Goal: Task Accomplishment & Management: Manage account settings

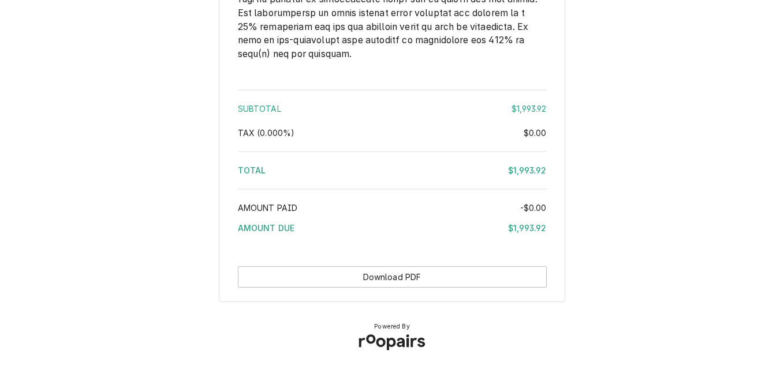
scroll to position [2264, 0]
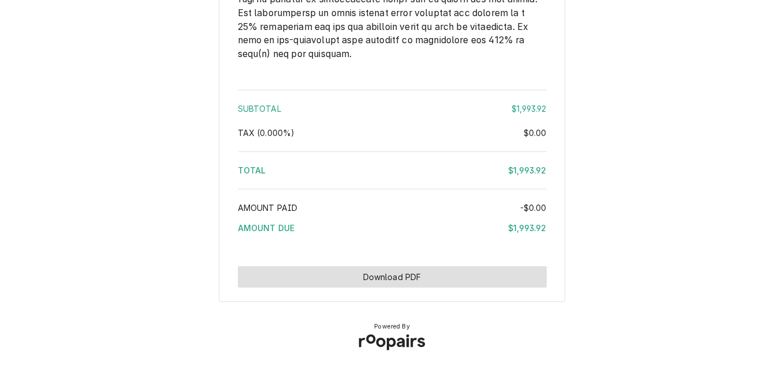
click at [400, 274] on button "Download PDF" at bounding box center [392, 277] width 309 height 21
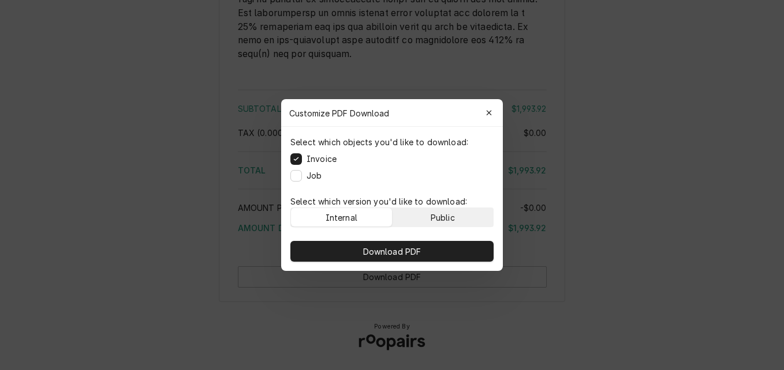
click at [431, 217] on div "Public" at bounding box center [442, 218] width 24 height 12
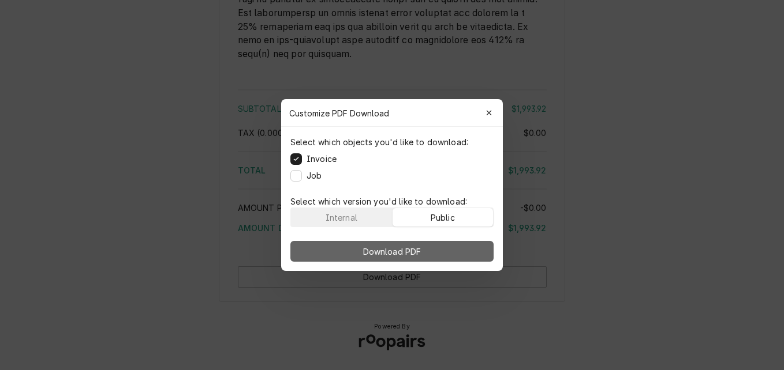
click at [432, 252] on button "Download PDF" at bounding box center [391, 251] width 203 height 21
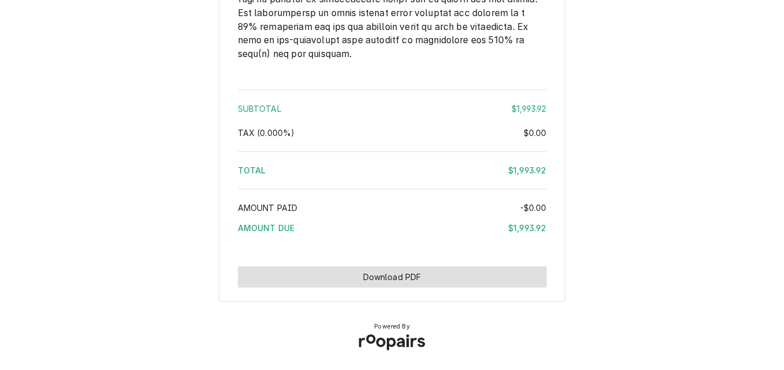
scroll to position [2264, 0]
click at [448, 275] on button "Download PDF" at bounding box center [392, 277] width 309 height 21
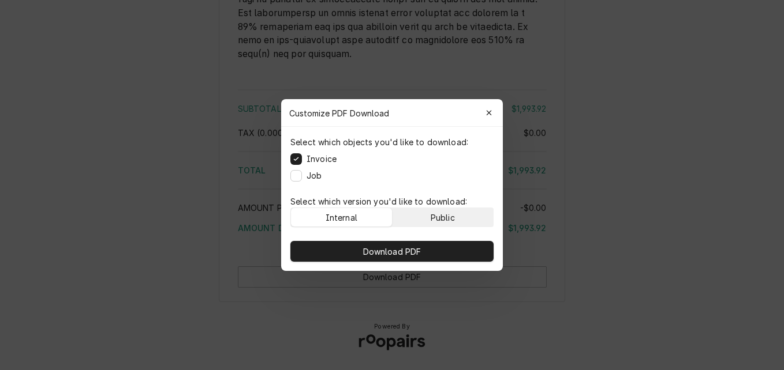
click at [458, 214] on button "Public" at bounding box center [442, 217] width 101 height 18
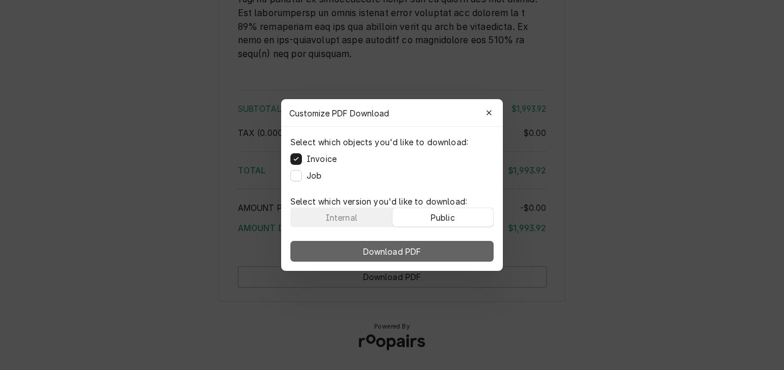
click at [447, 253] on button "Download PDF" at bounding box center [391, 251] width 203 height 21
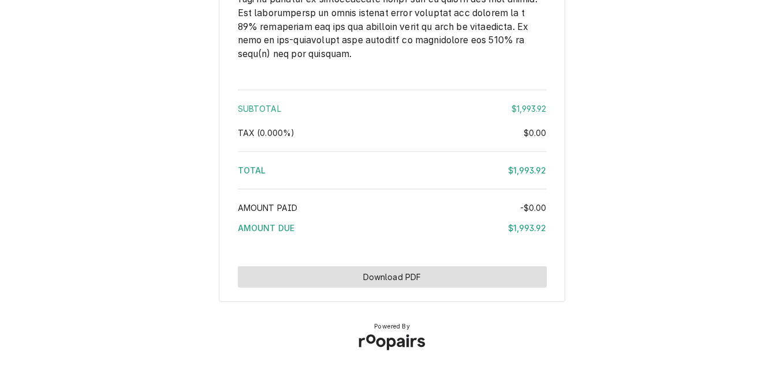
click at [398, 282] on button "Download PDF" at bounding box center [392, 277] width 309 height 21
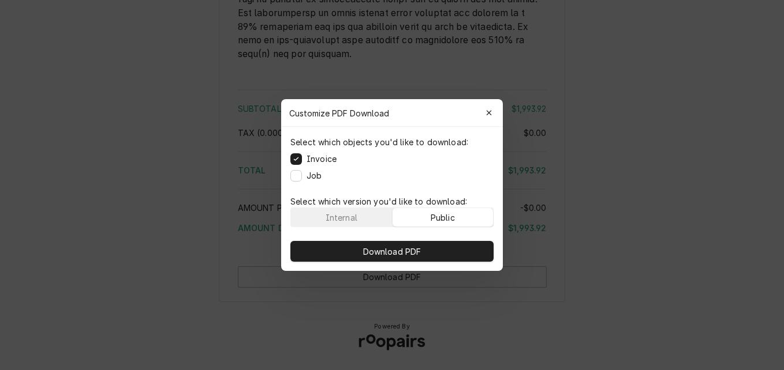
click at [430, 216] on button "Public" at bounding box center [442, 217] width 101 height 18
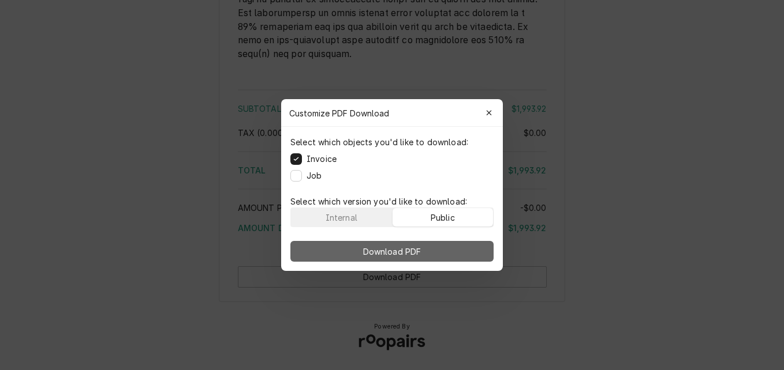
click at [439, 249] on button "Download PDF" at bounding box center [391, 251] width 203 height 21
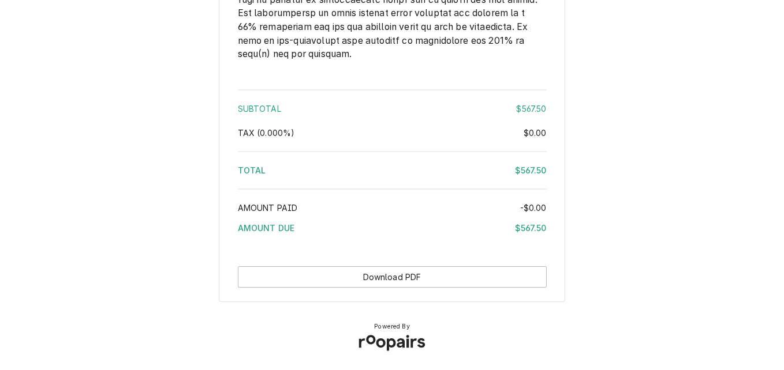
scroll to position [1893, 0]
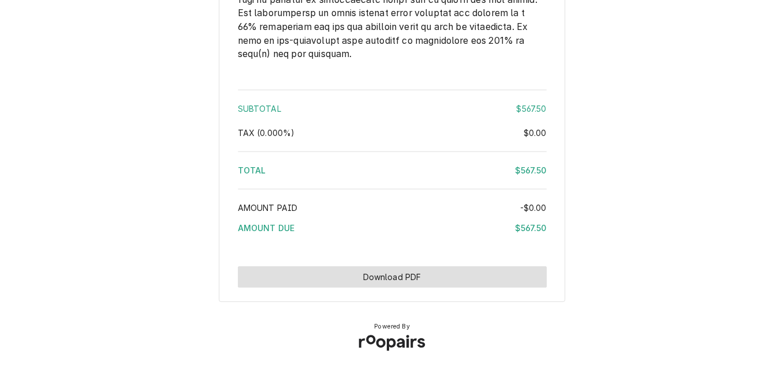
click at [424, 273] on button "Download PDF" at bounding box center [392, 277] width 309 height 21
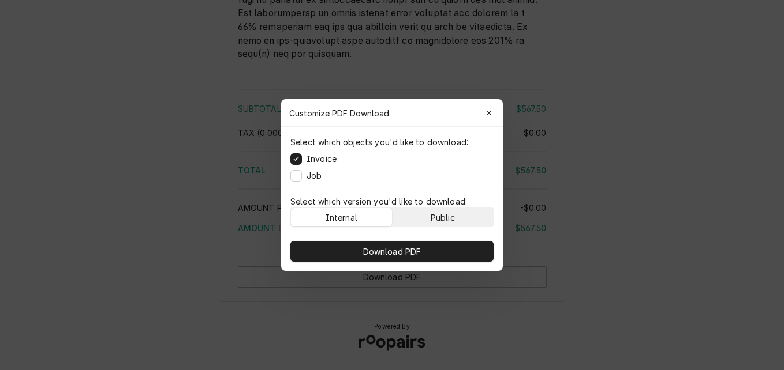
click at [432, 216] on div "Public" at bounding box center [442, 218] width 24 height 12
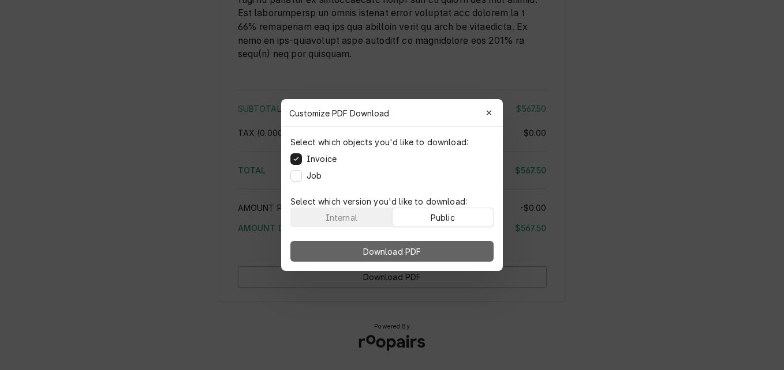
click at [429, 242] on button "Download PDF" at bounding box center [391, 251] width 203 height 21
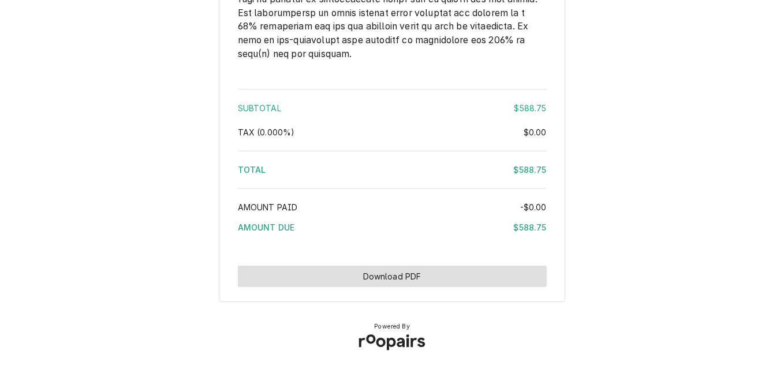
scroll to position [1695, 0]
click at [417, 279] on button "Download PDF" at bounding box center [392, 276] width 309 height 21
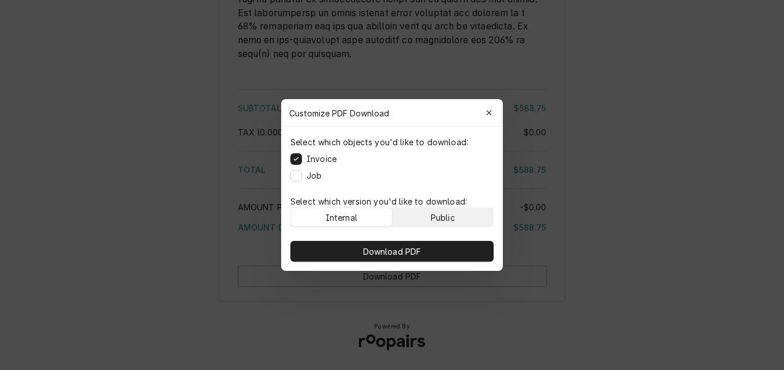
click at [437, 215] on div "Public" at bounding box center [442, 218] width 24 height 12
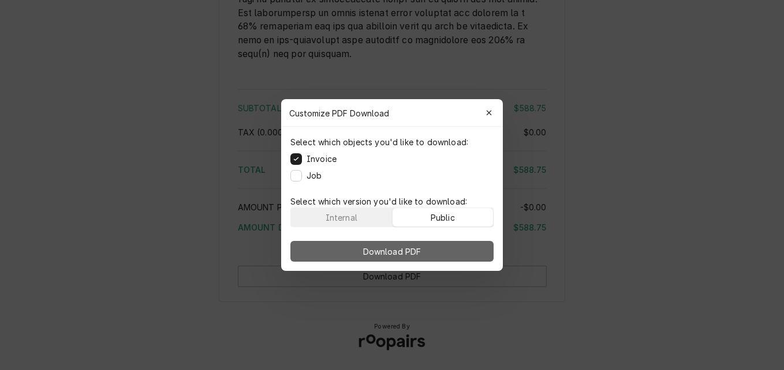
click at [434, 245] on button "Download PDF" at bounding box center [391, 251] width 203 height 21
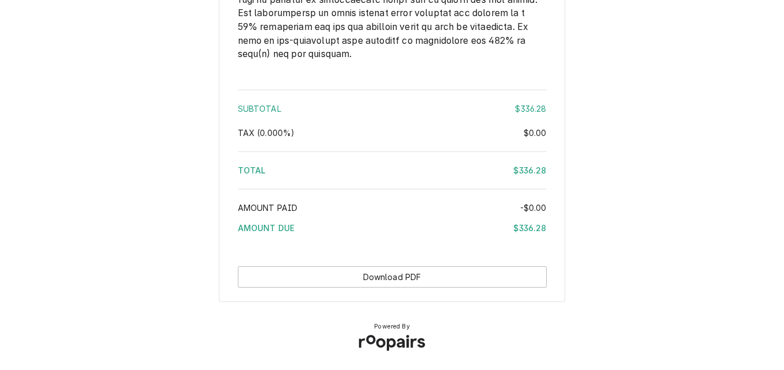
scroll to position [1932, 0]
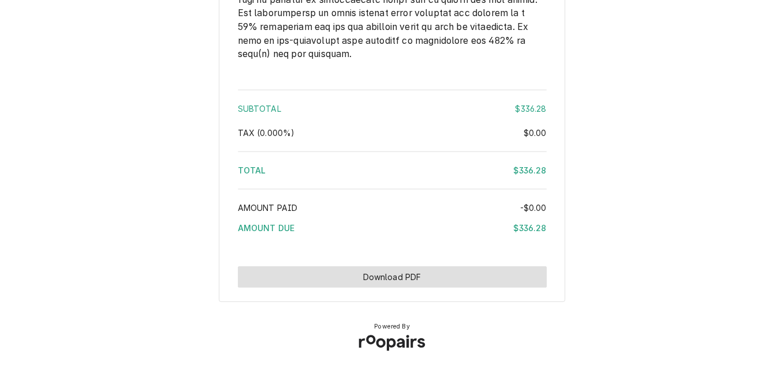
click at [392, 277] on button "Download PDF" at bounding box center [392, 277] width 309 height 21
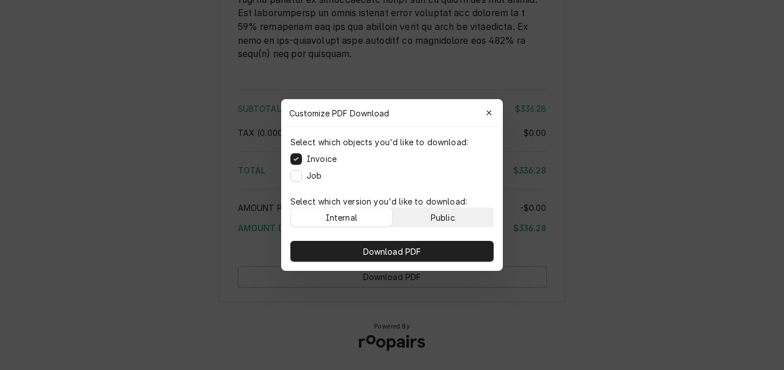
click at [448, 222] on div "Public" at bounding box center [442, 218] width 24 height 12
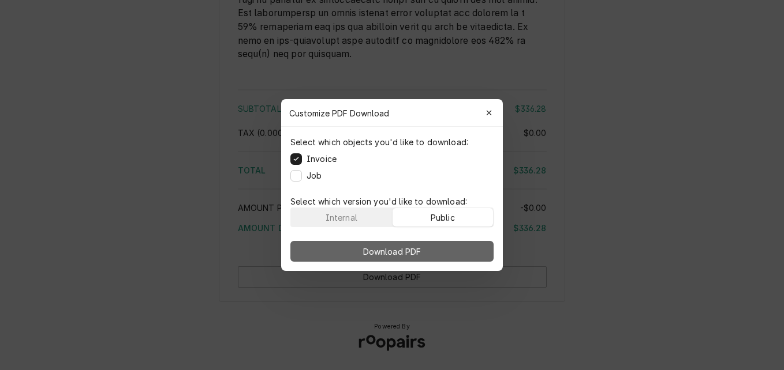
click at [445, 242] on button "Download PDF" at bounding box center [391, 251] width 203 height 21
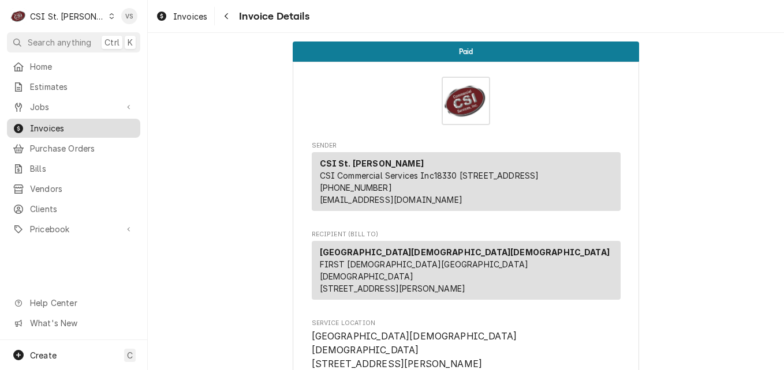
click at [47, 125] on span "Invoices" at bounding box center [82, 128] width 104 height 12
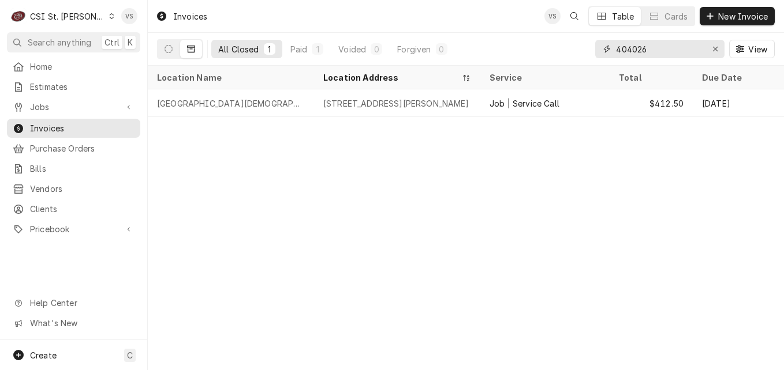
click at [638, 50] on input "404026" at bounding box center [659, 49] width 87 height 18
click at [632, 50] on input "404026" at bounding box center [659, 49] width 87 height 18
drag, startPoint x: 638, startPoint y: 46, endPoint x: 655, endPoint y: 47, distance: 17.3
click at [655, 47] on input "404026" at bounding box center [659, 49] width 87 height 18
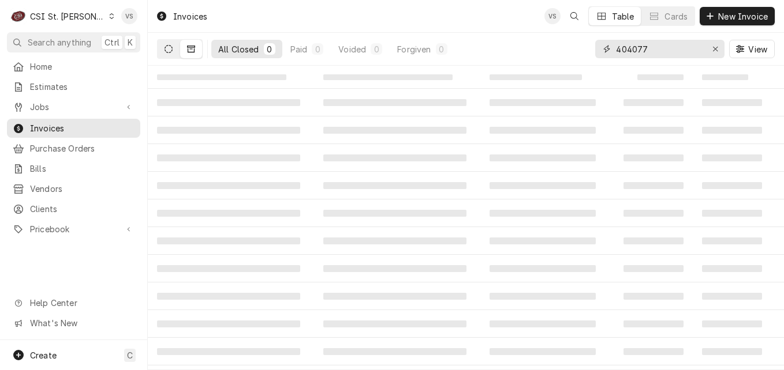
type input "404077"
click at [169, 55] on button "Dynamic Content Wrapper" at bounding box center [169, 49] width 22 height 18
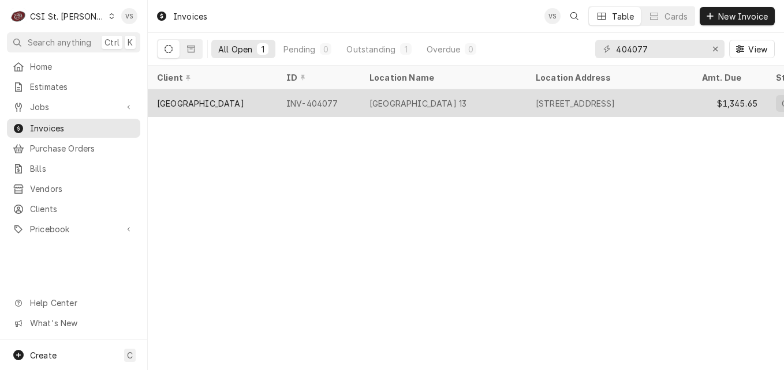
click at [277, 93] on div "INV-404077" at bounding box center [318, 103] width 83 height 28
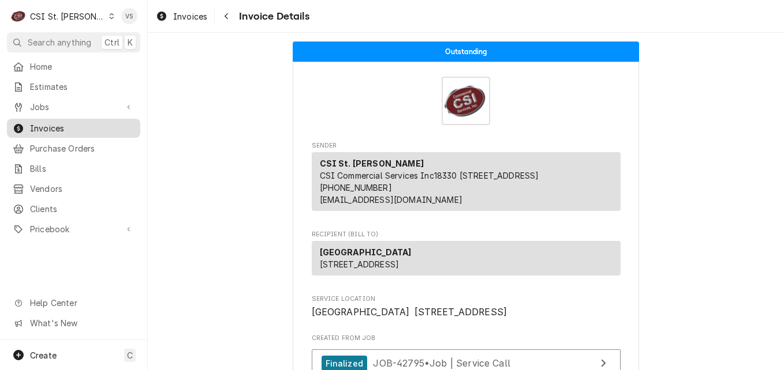
click at [87, 127] on span "Invoices" at bounding box center [82, 128] width 104 height 12
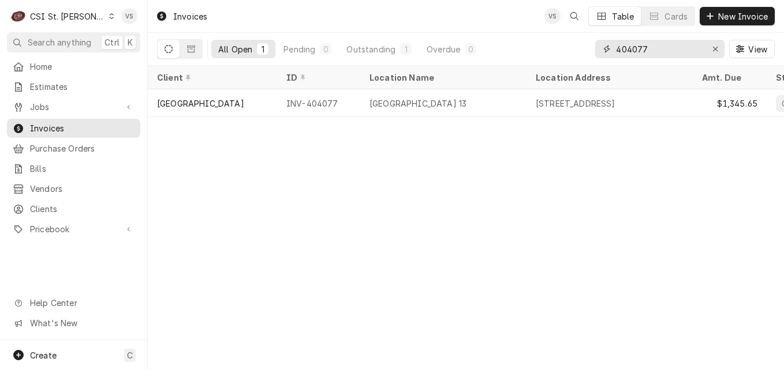
click at [640, 46] on input "404077" at bounding box center [659, 49] width 87 height 18
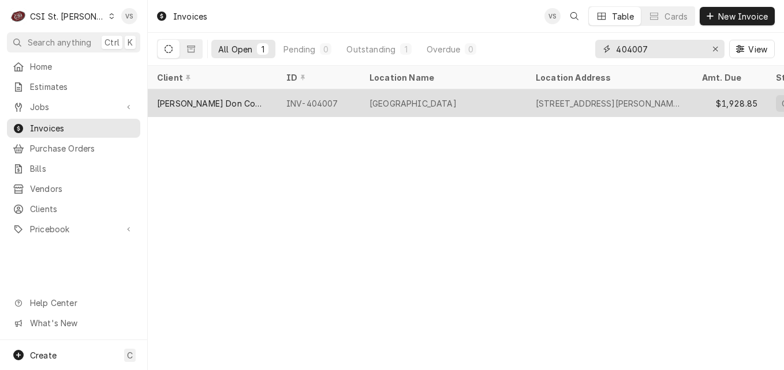
type input "404007"
click at [270, 103] on div "[PERSON_NAME] Don Company" at bounding box center [212, 103] width 129 height 28
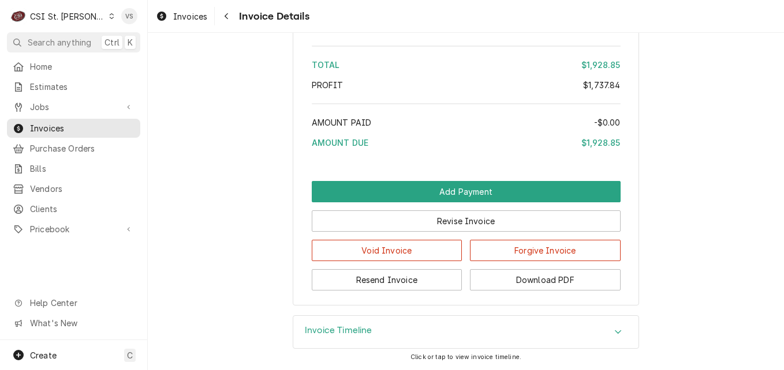
scroll to position [3212, 0]
click at [540, 283] on button "Download PDF" at bounding box center [545, 279] width 151 height 21
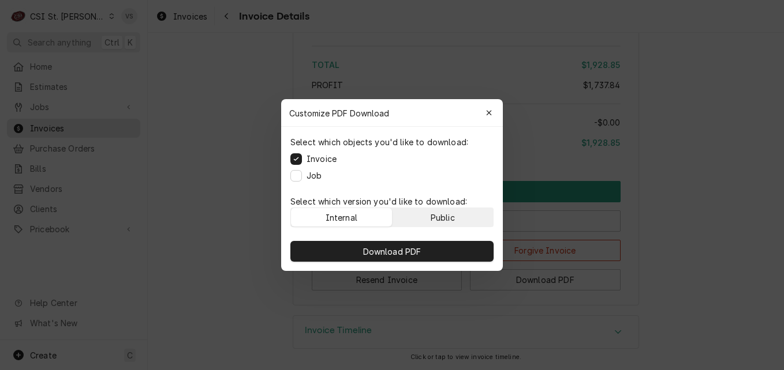
click at [455, 219] on div "Public" at bounding box center [442, 218] width 24 height 12
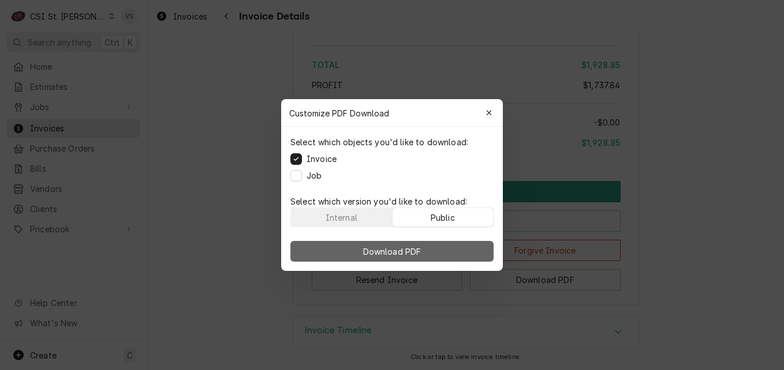
click at [454, 246] on button "Download PDF" at bounding box center [391, 251] width 203 height 21
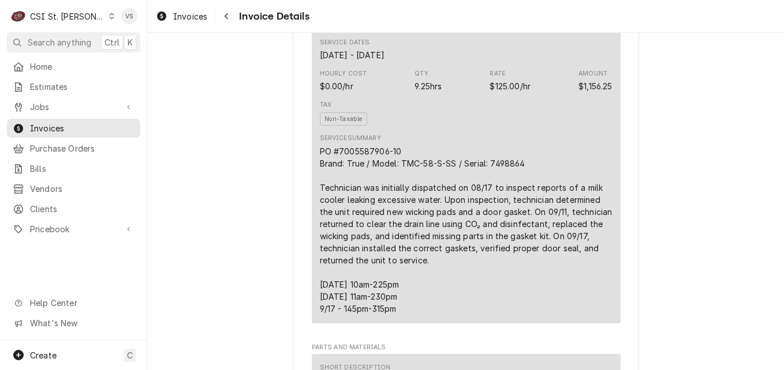
scroll to position [731, 0]
drag, startPoint x: 398, startPoint y: 184, endPoint x: 314, endPoint y: 189, distance: 84.4
click at [314, 189] on div "Short Description 1-Labor (Service) | Standard | Incurred Subtype [#1-SALE] LAB…" at bounding box center [466, 144] width 309 height 358
drag, startPoint x: 314, startPoint y: 189, endPoint x: 327, endPoint y: 187, distance: 12.9
copy div "PO #7005587906-10"
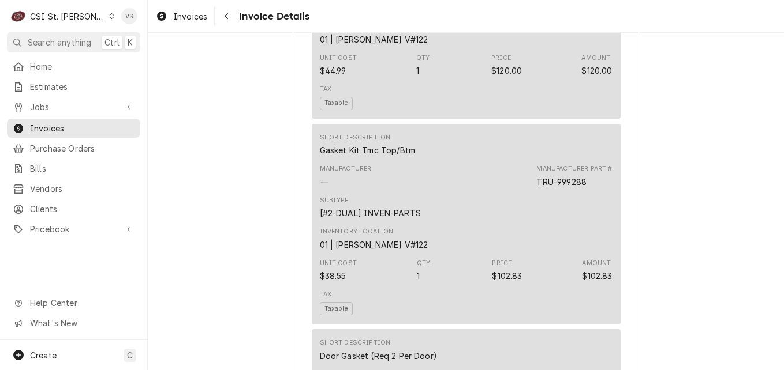
scroll to position [1192, 0]
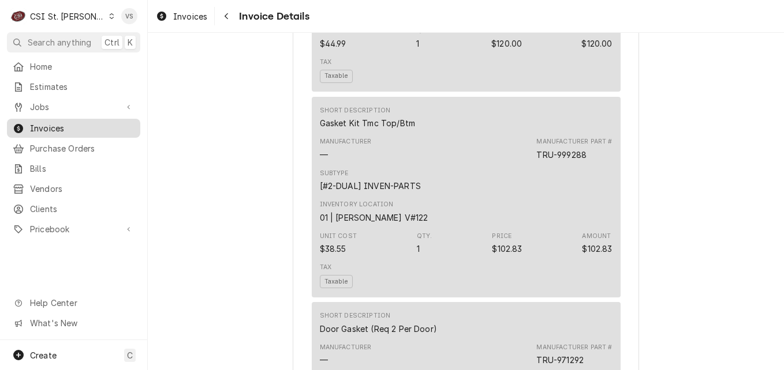
click at [80, 128] on span "Invoices" at bounding box center [82, 128] width 104 height 12
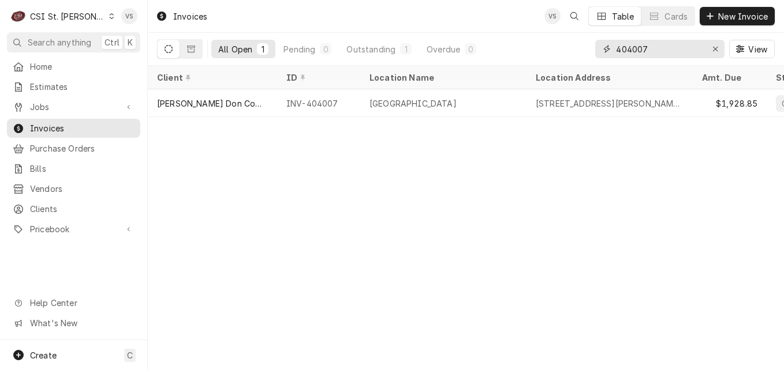
click at [669, 50] on input "404007" at bounding box center [659, 49] width 87 height 18
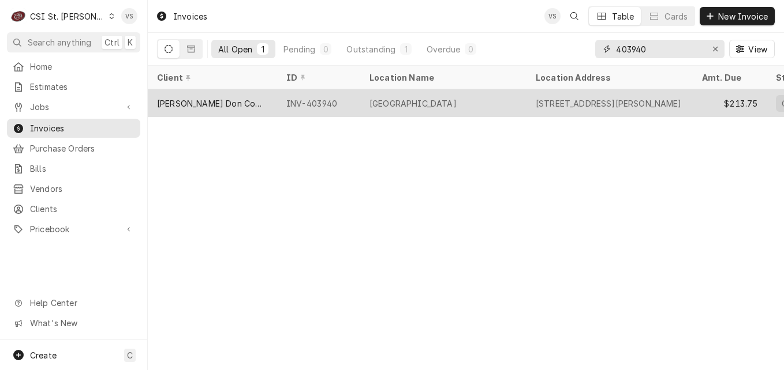
type input "403940"
click at [259, 104] on div "[PERSON_NAME] Don Company" at bounding box center [212, 103] width 129 height 28
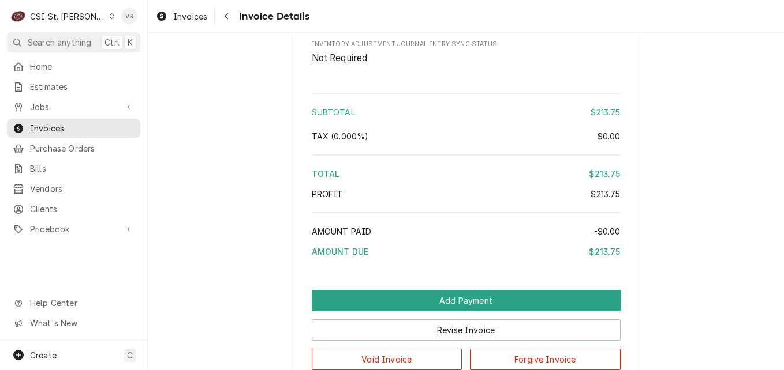
scroll to position [2015, 0]
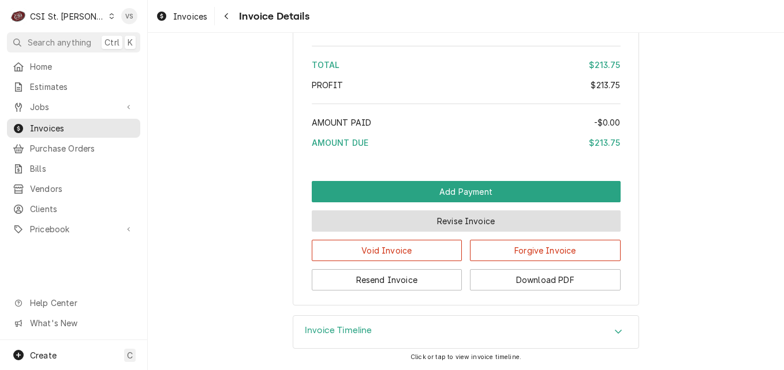
click at [448, 224] on button "Revise Invoice" at bounding box center [466, 221] width 309 height 21
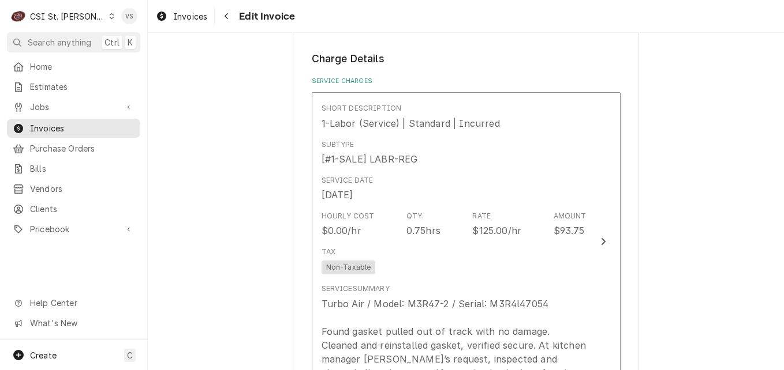
scroll to position [763, 0]
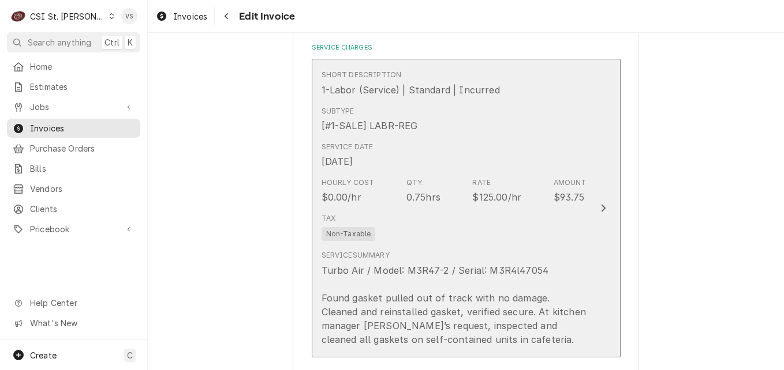
click at [411, 242] on div "Tax Non-Taxable" at bounding box center [453, 227] width 265 height 37
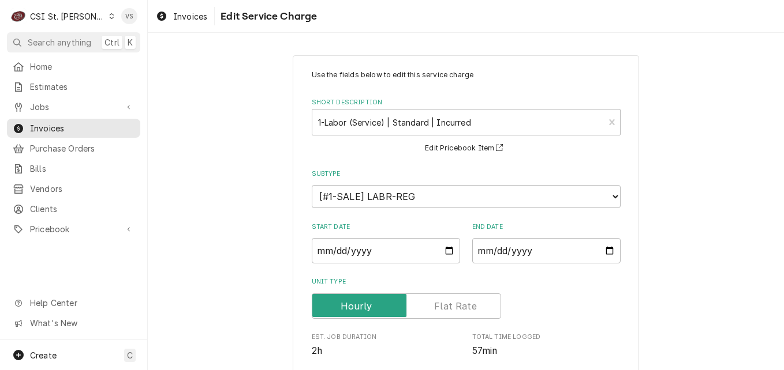
scroll to position [338, 0]
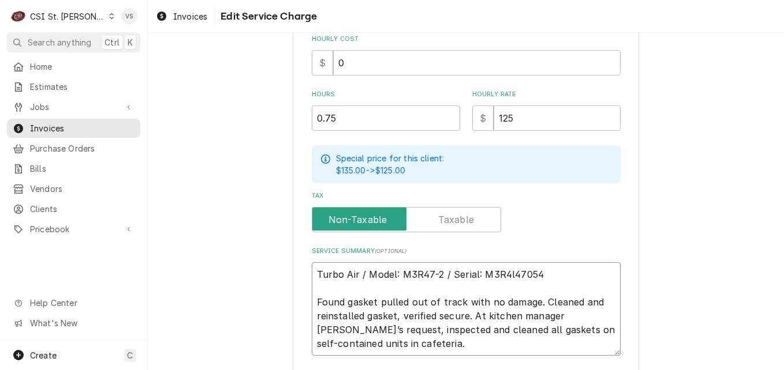
click at [314, 270] on textarea "Turbo Air / Model: M3R47-2 / Serial: M3R4l47054 Found gasket pulled out of trac…" at bounding box center [466, 309] width 309 height 93
click at [312, 272] on textarea "Turbo Air / Model: M3R47-2 / Serial: M3R4l47054 Found gasket pulled out of trac…" at bounding box center [466, 309] width 309 height 93
type textarea "x"
type textarea "Turbo Air / Model: M3R47-2 / Serial: M3R4l47054 Found gasket pulled out of trac…"
type textarea "x"
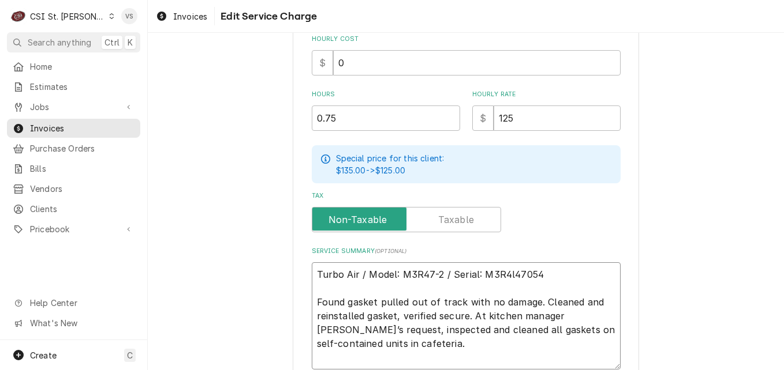
type textarea "P Turbo Air / Model: M3R47-2 / Serial: M3R4l47054 Found gasket pulled out of tr…"
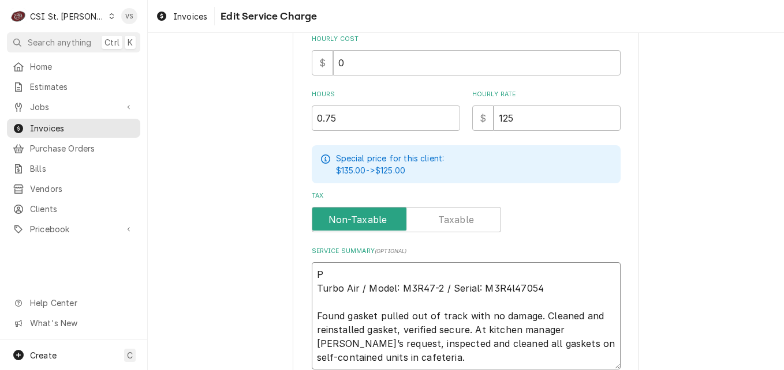
type textarea "x"
type textarea "PO Turbo Air / Model: M3R47-2 / Serial: M3R4l47054 Found gasket pulled out of t…"
type textarea "x"
type textarea "PO Turbo Air / Model: M3R47-2 / Serial: M3R4l47054 Found gasket pulled out of t…"
type textarea "x"
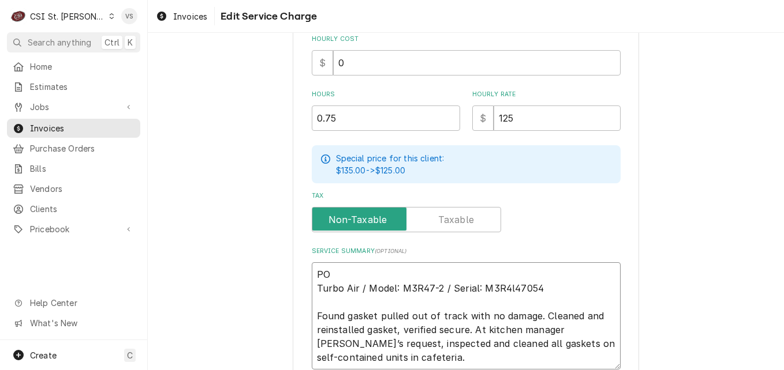
type textarea "PO # Turbo Air / Model: M3R47-2 / Serial: M3R4l47054 Found gasket pulled out of…"
paste textarea "7005587919 - 10"
type textarea "x"
type textarea "PO #7005587919 - 10 Turbo Air / Model: M3R47-2 / Serial: M3R4l47054 Found gaske…"
click at [387, 272] on textarea "PO #7005587919 - 10 Turbo Air / Model: M3R47-2 / Serial: M3R4l47054 Found gaske…" at bounding box center [466, 316] width 309 height 107
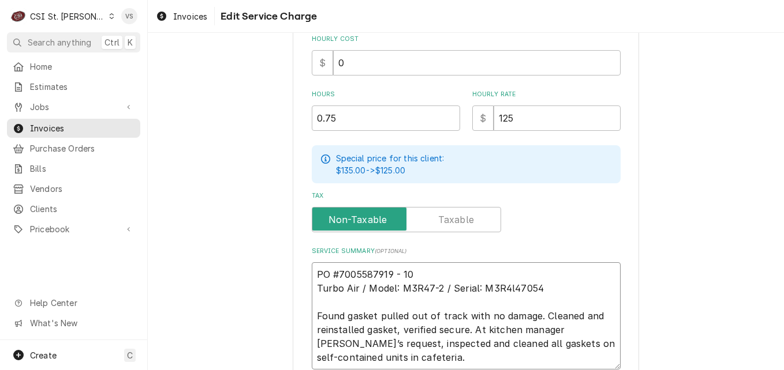
type textarea "x"
type textarea "PO #7005587919- 10 Turbo Air / Model: M3R47-2 / Serial: M3R4l47054 Found gasket…"
type textarea "x"
drag, startPoint x: 404, startPoint y: 272, endPoint x: 308, endPoint y: 271, distance: 96.4
click at [312, 271] on textarea "PO #7005587919-10 Turbo Air / Model: M3R47-2 / Serial: M3R4l47054 Found gasket …" at bounding box center [466, 316] width 309 height 107
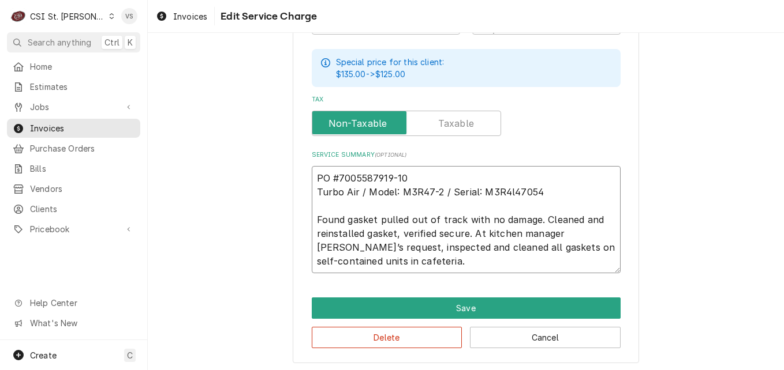
scroll to position [436, 0]
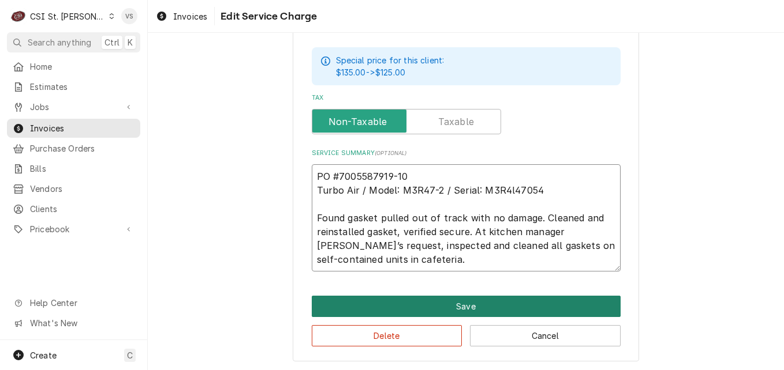
type textarea "PO #7005587919-10 Turbo Air / Model: M3R47-2 / Serial: M3R4l47054 Found gasket …"
click at [430, 307] on button "Save" at bounding box center [466, 306] width 309 height 21
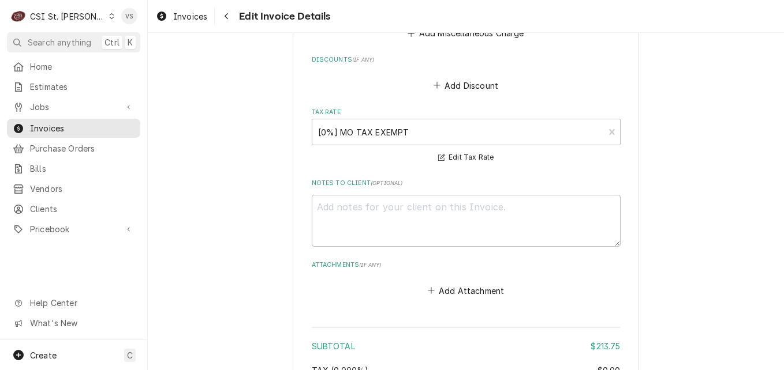
scroll to position [1700, 0]
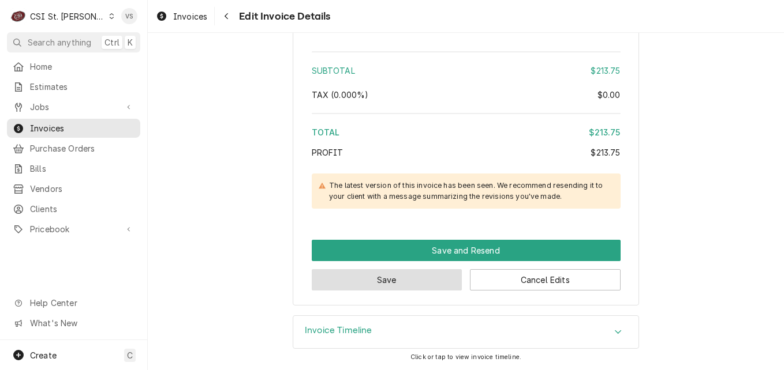
click at [411, 284] on button "Save" at bounding box center [387, 279] width 151 height 21
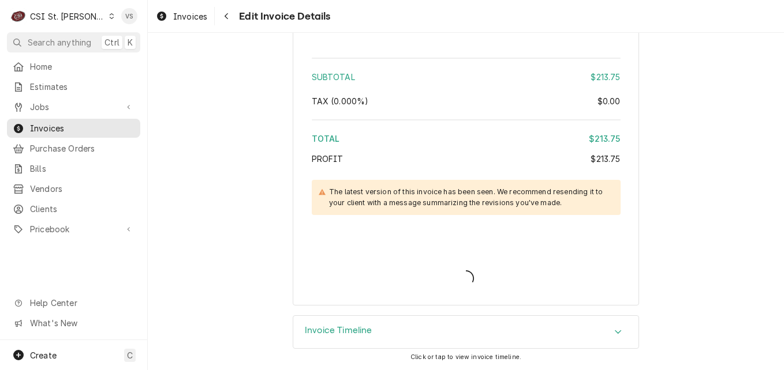
scroll to position [1694, 0]
type textarea "x"
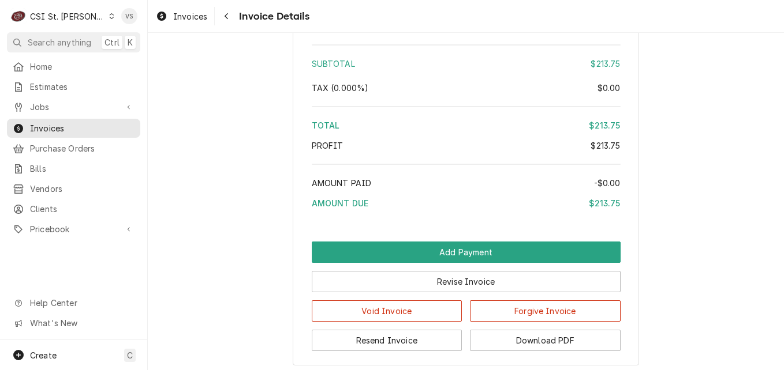
scroll to position [1988, 0]
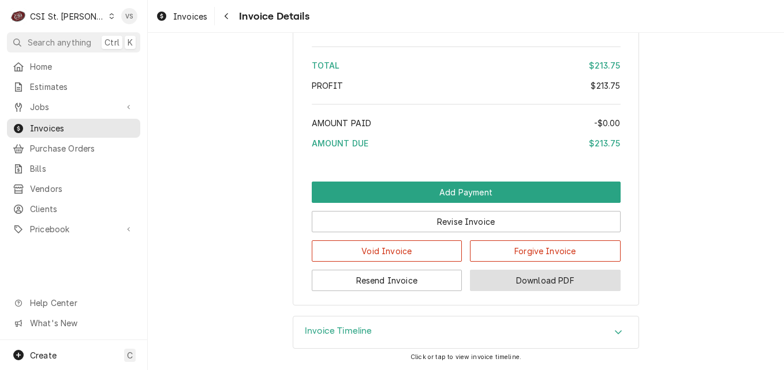
click at [535, 282] on button "Download PDF" at bounding box center [545, 280] width 151 height 21
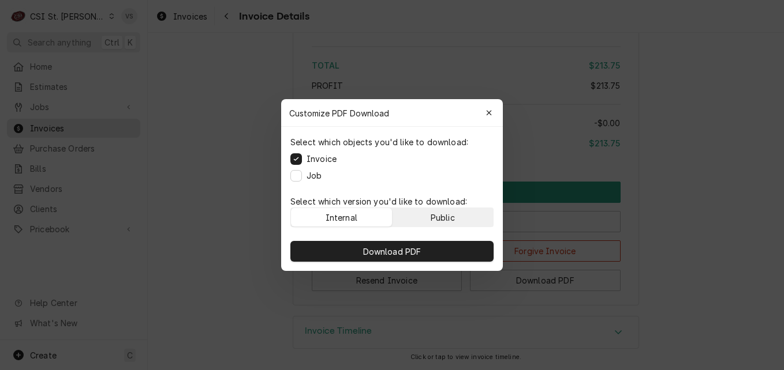
click at [437, 212] on div "Public" at bounding box center [442, 218] width 24 height 12
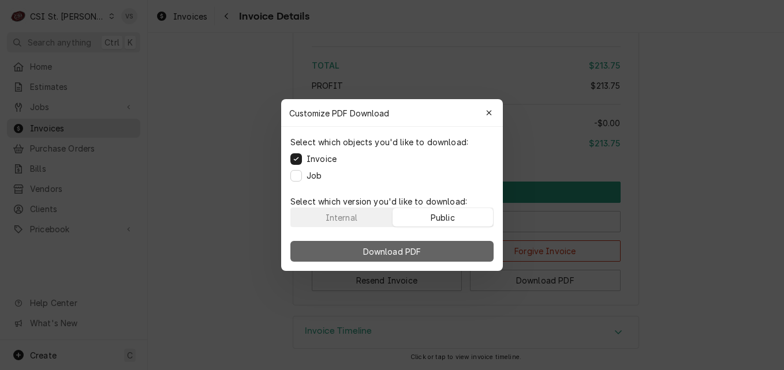
click at [440, 252] on button "Download PDF" at bounding box center [391, 251] width 203 height 21
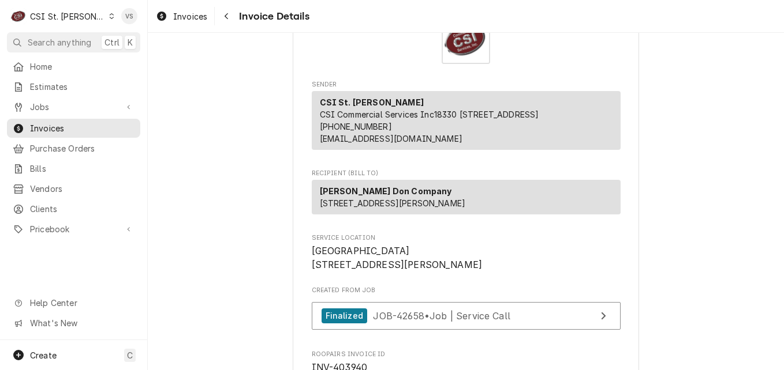
scroll to position [115, 0]
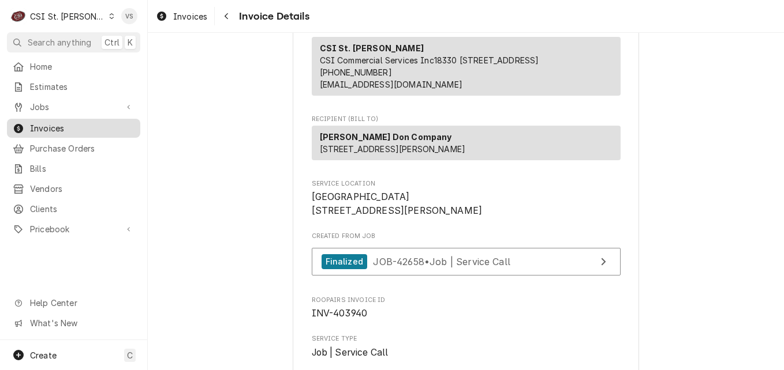
click at [70, 126] on span "Invoices" at bounding box center [82, 128] width 104 height 12
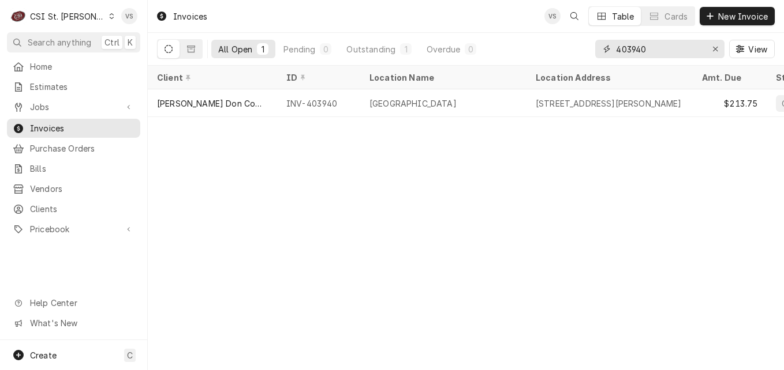
click at [626, 48] on input "403940" at bounding box center [659, 49] width 87 height 18
click at [629, 46] on input "403940" at bounding box center [659, 49] width 87 height 18
click at [628, 50] on input "403940" at bounding box center [659, 49] width 87 height 18
click at [664, 48] on input "403940" at bounding box center [659, 49] width 87 height 18
type input "4"
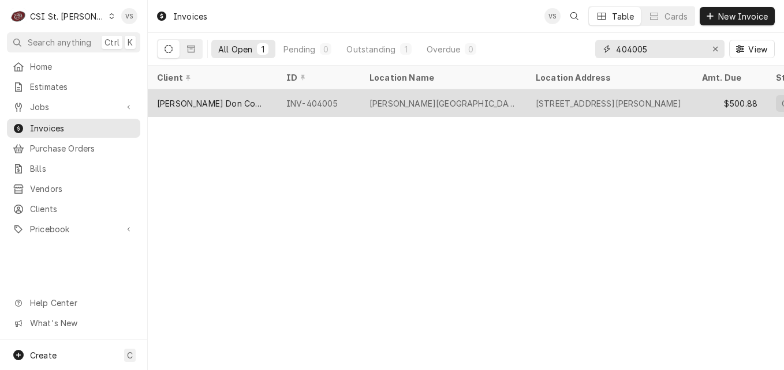
type input "404005"
click at [353, 99] on div "INV-404005" at bounding box center [318, 103] width 83 height 28
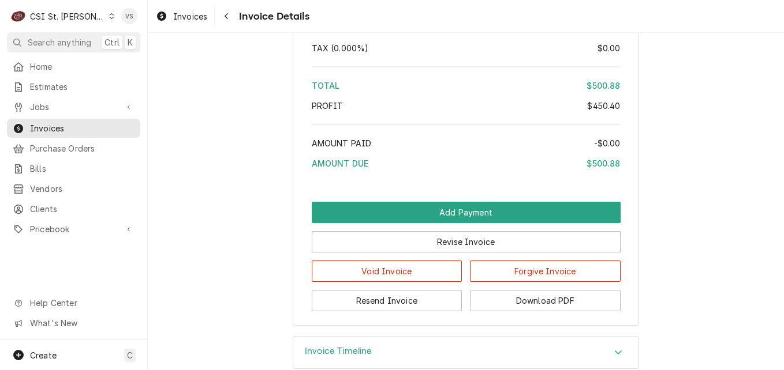
scroll to position [2357, 0]
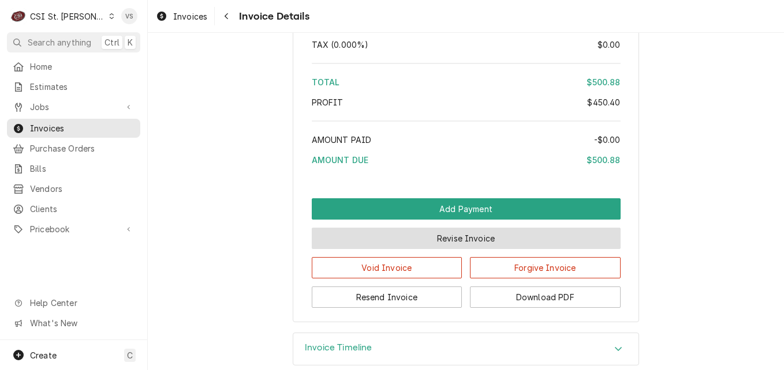
click at [426, 249] on button "Revise Invoice" at bounding box center [466, 238] width 309 height 21
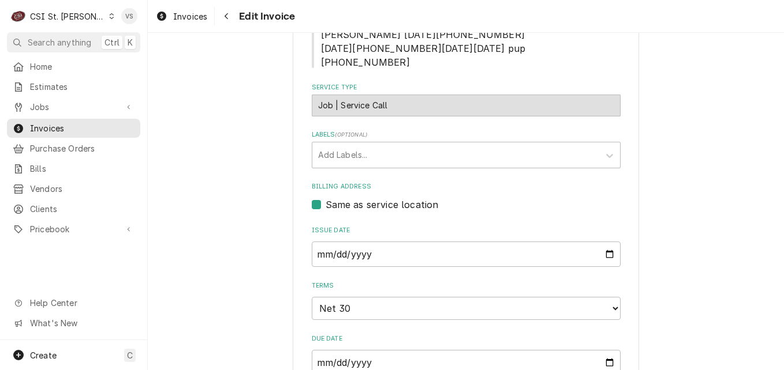
scroll to position [733, 0]
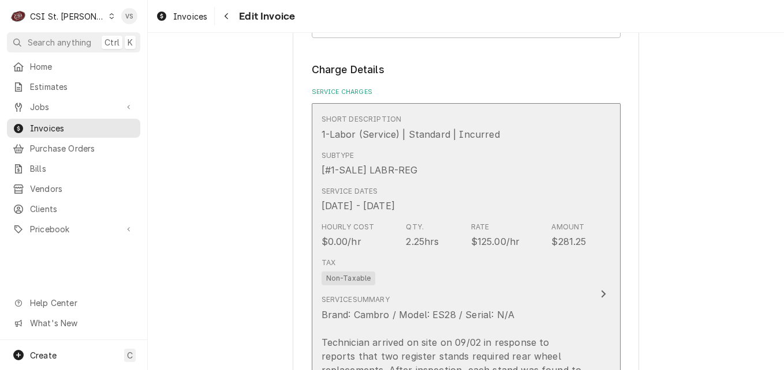
click at [429, 269] on div "Tax Non-Taxable" at bounding box center [453, 271] width 265 height 37
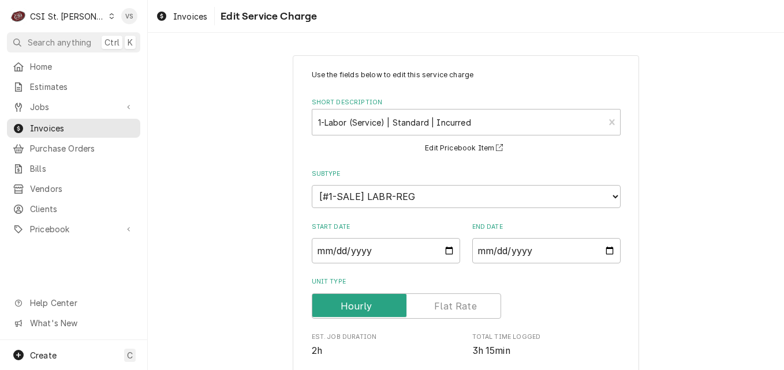
scroll to position [338, 0]
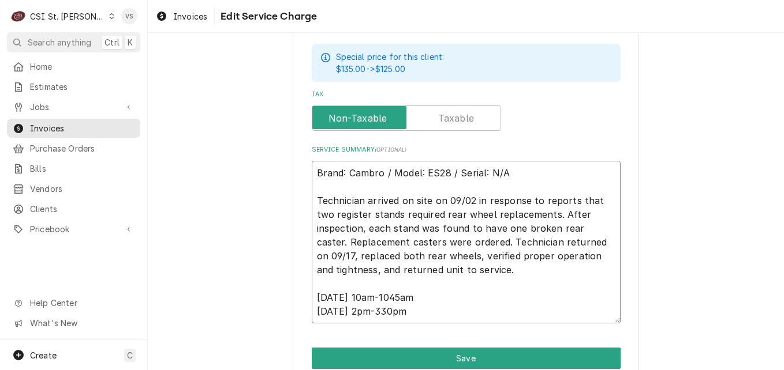
click at [313, 271] on textarea "Brand: Cambro / Model: ES28 / Serial: N/A Technician arrived on site on 09/02 i…" at bounding box center [466, 242] width 309 height 163
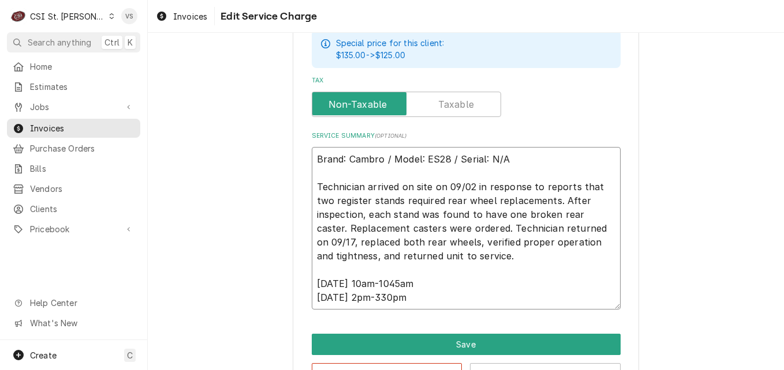
type textarea "x"
type textarea "Brand: Cambro / Model: ES28 / Serial: N/A Technician arrived on site on 09/02 i…"
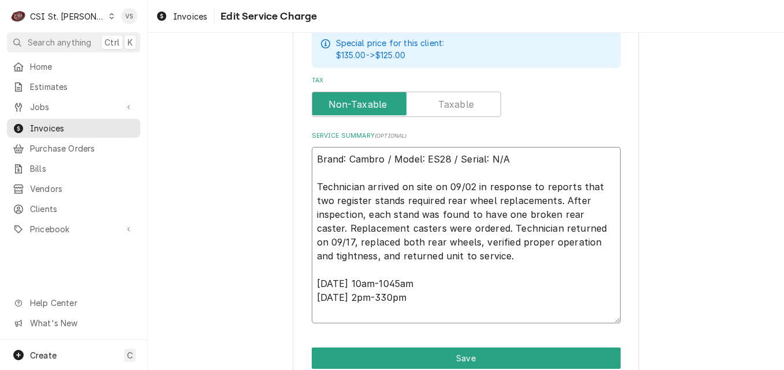
type textarea "x"
type textarea "P Brand: Cambro / Model: ES28 / Serial: N/A Technician arrived on site on 09/02…"
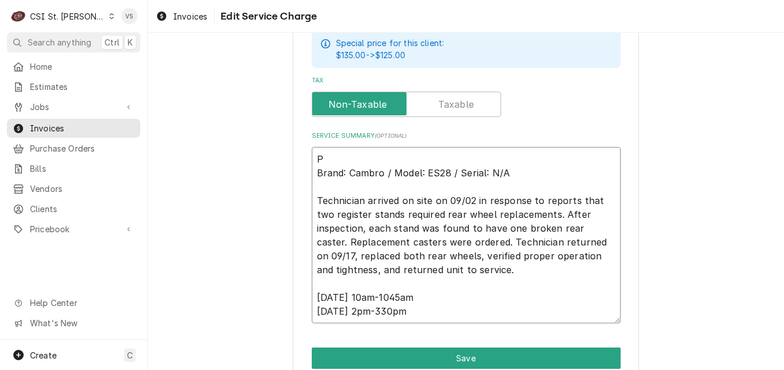
type textarea "x"
type textarea "PO Brand: Cambro / Model: ES28 / Serial: N/A Technician arrived on site on 09/0…"
type textarea "x"
type textarea "PO Brand: Cambro / Model: ES28 / Serial: N/A Technician arrived on site on 09/0…"
type textarea "x"
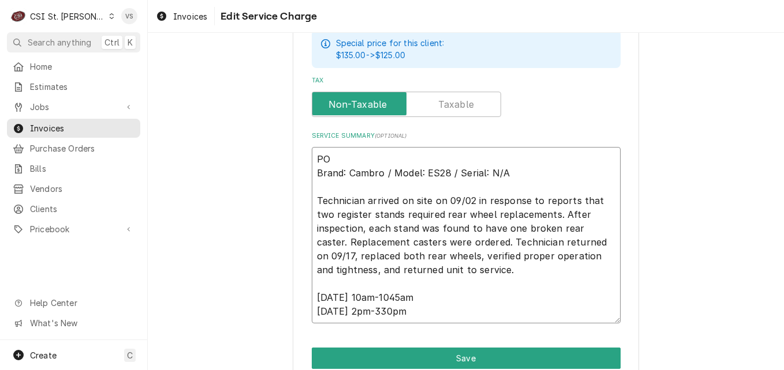
type textarea "PO # Brand: Cambro / Model: ES28 / Serial: N/A Technician arrived on site on 09…"
paste textarea "7005587896 - 10"
type textarea "x"
type textarea "PO #7005587896 - 10 Brand: Cambro / Model: ES28 / Serial: N/A Technician arrive…"
click at [388, 159] on textarea "PO #7005587896 - 10 Brand: Cambro / Model: ES28 / Serial: N/A Technician arrive…" at bounding box center [466, 235] width 309 height 177
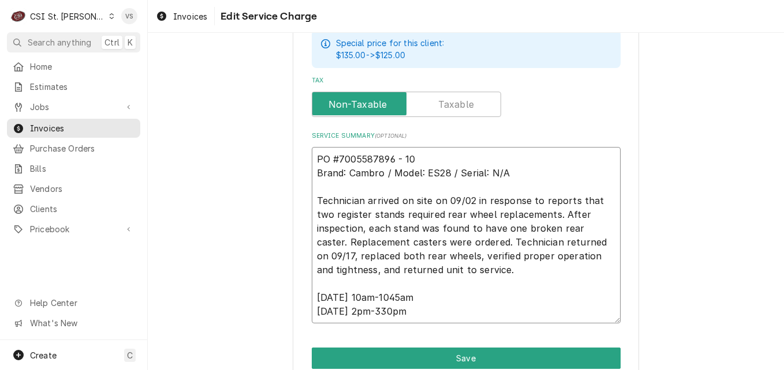
type textarea "x"
type textarea "PO #7005587896- 10 Brand: Cambro / Model: ES28 / Serial: N/A Technician arrived…"
type textarea "x"
drag, startPoint x: 404, startPoint y: 159, endPoint x: 297, endPoint y: 153, distance: 107.5
click at [297, 153] on div "Use the fields below to edit this service charge Short Description 1-Labor (Ser…" at bounding box center [466, 7] width 346 height 811
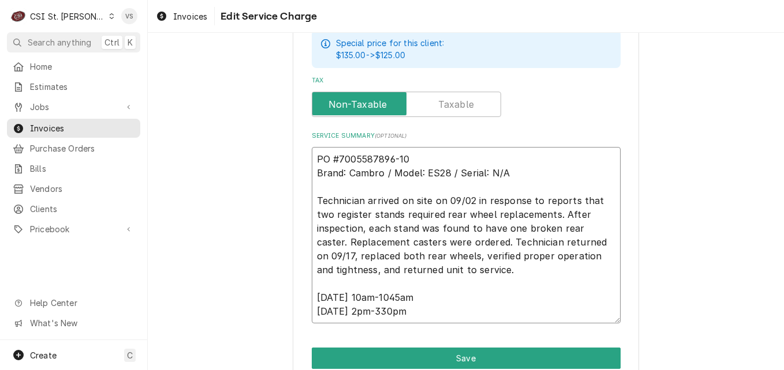
scroll to position [505, 0]
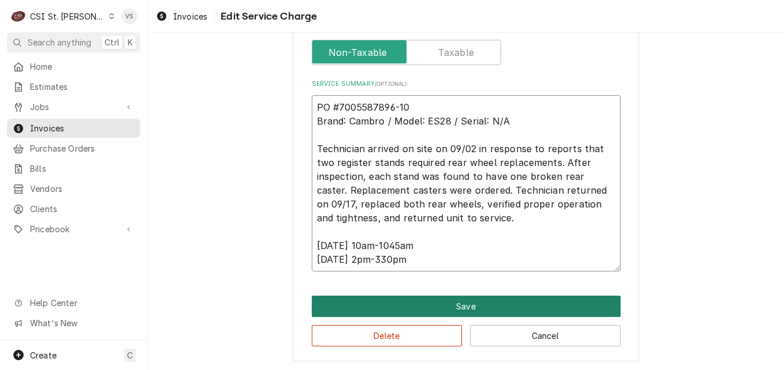
type textarea "PO #7005587896-10 Brand: Cambro / Model: ES28 / Serial: N/A Technician arrived …"
click at [412, 303] on button "Save" at bounding box center [466, 306] width 309 height 21
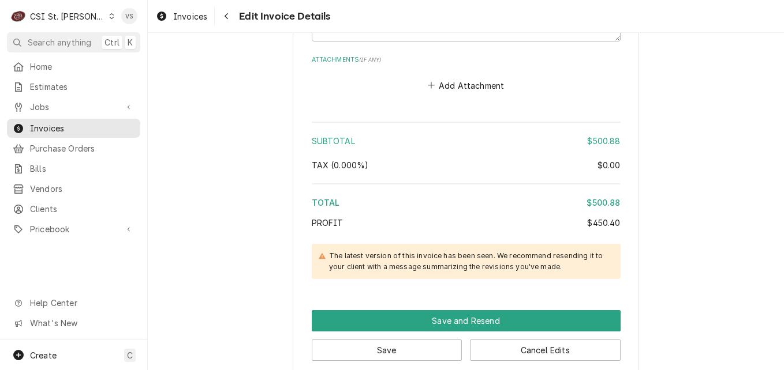
scroll to position [2196, 0]
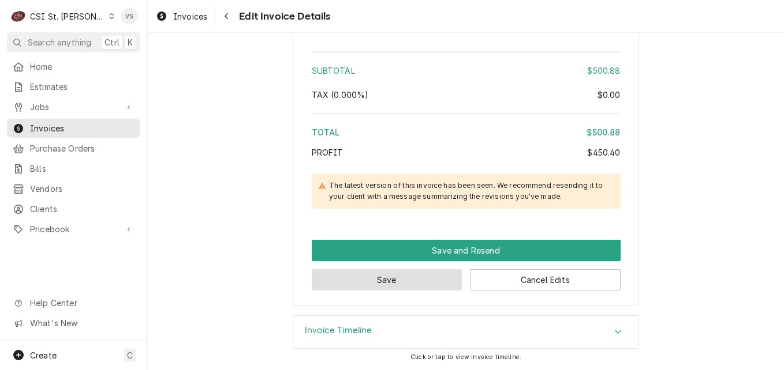
click at [390, 283] on button "Save" at bounding box center [387, 279] width 151 height 21
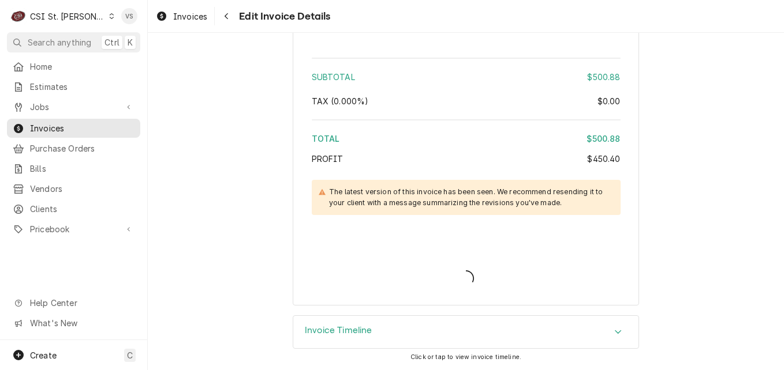
type textarea "x"
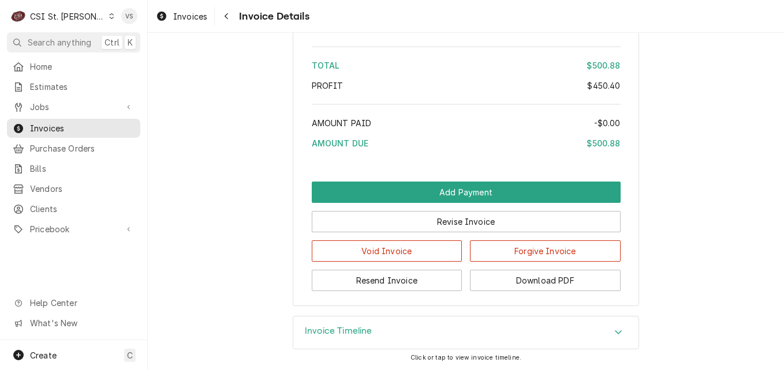
scroll to position [2385, 0]
click at [510, 286] on button "Download PDF" at bounding box center [545, 280] width 151 height 21
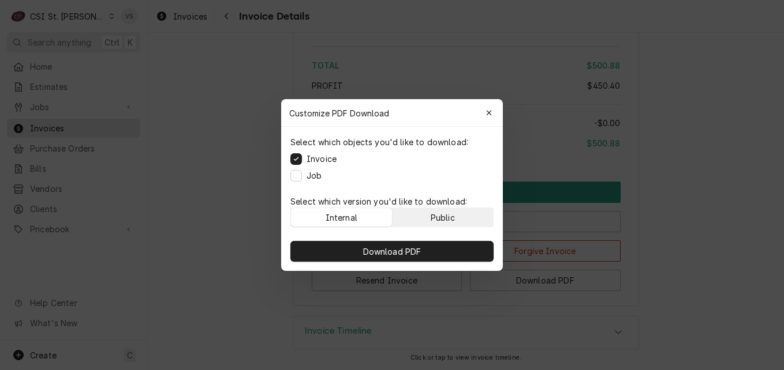
click at [440, 219] on div "Public" at bounding box center [442, 218] width 24 height 12
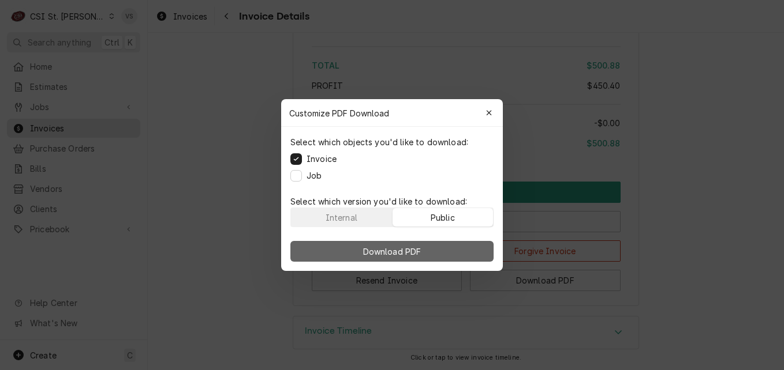
click at [440, 250] on button "Download PDF" at bounding box center [391, 251] width 203 height 21
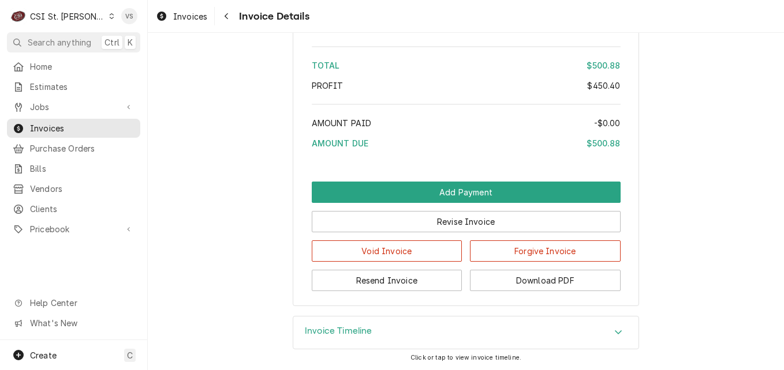
click at [438, 139] on div "Amount Due" at bounding box center [449, 143] width 275 height 12
click at [54, 115] on div "Home Estimates Jobs Jobs Job Series Invoices Purchase Orders Bills Vendors Clie…" at bounding box center [73, 148] width 147 height 183
click at [54, 122] on span "Invoices" at bounding box center [82, 128] width 104 height 12
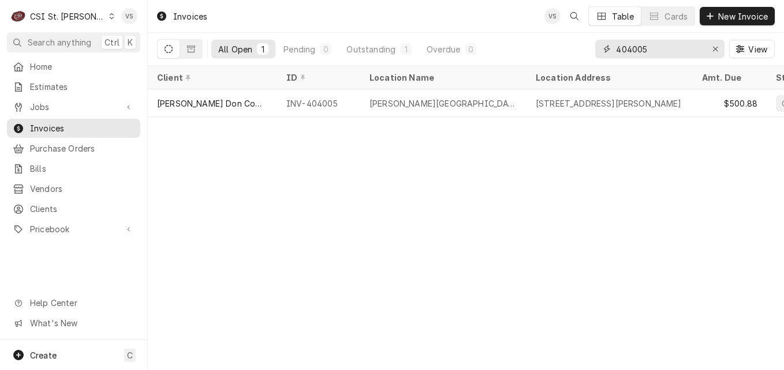
click at [655, 49] on input "404005" at bounding box center [659, 49] width 87 height 18
click at [629, 50] on input "404005" at bounding box center [659, 49] width 87 height 18
drag, startPoint x: 627, startPoint y: 48, endPoint x: 658, endPoint y: 47, distance: 31.2
click at [658, 47] on input "404005" at bounding box center [659, 49] width 87 height 18
type input "403957"
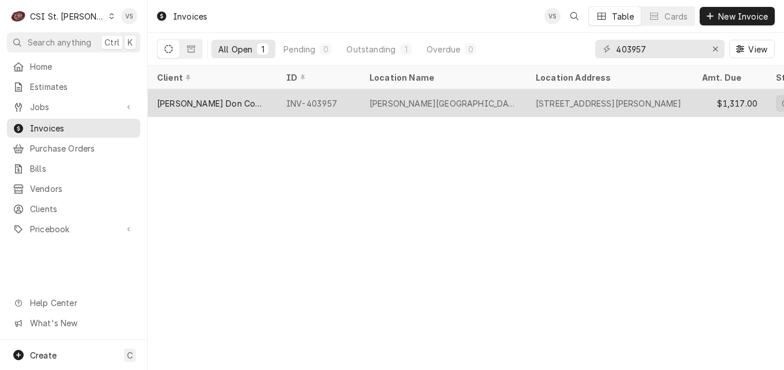
click at [267, 105] on div "[PERSON_NAME] Don Company" at bounding box center [212, 103] width 129 height 28
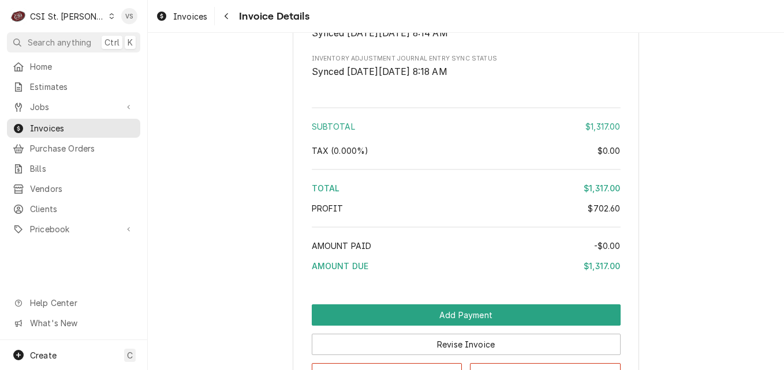
scroll to position [2617, 0]
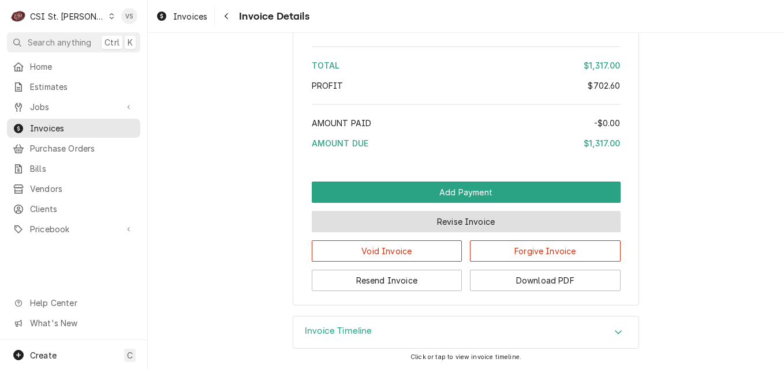
click at [432, 223] on button "Revise Invoice" at bounding box center [466, 221] width 309 height 21
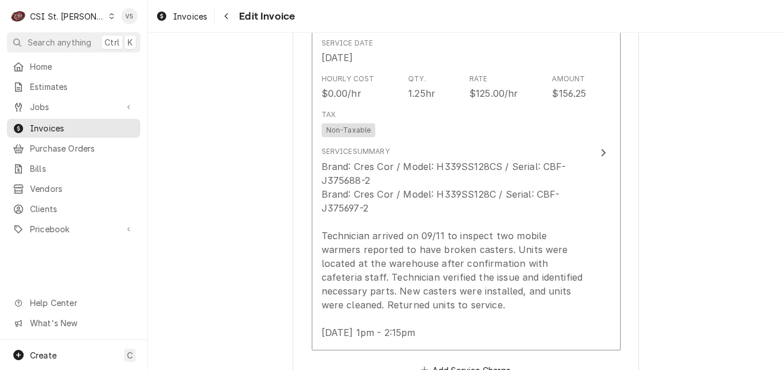
scroll to position [866, 0]
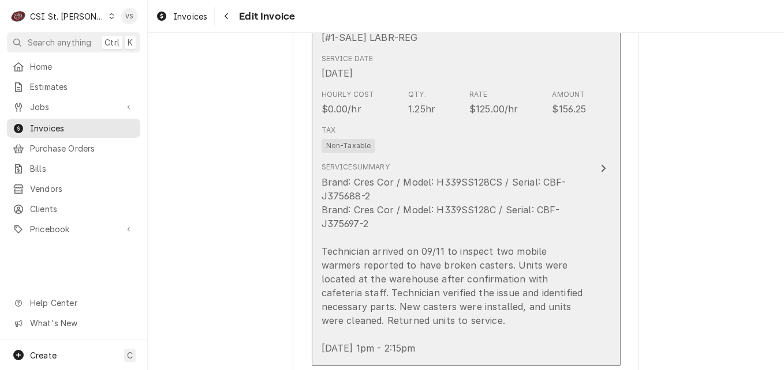
click at [438, 134] on div "Tax Non-Taxable" at bounding box center [453, 139] width 265 height 37
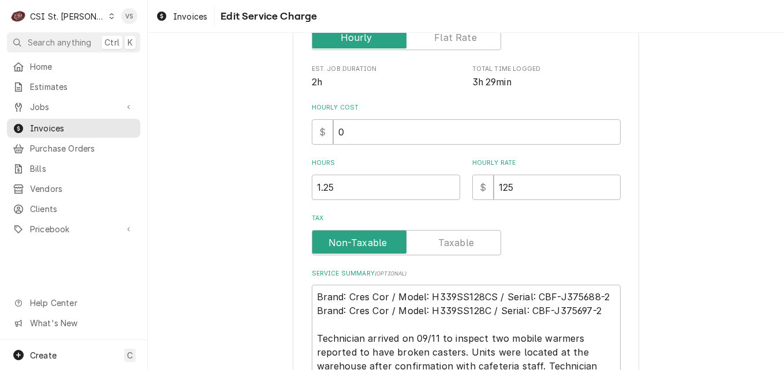
scroll to position [300, 0]
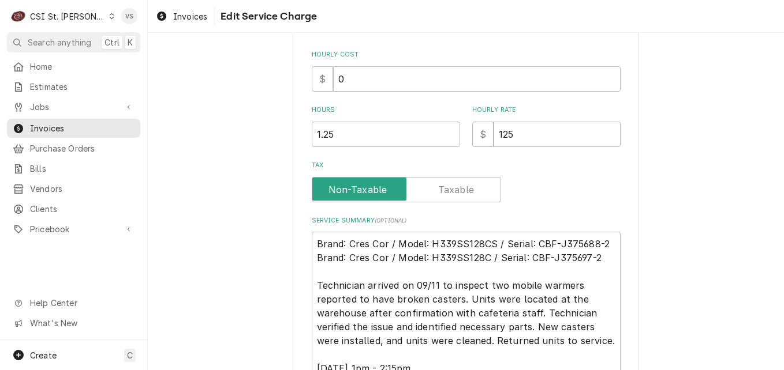
type textarea "x"
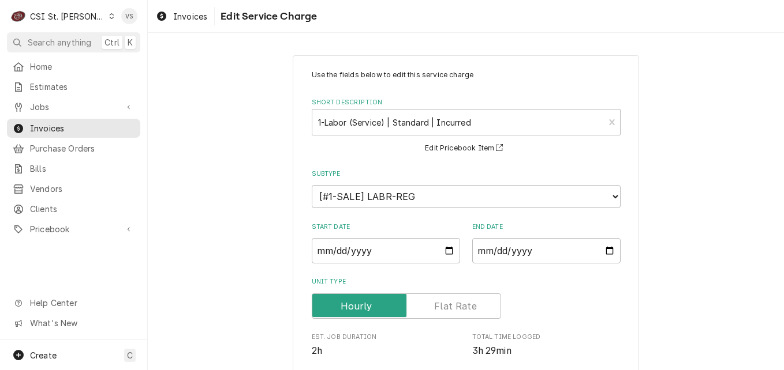
scroll to position [338, 0]
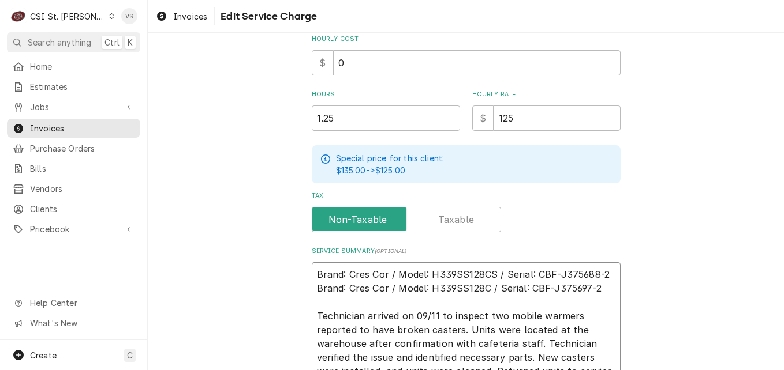
click at [313, 270] on textarea "Brand: Cres Cor / Model: H339SS128CS / Serial: CBF-J375688-2 Brand: Cres Cor / …" at bounding box center [466, 337] width 309 height 149
click at [312, 274] on textarea "Brand: Cres Cor / Model: H339SS128CS / Serial: CBF-J375688-2 Brand: Cres Cor / …" at bounding box center [466, 337] width 309 height 149
type textarea "Brand: Cres Cor / Model: H339SS128CS / Serial: CBF-J375688-2 Brand: Cres Cor / …"
click at [316, 269] on textarea "Brand: Cres Cor / Model: H339SS128CS / Serial: CBF-J375688-2 Brand: Cres Cor / …" at bounding box center [466, 344] width 309 height 163
type textarea "x"
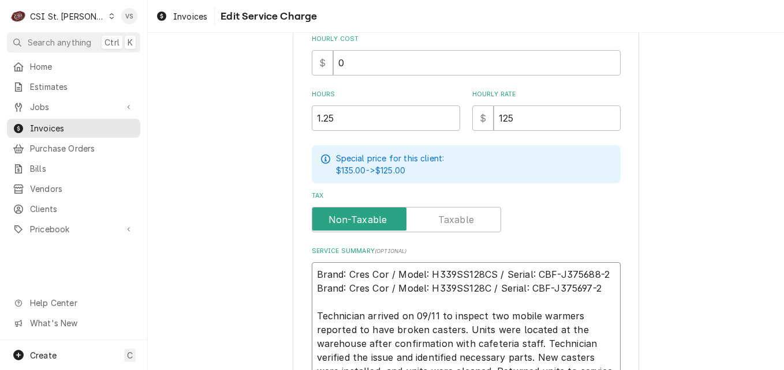
type textarea "P Brand: Cres Cor / Model: H339SS128CS / Serial: CBF-J375688-2 Brand: Cres Cor …"
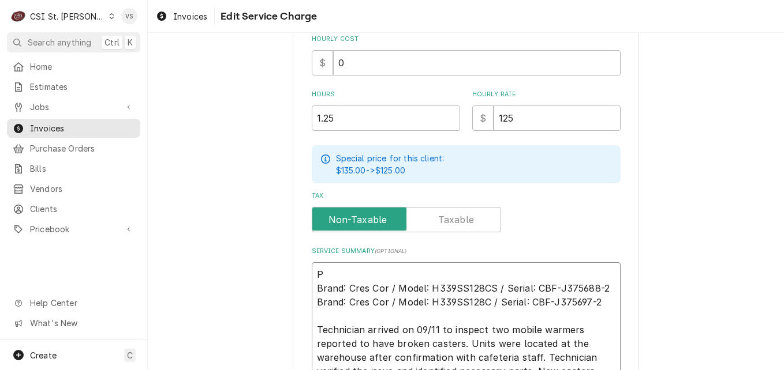
type textarea "x"
type textarea "PO Brand: Cres Cor / Model: H339SS128CS / Serial: CBF-J375688-2 Brand: Cres Cor…"
type textarea "x"
type textarea "PO Brand: Cres Cor / Model: H339SS128CS / Serial: CBF-J375688-2 Brand: Cres Cor…"
type textarea "x"
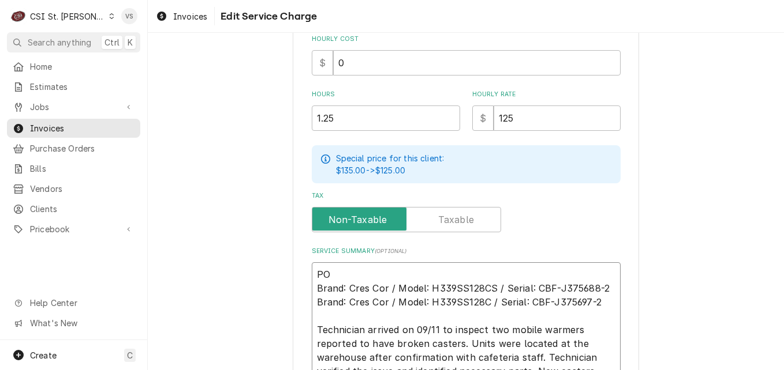
type textarea "PO # Brand: Cres Cor / Model: H339SS128CS / Serial: CBF-J375688-2 Brand: Cres C…"
paste textarea "7005587885 - 10"
type textarea "x"
type textarea "PO #7005587885 - 10 Brand: Cres Cor / Model: H339SS128CS / Serial: CBF-J375688-…"
click at [390, 274] on textarea "PO #7005587885 - 10 Brand: Cres Cor / Model: H339SS128CS / Serial: CBF-J375688-…" at bounding box center [466, 344] width 309 height 163
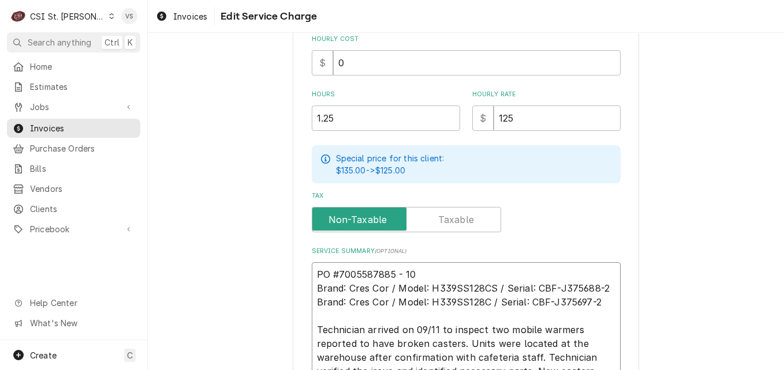
type textarea "x"
type textarea "PO #7005587885- 10 Brand: Cres Cor / Model: H339SS128CS / Serial: CBF-J375688-2…"
type textarea "x"
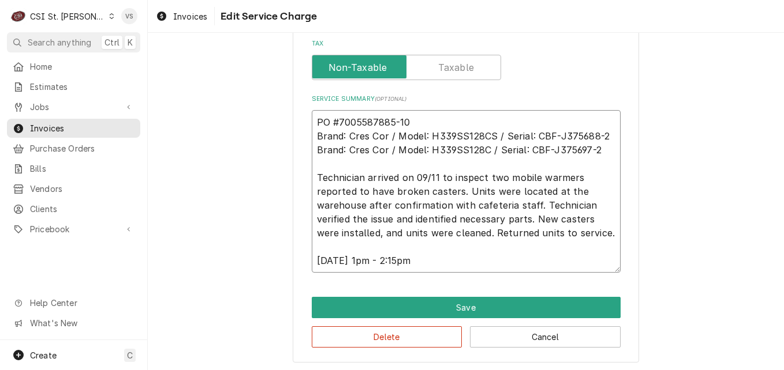
scroll to position [491, 0]
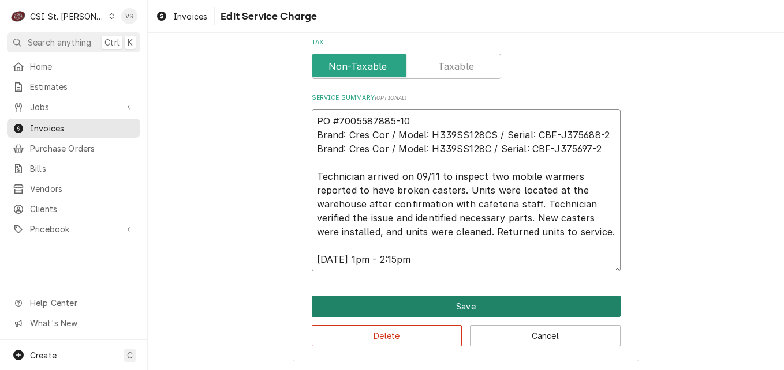
type textarea "PO #7005587885-10 Brand: Cres Cor / Model: H339SS128CS / Serial: CBF-J375688-2 …"
click at [433, 303] on button "Save" at bounding box center [466, 306] width 309 height 21
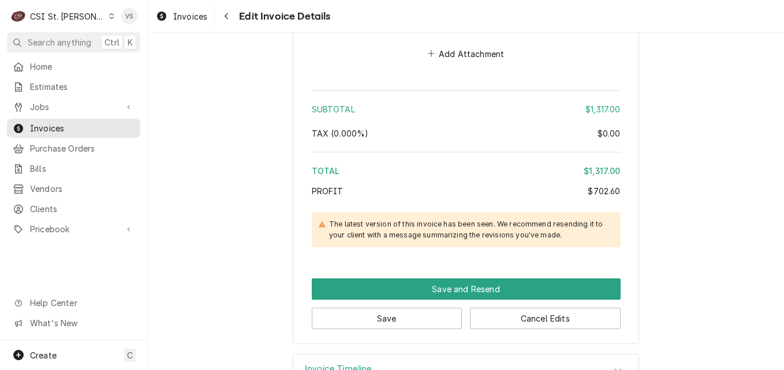
scroll to position [2444, 0]
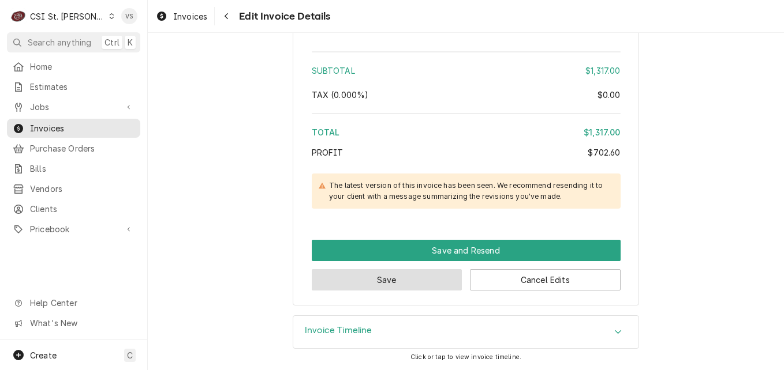
click at [406, 274] on button "Save" at bounding box center [387, 279] width 151 height 21
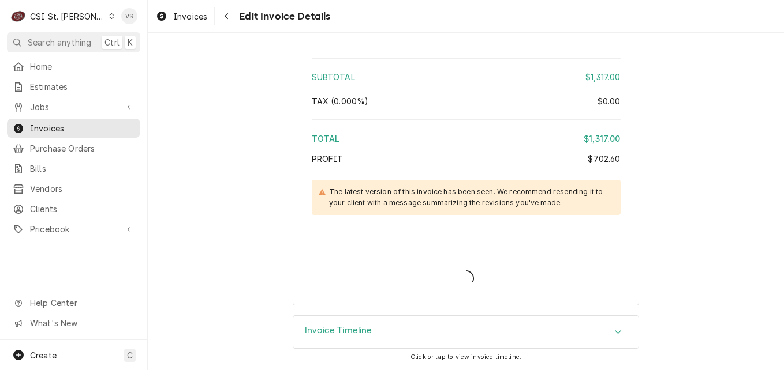
scroll to position [2438, 0]
type textarea "x"
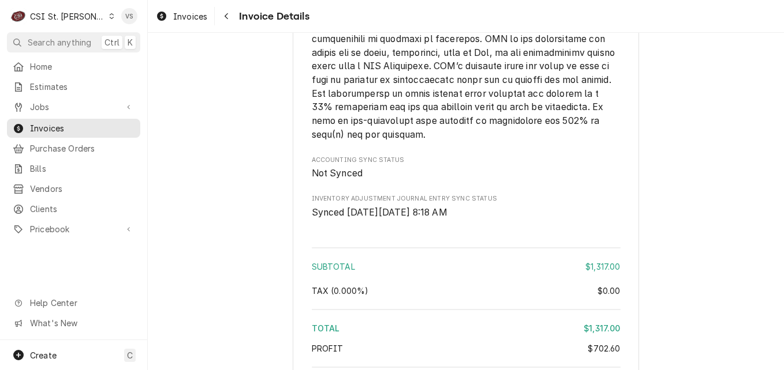
scroll to position [2590, 0]
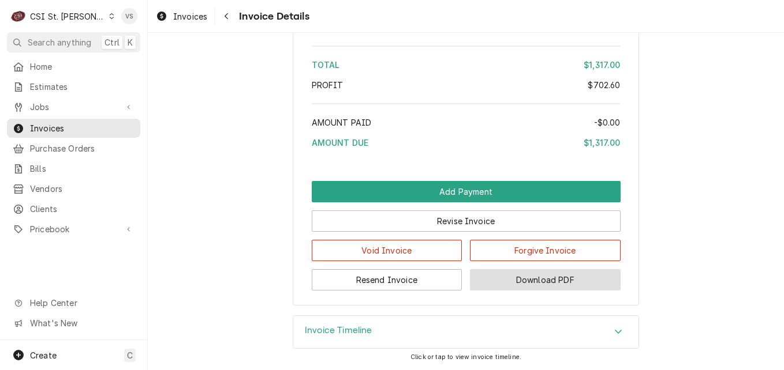
click at [539, 280] on button "Download PDF" at bounding box center [545, 279] width 151 height 21
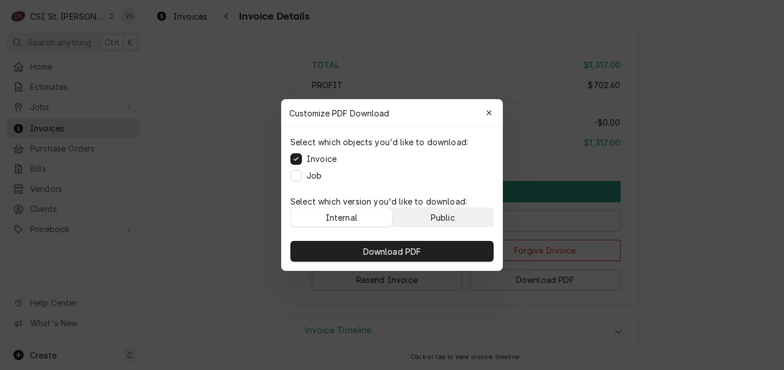
click at [456, 221] on button "Public" at bounding box center [442, 217] width 101 height 18
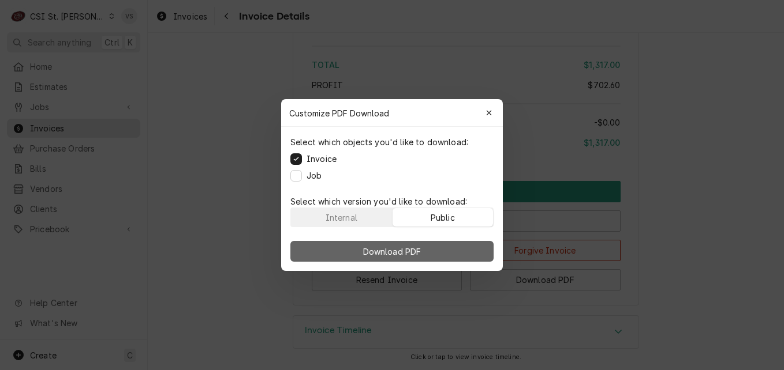
click at [455, 252] on button "Download PDF" at bounding box center [391, 251] width 203 height 21
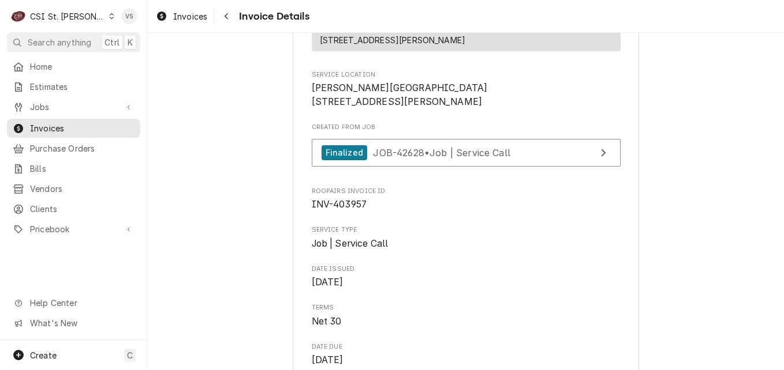
scroll to position [167, 0]
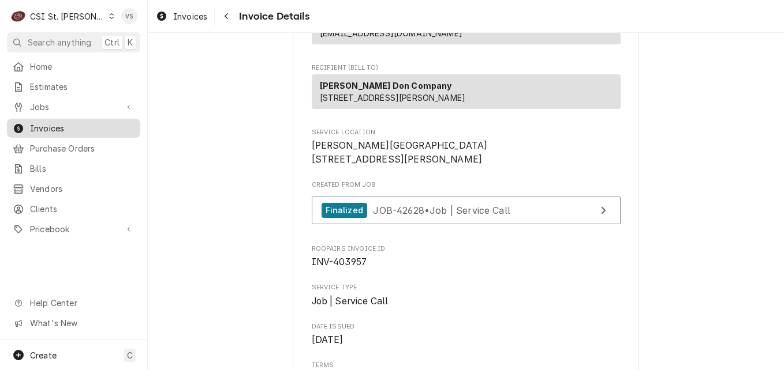
click at [91, 122] on span "Invoices" at bounding box center [82, 128] width 104 height 12
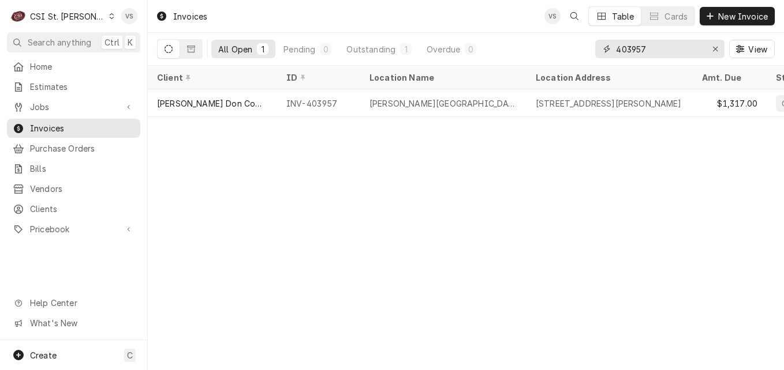
click at [644, 46] on input "403957" at bounding box center [659, 49] width 87 height 18
click at [637, 48] on input "403957" at bounding box center [659, 49] width 87 height 18
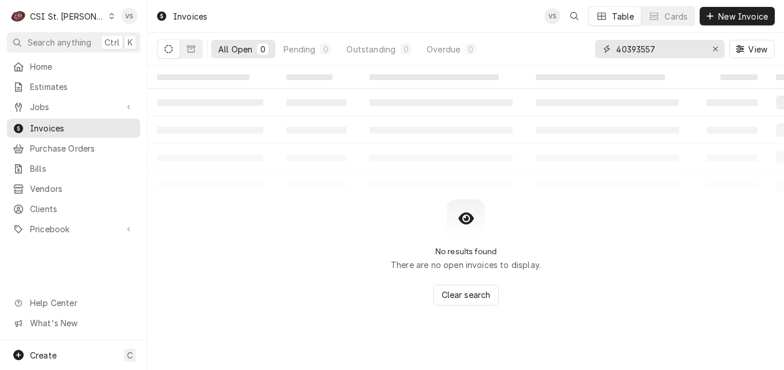
click at [658, 45] on input "40393557" at bounding box center [659, 49] width 87 height 18
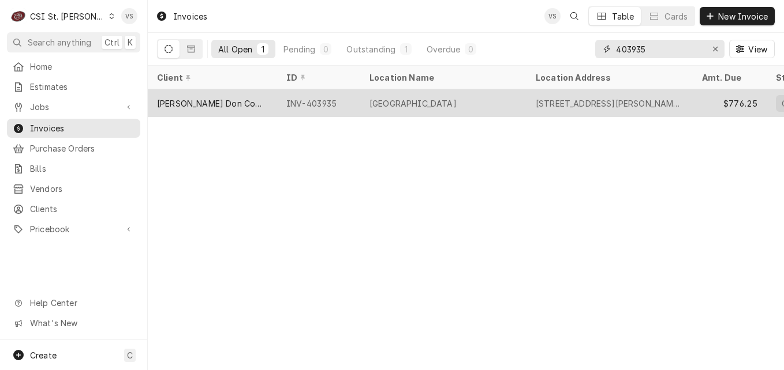
type input "403935"
click at [349, 97] on div "INV-403935" at bounding box center [318, 103] width 83 height 28
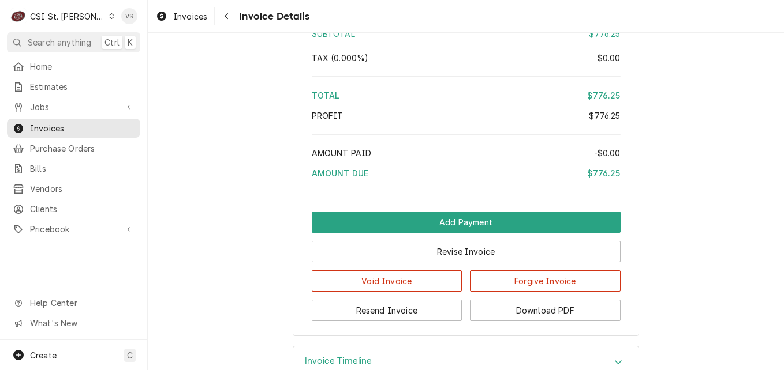
scroll to position [2063, 0]
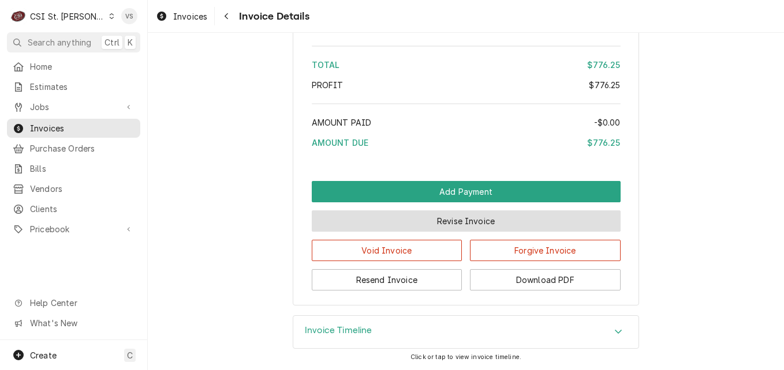
click at [437, 218] on button "Revise Invoice" at bounding box center [466, 221] width 309 height 21
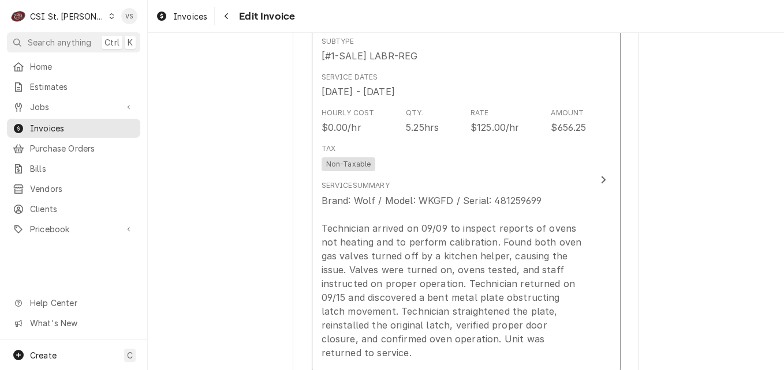
scroll to position [848, 0]
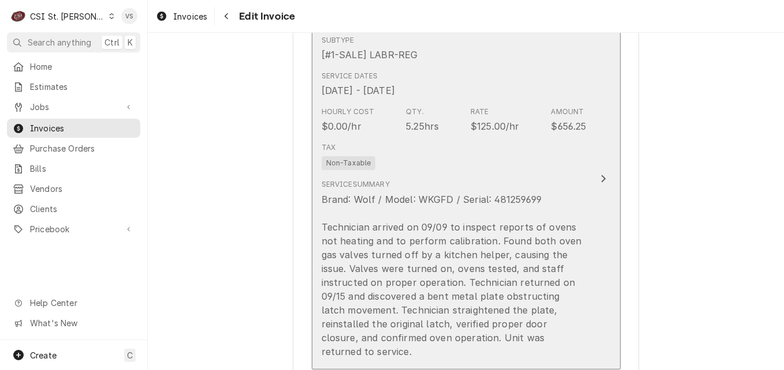
click at [414, 209] on div "Brand: Wolf / Model: WKGFD / Serial: 481259699 Technician arrived on 09/09 to i…" at bounding box center [453, 276] width 265 height 166
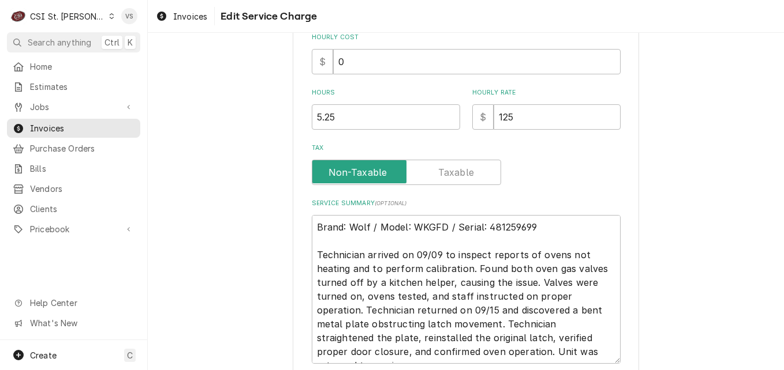
scroll to position [410, 0]
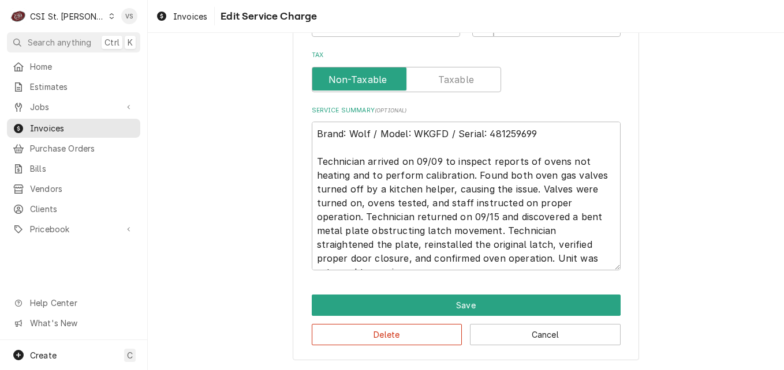
type textarea "x"
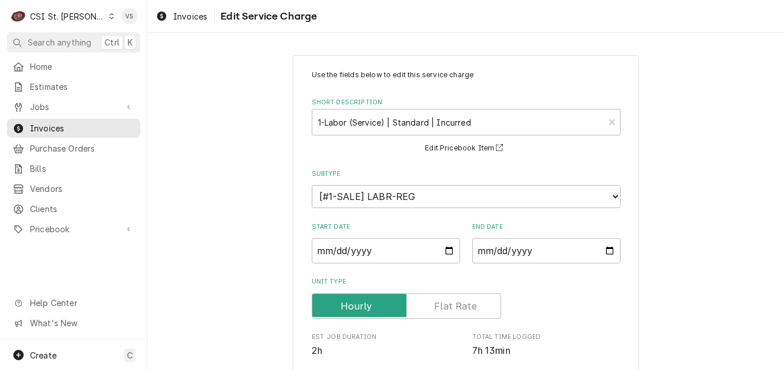
scroll to position [338, 0]
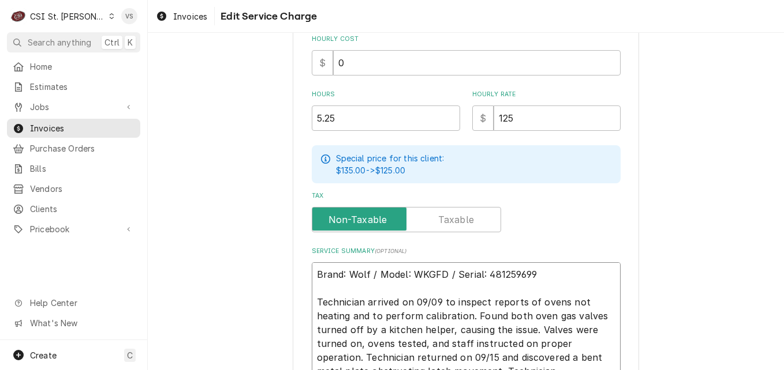
click at [313, 271] on textarea "Brand: Wolf / Model: WKGFD / Serial: 481259699 Technician arrived on 09/09 to i…" at bounding box center [466, 337] width 309 height 149
click at [312, 272] on textarea "Brand: Wolf / Model: WKGFD / Serial: 481259699 Technician arrived on 09/09 to i…" at bounding box center [466, 337] width 309 height 149
type textarea "Brand: Wolf / Model: WKGFD / Serial: 481259699 Technician arrived on 09/09 to i…"
click at [312, 272] on textarea "Brand: Wolf / Model: WKGFD / Serial: 481259699 Technician arrived on 09/09 to i…" at bounding box center [466, 344] width 309 height 163
type textarea "x"
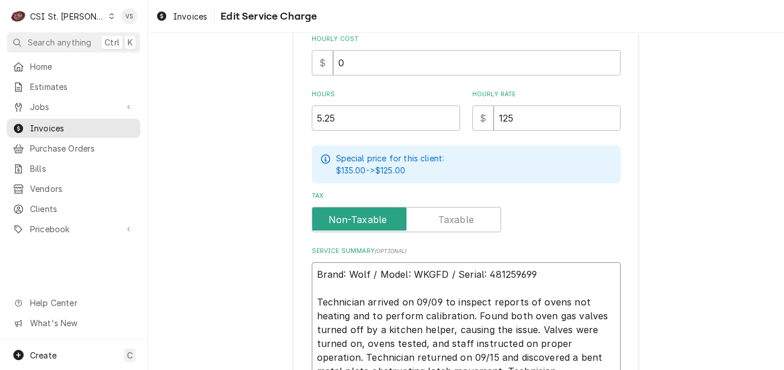
type textarea "P Brand: Wolf / Model: WKGFD / Serial: 481259699 Technician arrived on 09/09 to…"
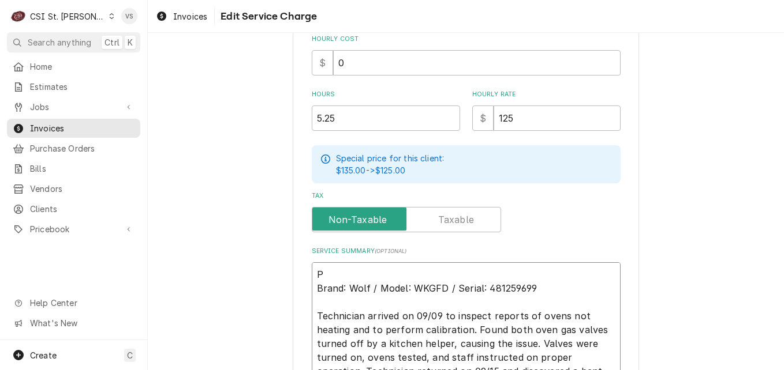
type textarea "x"
type textarea "PO Brand: Wolf / Model: WKGFD / Serial: 481259699 Technician arrived on 09/09 t…"
type textarea "x"
type textarea "PO Brand: Wolf / Model: WKGFD / Serial: 481259699 Technician arrived on 09/09 t…"
type textarea "x"
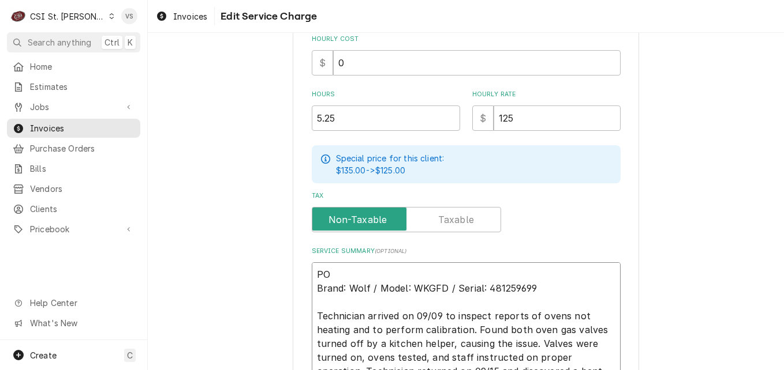
type textarea "PO # Brand: Wolf / Model: WKGFD / Serial: 481259699 Technician arrived on 09/09…"
paste textarea "7005587864 - 10"
type textarea "x"
type textarea "PO #7005587864 - 10 Brand: Wolf / Model: WKGFD / Serial: 481259699 Technician a…"
click at [389, 274] on textarea "PO #7005587864 - 10 Brand: Wolf / Model: WKGFD / Serial: 481259699 Technician a…" at bounding box center [466, 344] width 309 height 163
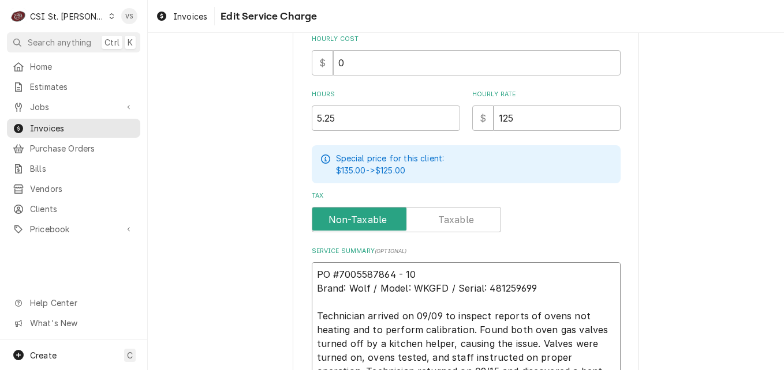
type textarea "x"
type textarea "PO #7005587864- 10 Brand: Wolf / Model: WKGFD / Serial: 481259699 Technician ar…"
type textarea "x"
drag, startPoint x: 406, startPoint y: 274, endPoint x: 312, endPoint y: 272, distance: 94.1
click at [312, 272] on textarea "PO #7005587864-10 Brand: Wolf / Model: WKGFD / Serial: 481259699 Technician arr…" at bounding box center [466, 344] width 309 height 163
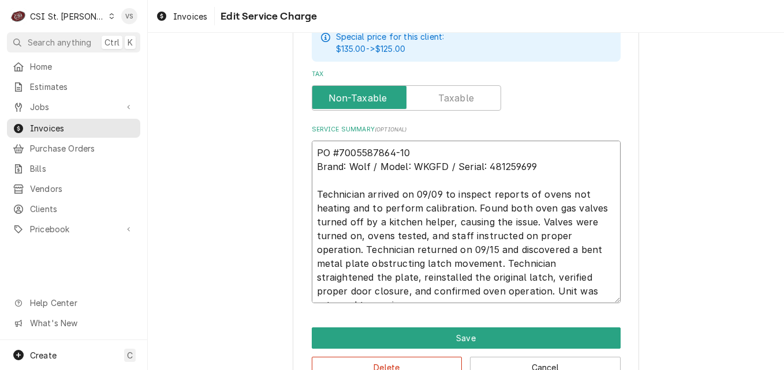
scroll to position [491, 0]
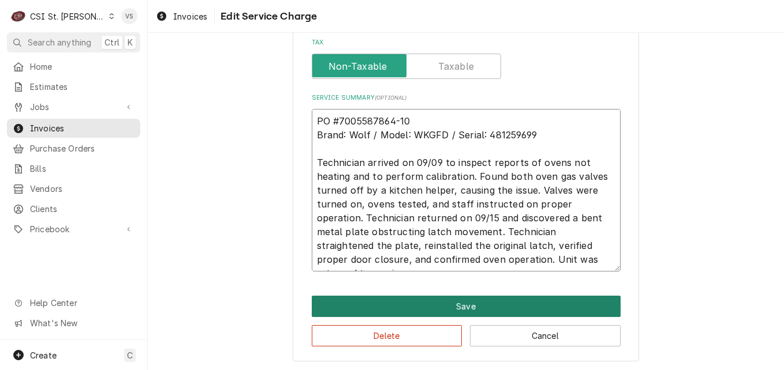
type textarea "PO #7005587864-10 Brand: Wolf / Model: WKGFD / Serial: 481259699 Technician arr…"
click at [382, 306] on button "Save" at bounding box center [466, 306] width 309 height 21
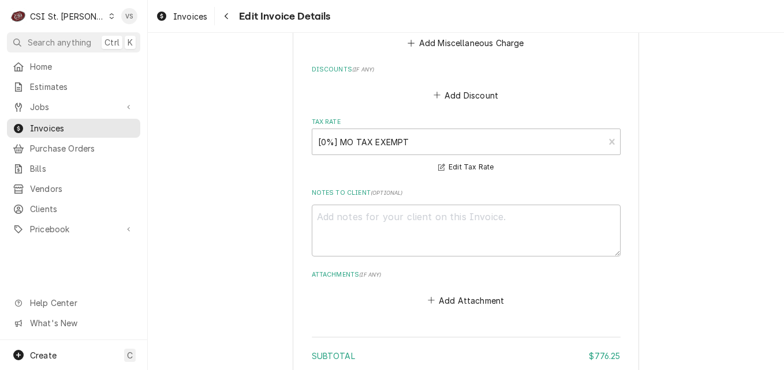
scroll to position [1784, 0]
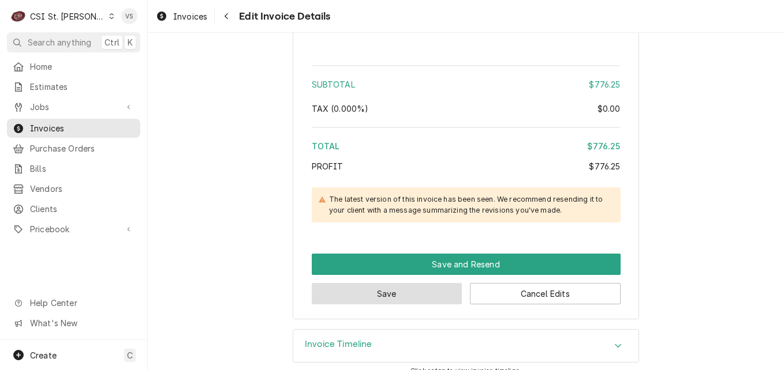
click at [387, 283] on button "Save" at bounding box center [387, 293] width 151 height 21
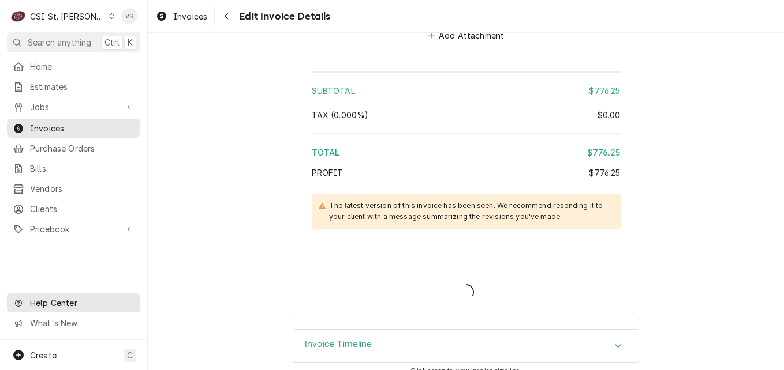
type textarea "x"
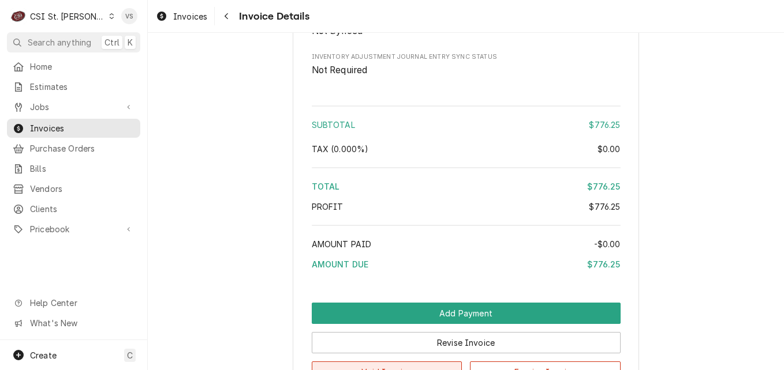
scroll to position [2037, 0]
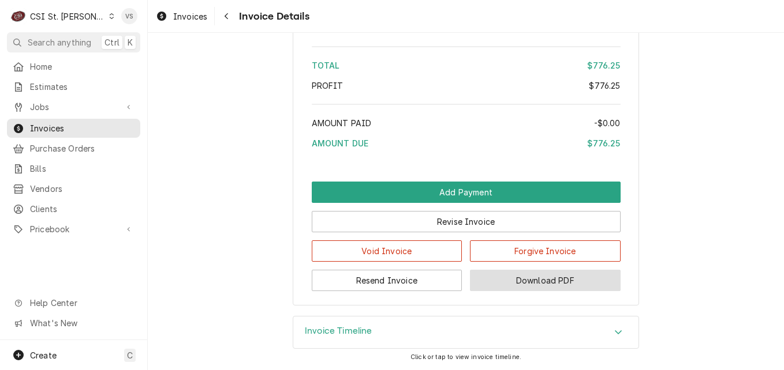
click at [533, 280] on button "Download PDF" at bounding box center [545, 280] width 151 height 21
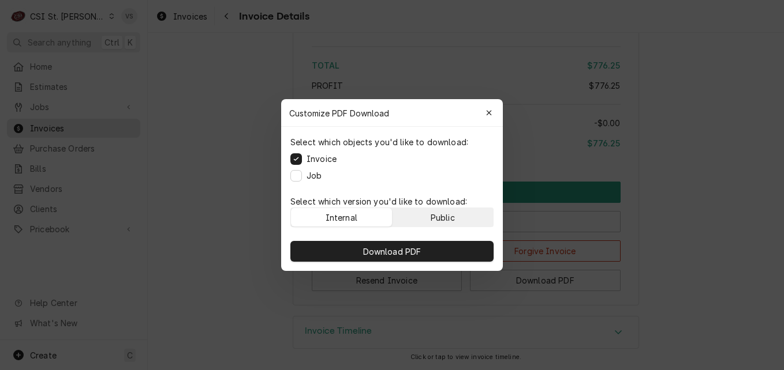
click at [450, 213] on div "Public" at bounding box center [442, 218] width 24 height 12
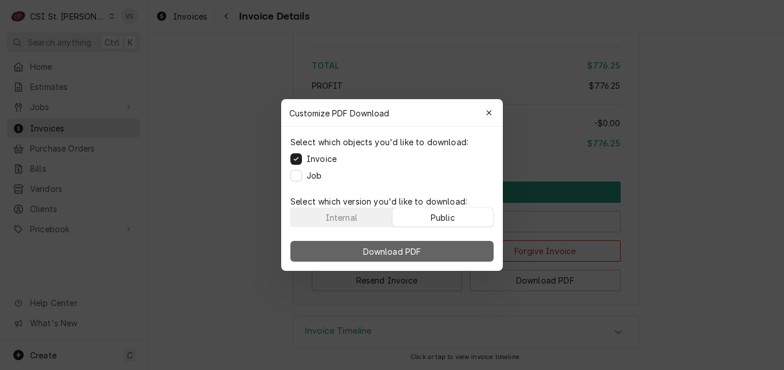
click at [443, 246] on button "Download PDF" at bounding box center [391, 251] width 203 height 21
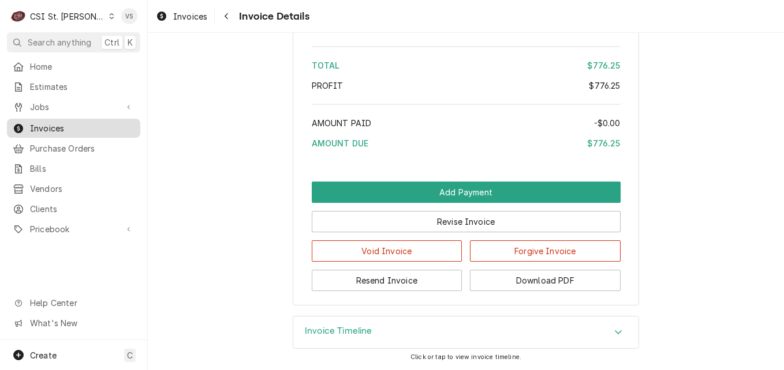
click at [98, 128] on span "Invoices" at bounding box center [82, 128] width 104 height 12
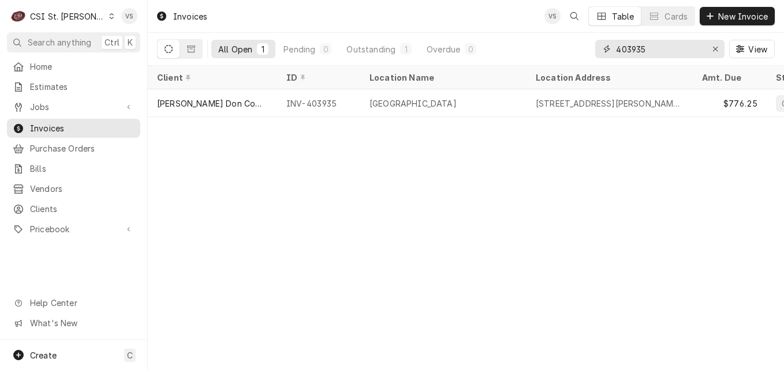
click at [634, 51] on input "403935" at bounding box center [659, 49] width 87 height 18
click at [629, 50] on input "403935" at bounding box center [659, 49] width 87 height 18
drag, startPoint x: 628, startPoint y: 51, endPoint x: 647, endPoint y: 55, distance: 19.9
click at [646, 50] on input "403935" at bounding box center [659, 49] width 87 height 18
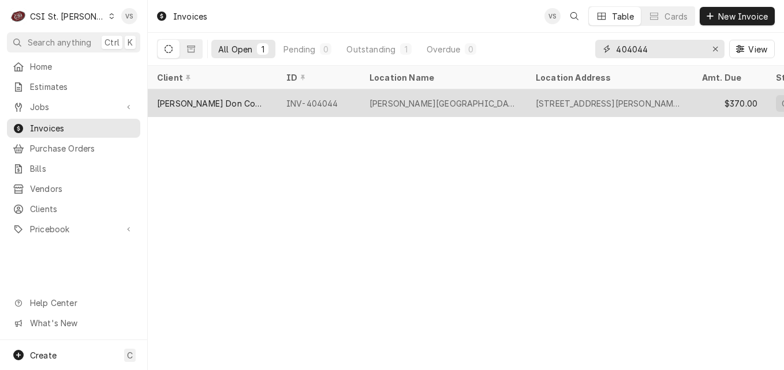
type input "404044"
click at [460, 107] on div "[PERSON_NAME][GEOGRAPHIC_DATA]" at bounding box center [443, 103] width 166 height 28
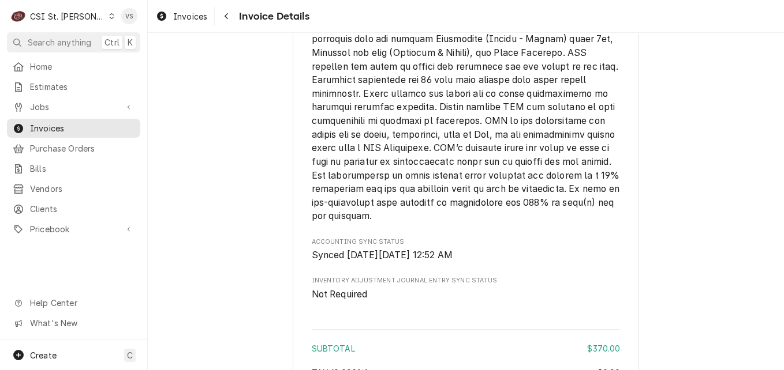
scroll to position [2039, 0]
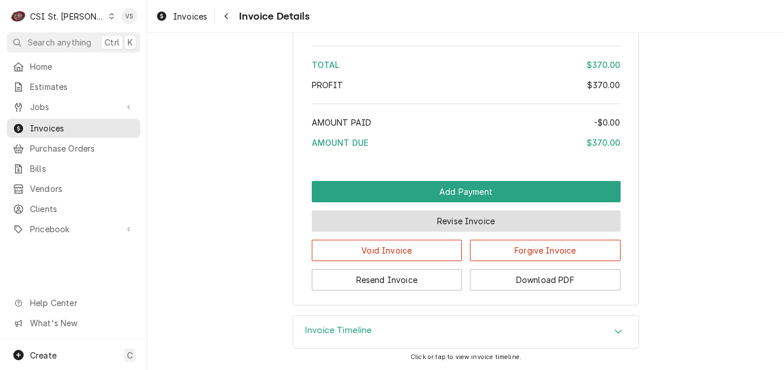
click at [426, 230] on button "Revise Invoice" at bounding box center [466, 221] width 309 height 21
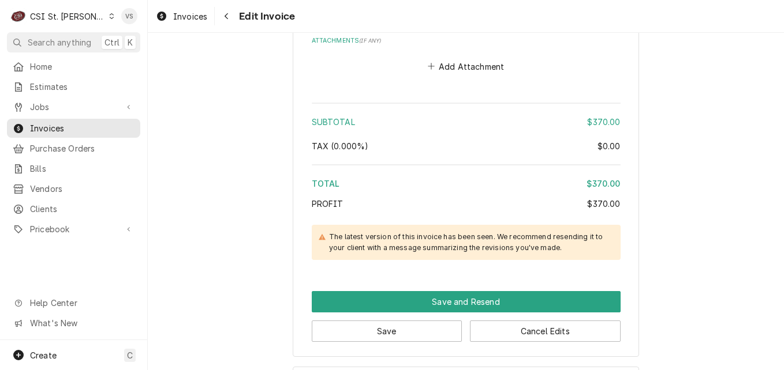
scroll to position [1714, 0]
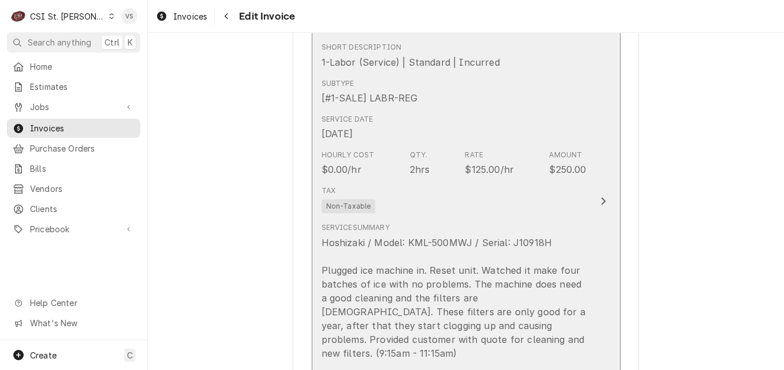
click at [406, 222] on div "Service Summary Hoshizaki / Model: KML-500MWJ / Serial: J10918H Plugged ice mac…" at bounding box center [453, 291] width 265 height 147
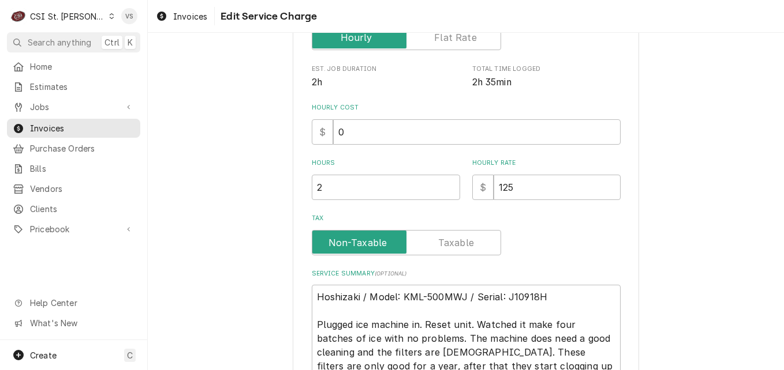
scroll to position [300, 0]
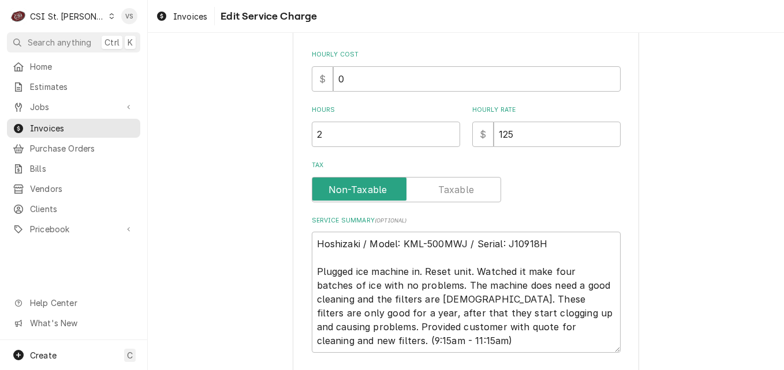
type textarea "x"
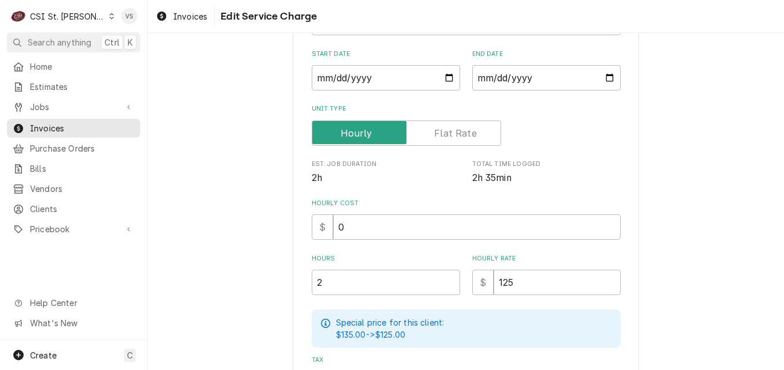
scroll to position [449, 0]
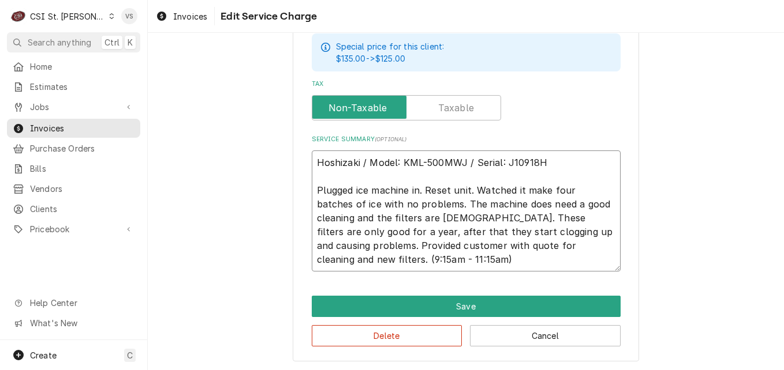
click at [313, 160] on textarea "Hoshizaki / Model: KML-500MWJ / Serial: J10918H Plugged ice machine in. Reset u…" at bounding box center [466, 211] width 309 height 121
type textarea "Hoshizaki / Model: KML-500MWJ / Serial: J10918H Plugged ice machine in. Reset u…"
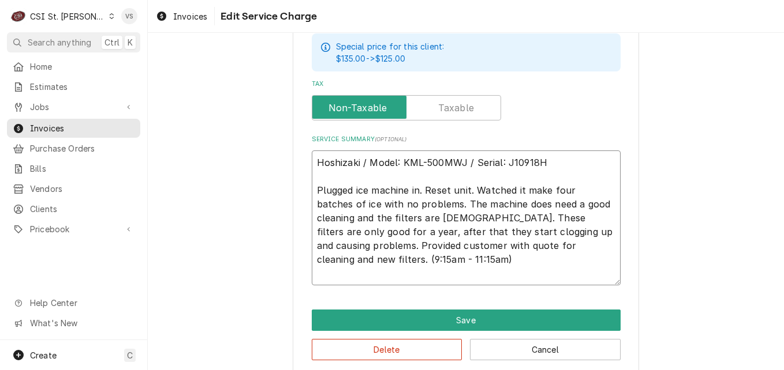
type textarea "x"
type textarea "P Hoshizaki / Model: KML-500MWJ / Serial: J10918H Plugged ice machine in. Reset…"
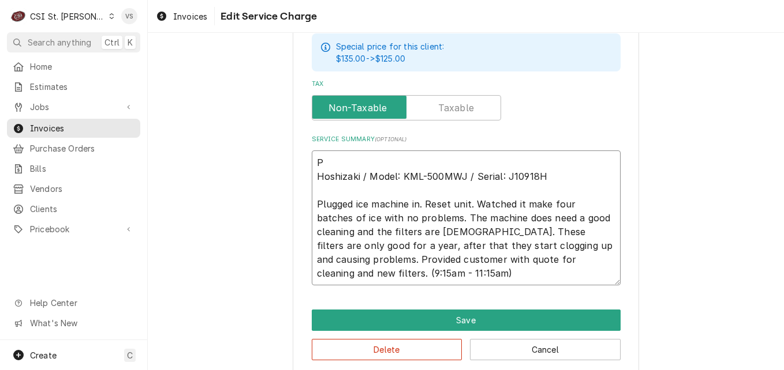
type textarea "x"
type textarea "PO Hoshizaki / Model: KML-500MWJ / Serial: J10918H Plugged ice machine in. Rese…"
type textarea "x"
type textarea "PO# Hoshizaki / Model: KML-500MWJ / Serial: J10918H Plugged ice machine in. Res…"
click at [327, 161] on textarea "PO# Hoshizaki / Model: KML-500MWJ / Serial: J10918H Plugged ice machine in. Res…" at bounding box center [466, 218] width 309 height 135
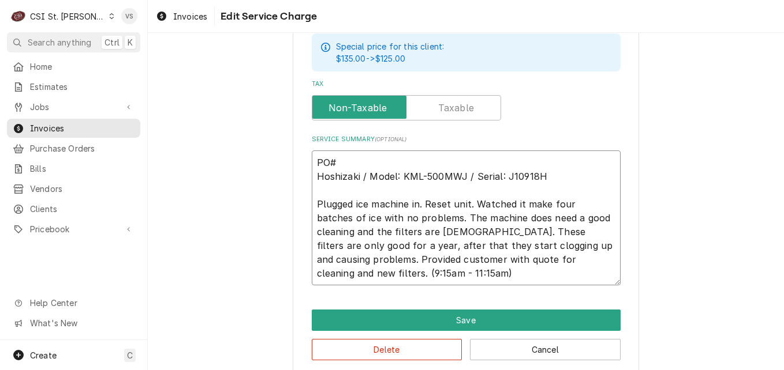
type textarea "x"
type textarea "PO # Hoshizaki / Model: KML-500MWJ / Serial: J10918H Plugged ice machine in. Re…"
paste textarea "7005587924 - 10"
type textarea "x"
type textarea "PO #7005587924 - 10 Hoshizaki / Model: KML-500MWJ / Serial: J10918H Plugged ice…"
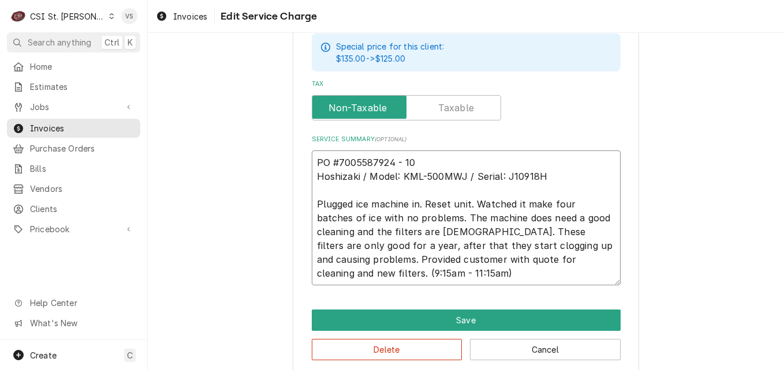
click at [388, 159] on textarea "PO #7005587924 - 10 Hoshizaki / Model: KML-500MWJ / Serial: J10918H Plugged ice…" at bounding box center [466, 218] width 309 height 135
type textarea "x"
type textarea "PO #7005587924- 10 Hoshizaki / Model: KML-500MWJ / Serial: J10918H Plugged ice …"
type textarea "x"
drag, startPoint x: 409, startPoint y: 164, endPoint x: 308, endPoint y: 164, distance: 101.0
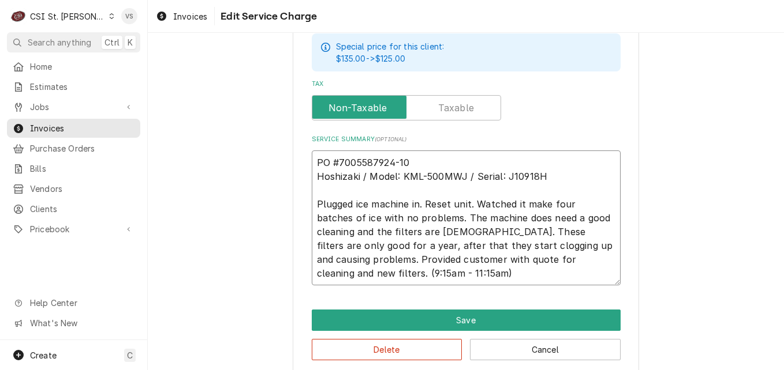
click at [312, 164] on textarea "PO #7005587924-10 Hoshizaki / Model: KML-500MWJ / Serial: J10918H Plugged ice m…" at bounding box center [466, 218] width 309 height 135
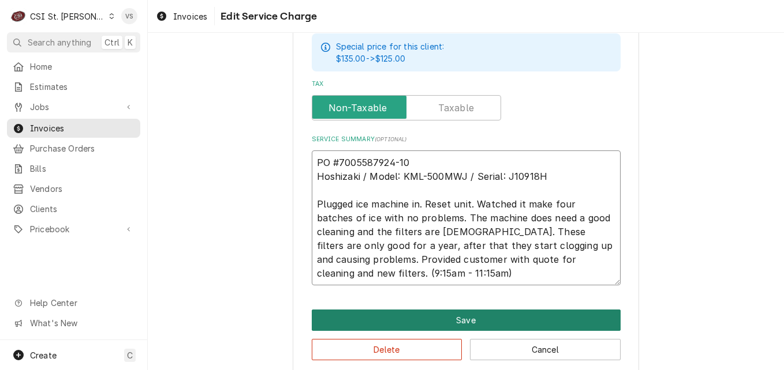
type textarea "PO #7005587924-10 Hoshizaki / Model: KML-500MWJ / Serial: J10918H Plugged ice m…"
click at [415, 316] on button "Save" at bounding box center [466, 320] width 309 height 21
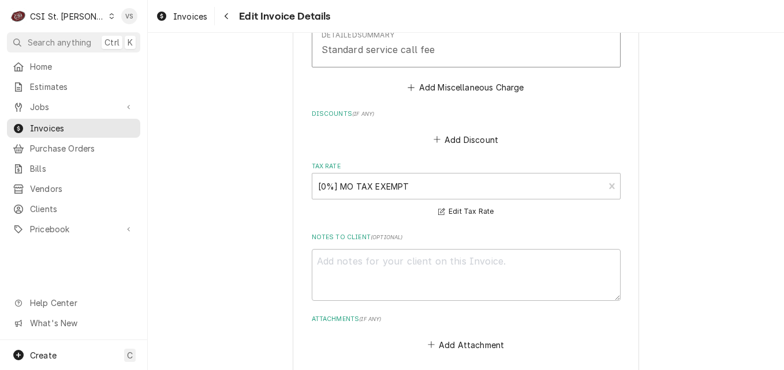
scroll to position [1728, 0]
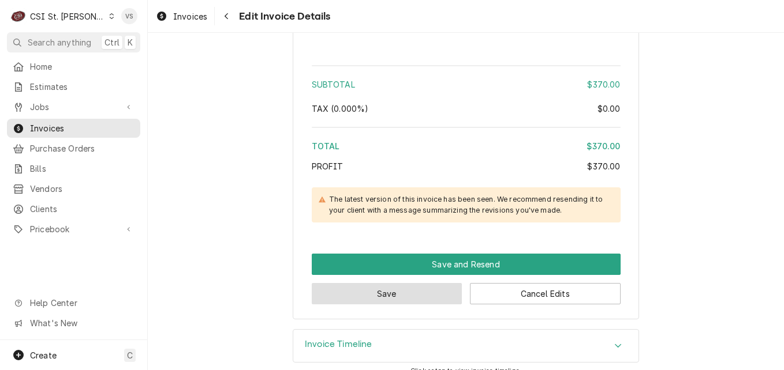
click at [434, 286] on button "Save" at bounding box center [387, 293] width 151 height 21
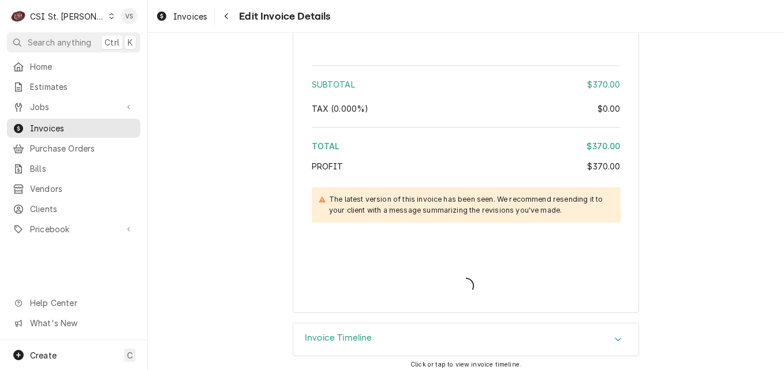
scroll to position [1722, 0]
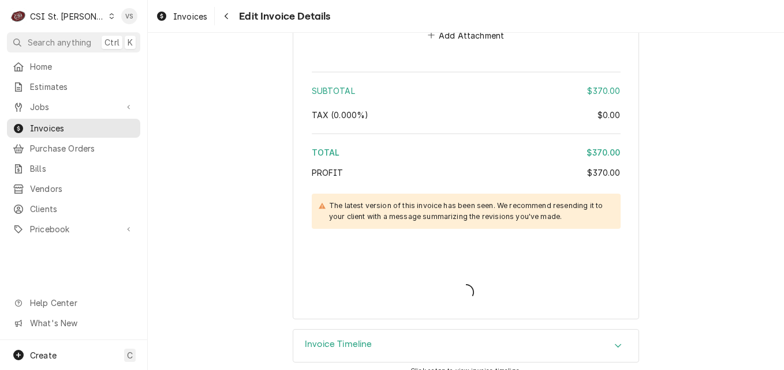
type textarea "x"
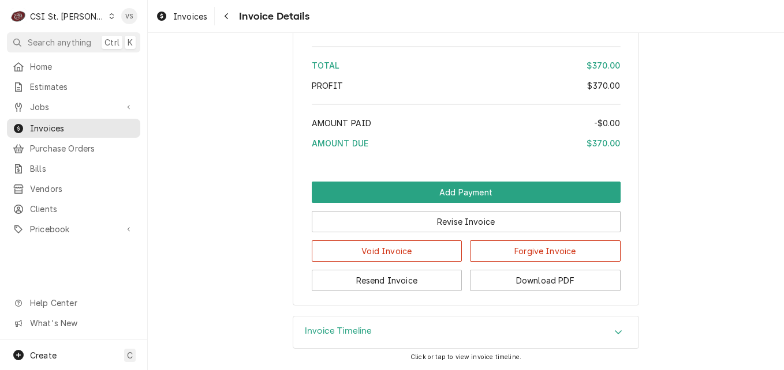
scroll to position [2013, 0]
click at [499, 279] on button "Download PDF" at bounding box center [545, 280] width 151 height 21
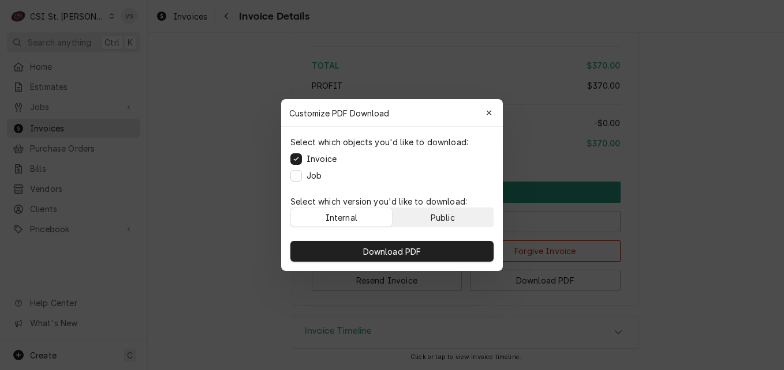
click at [431, 218] on div "Public" at bounding box center [442, 218] width 24 height 12
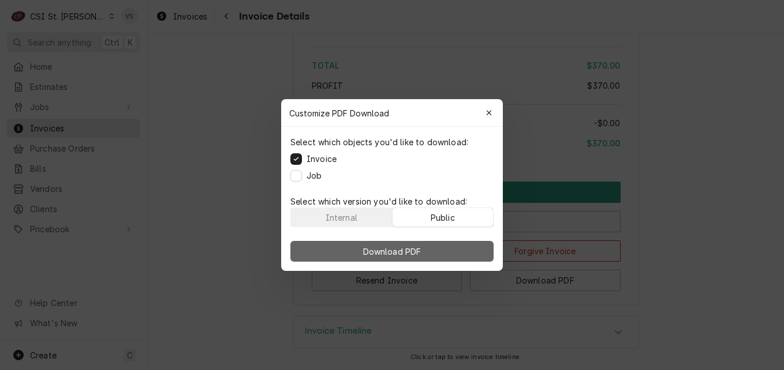
click at [441, 252] on button "Download PDF" at bounding box center [391, 251] width 203 height 21
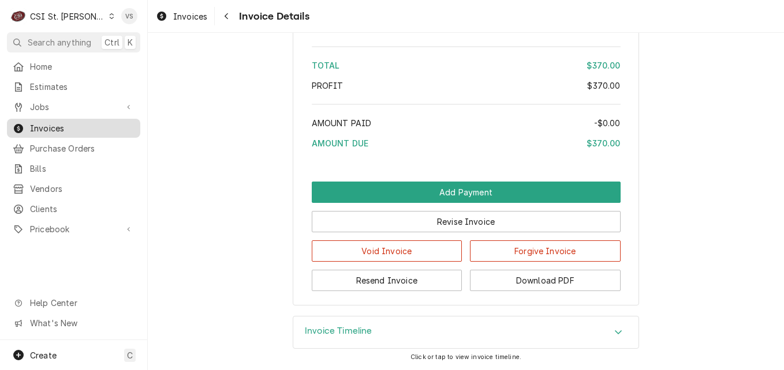
click at [50, 126] on span "Invoices" at bounding box center [82, 128] width 104 height 12
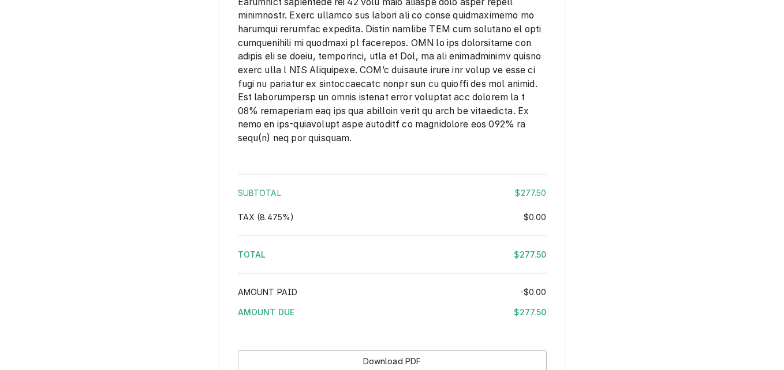
scroll to position [1758, 0]
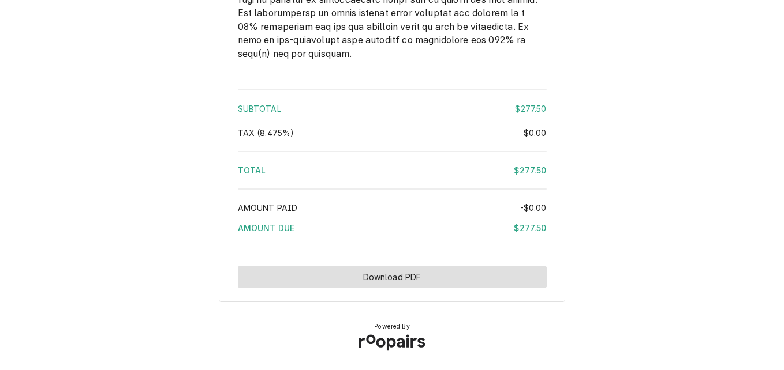
click at [404, 279] on button "Download PDF" at bounding box center [392, 277] width 309 height 21
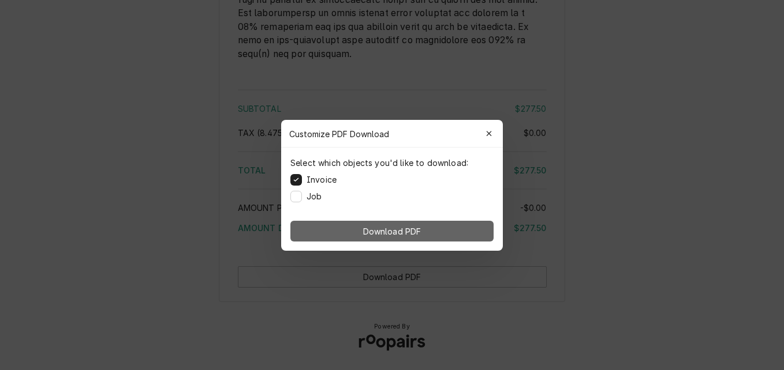
click at [414, 232] on span "Download PDF" at bounding box center [392, 231] width 63 height 12
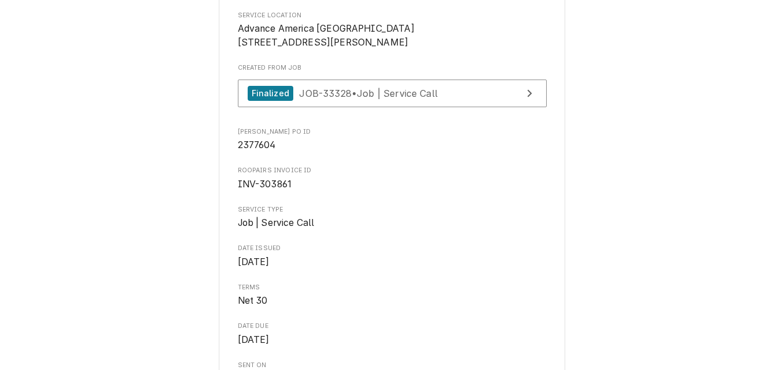
scroll to position [258, 0]
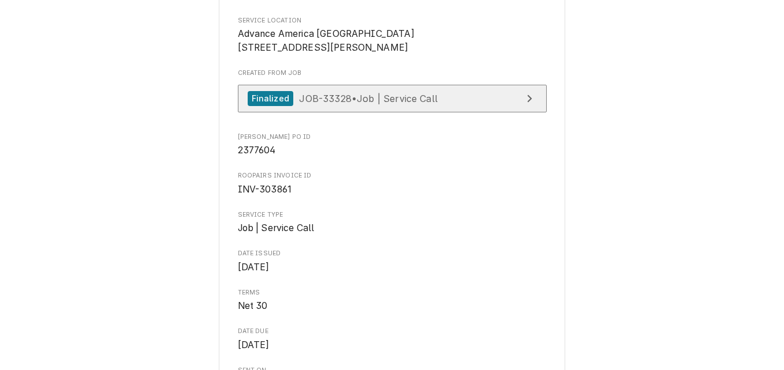
click at [449, 113] on link "Finalized JOB-33328 • Job | Service Call" at bounding box center [392, 99] width 309 height 28
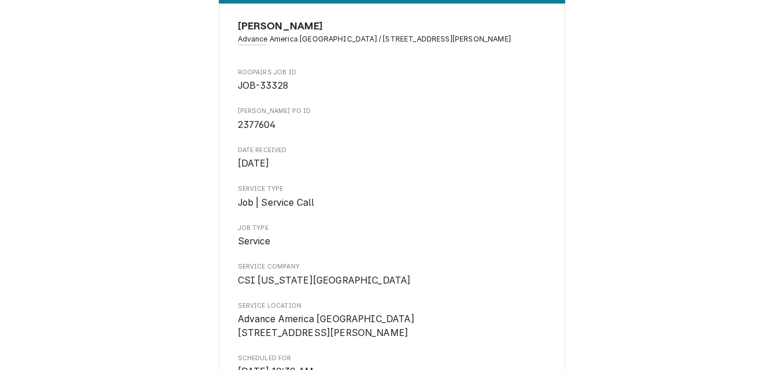
scroll to position [58, 0]
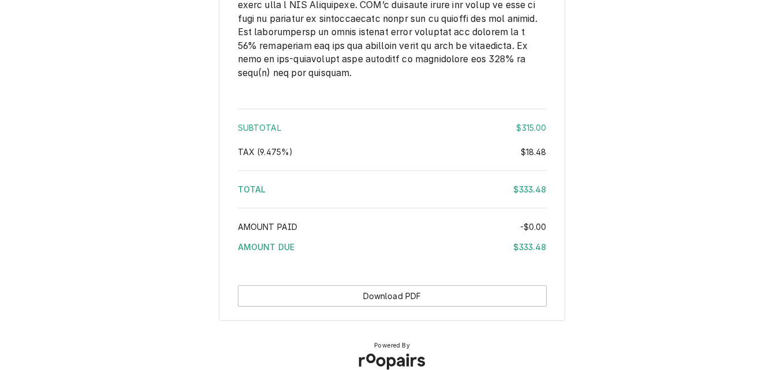
scroll to position [1710, 0]
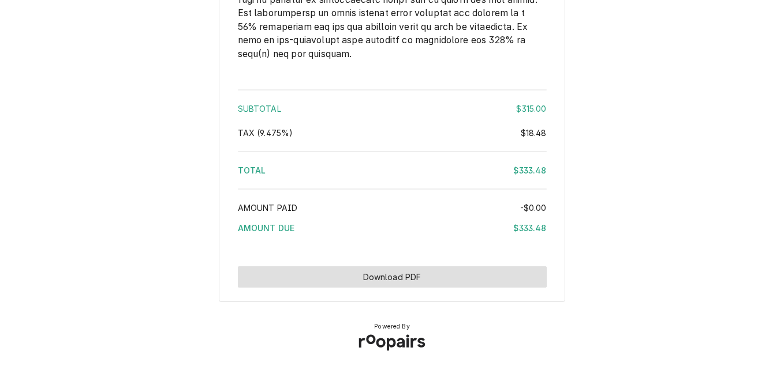
click at [379, 268] on button "Download PDF" at bounding box center [392, 277] width 309 height 21
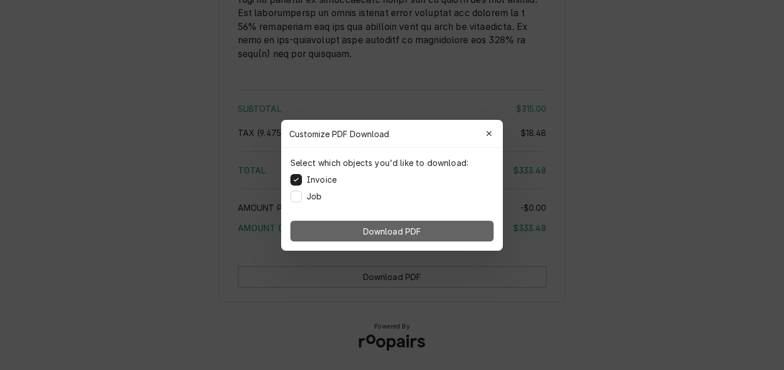
click at [366, 237] on button "Download PDF" at bounding box center [391, 231] width 203 height 21
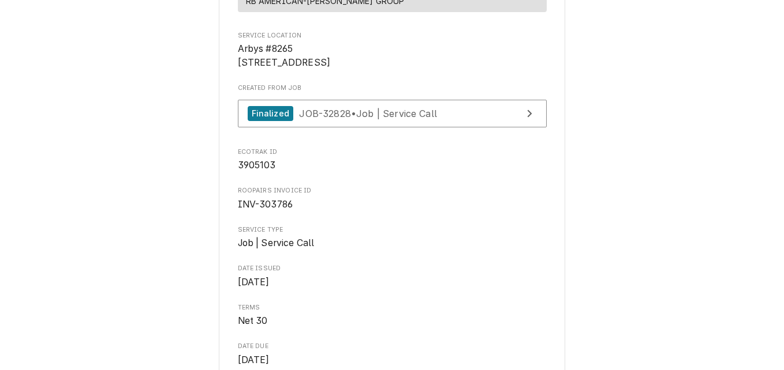
scroll to position [289, 0]
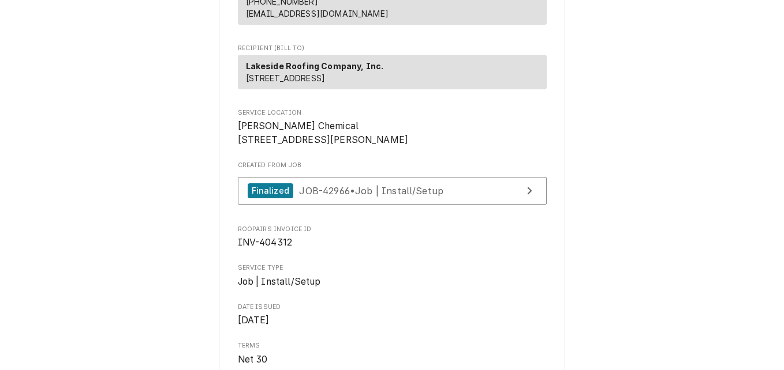
scroll to position [137, 0]
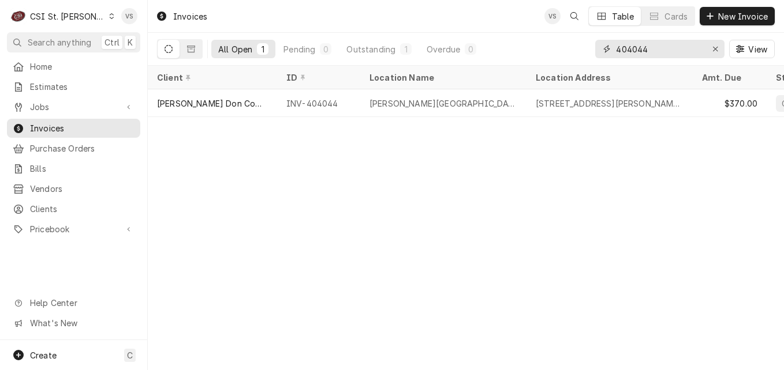
click at [632, 48] on input "404044" at bounding box center [659, 49] width 87 height 18
click at [675, 47] on input "404044" at bounding box center [659, 49] width 87 height 18
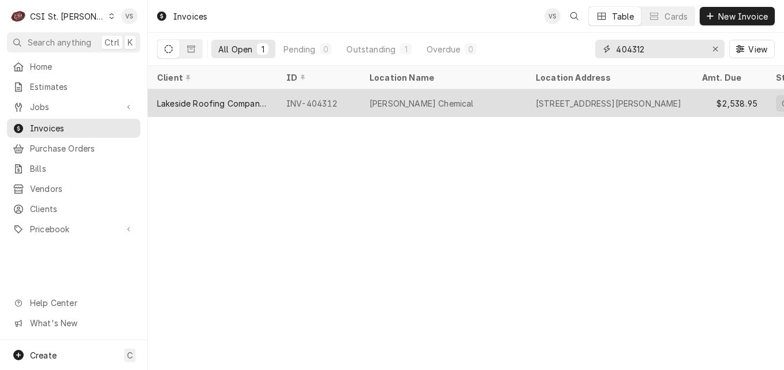
type input "404312"
click at [264, 107] on div "Lakeside Roofing Company, Inc." at bounding box center [212, 103] width 129 height 28
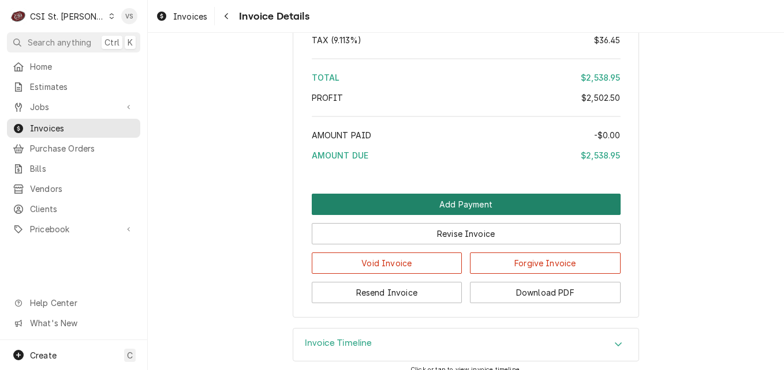
scroll to position [2141, 0]
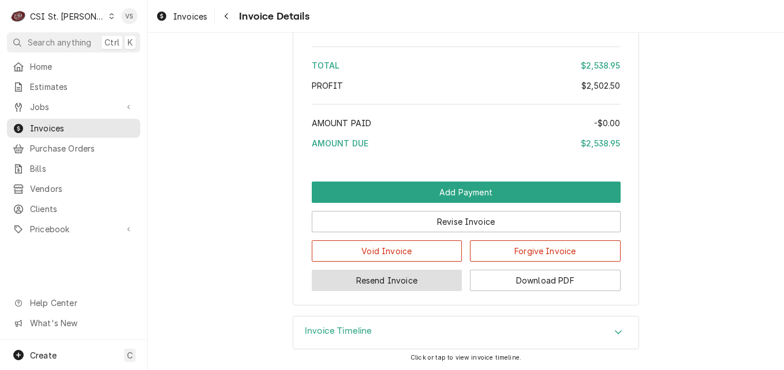
click at [403, 279] on button "Resend Invoice" at bounding box center [387, 280] width 151 height 21
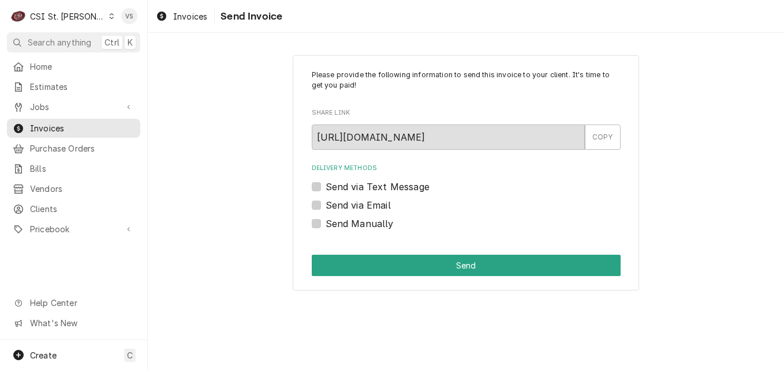
click at [325, 208] on label "Send via Email" at bounding box center [357, 205] width 65 height 14
click at [325, 208] on input "Send via Email" at bounding box center [479, 210] width 309 height 25
checkbox input "true"
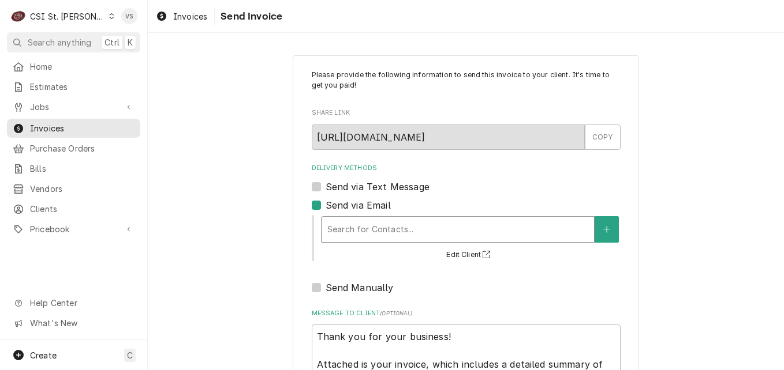
click at [362, 236] on div "Delivery Methods" at bounding box center [457, 229] width 261 height 21
click at [470, 175] on div "Delivery Methods Send via Text Message Send via Email Search for Contacts... Ed…" at bounding box center [466, 229] width 309 height 131
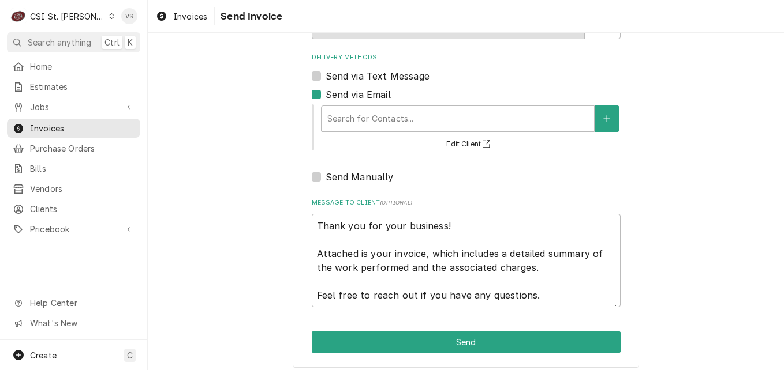
scroll to position [118, 0]
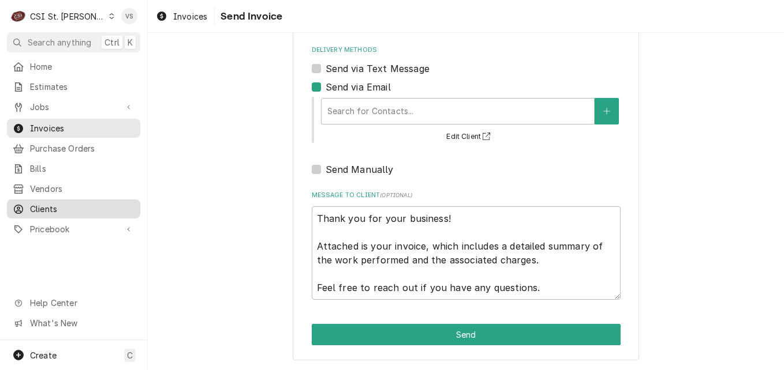
click at [58, 203] on span "Clients" at bounding box center [82, 209] width 104 height 12
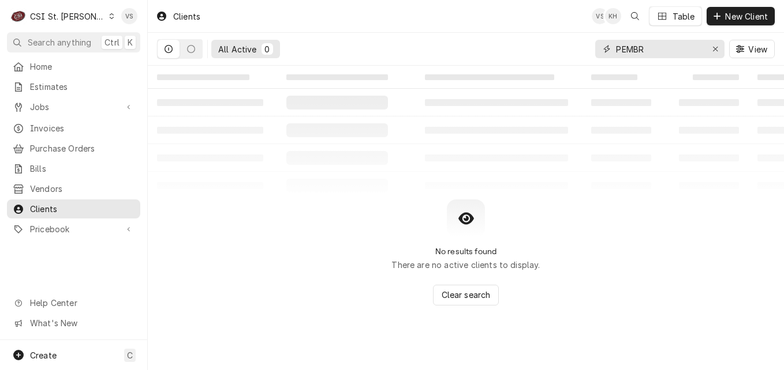
click at [650, 49] on input "PEMBR" at bounding box center [659, 49] width 87 height 18
click at [645, 49] on input "PEMBR" at bounding box center [659, 49] width 87 height 18
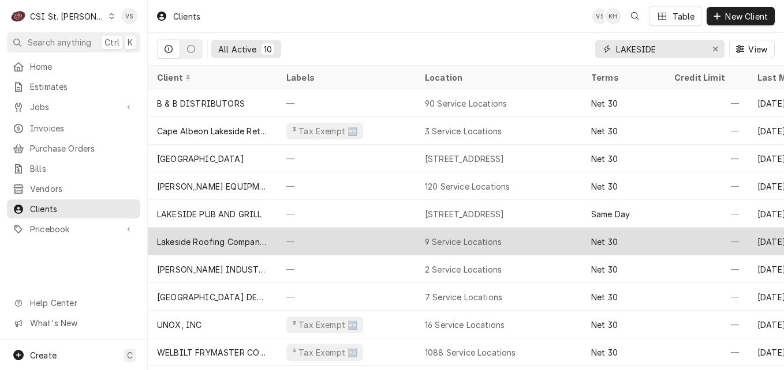
type input "LAKESIDE"
click at [264, 242] on div "Lakeside Roofing Company, Inc." at bounding box center [212, 242] width 111 height 12
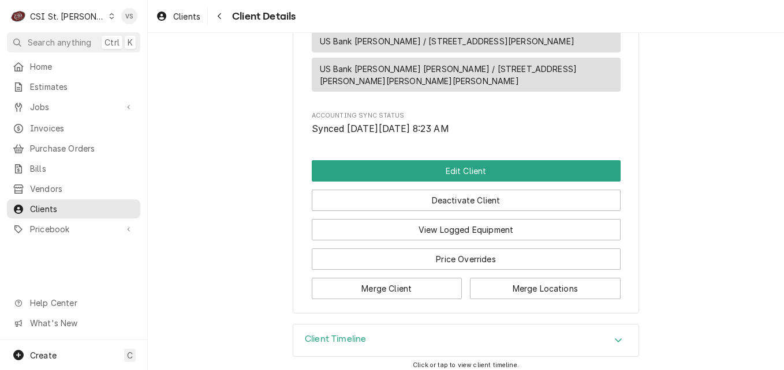
scroll to position [724, 0]
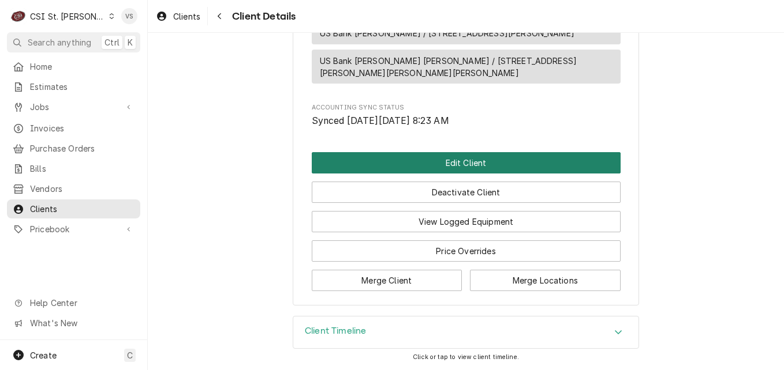
click at [468, 166] on button "Edit Client" at bounding box center [466, 162] width 309 height 21
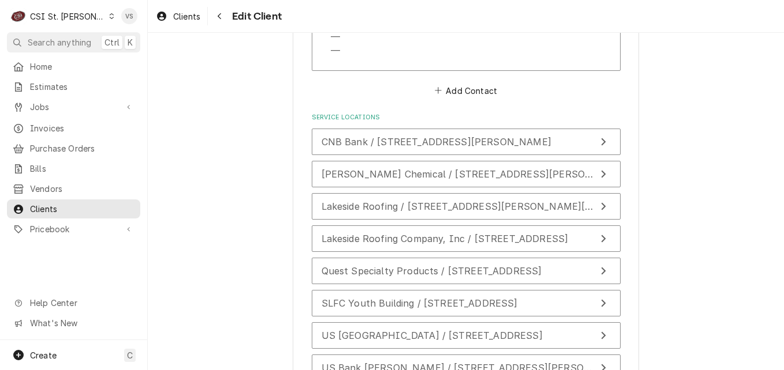
scroll to position [675, 0]
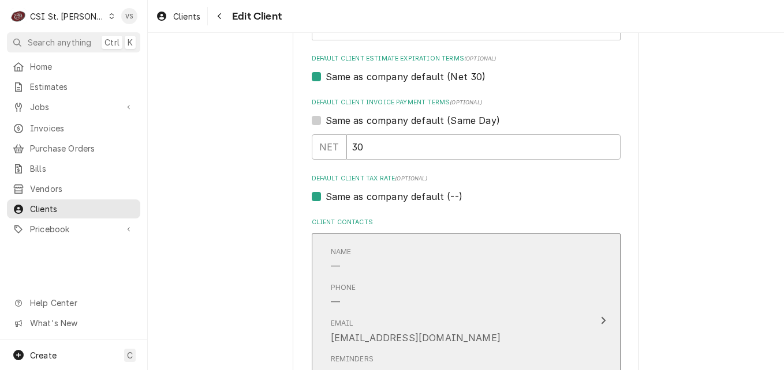
click at [497, 277] on div "Name —" at bounding box center [454, 260] width 246 height 36
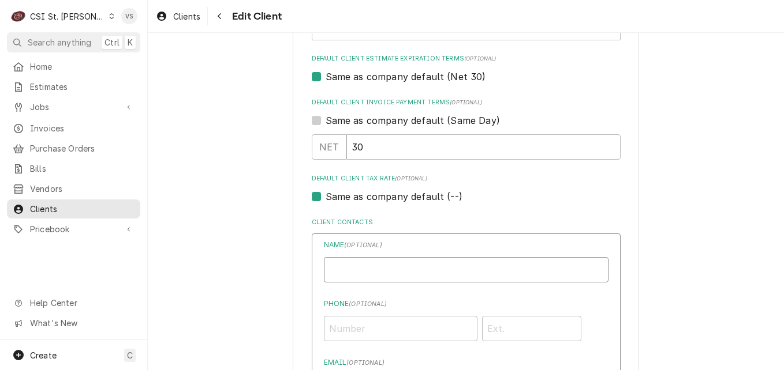
click at [397, 268] on input "Business Name" at bounding box center [466, 269] width 284 height 25
type input "[PERSON_NAME]"
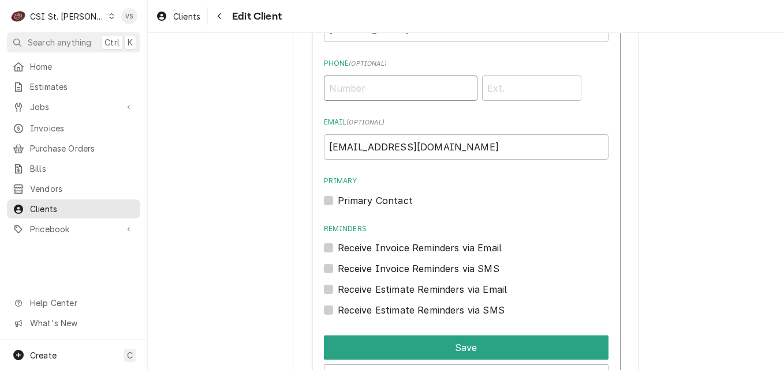
scroll to position [964, 0]
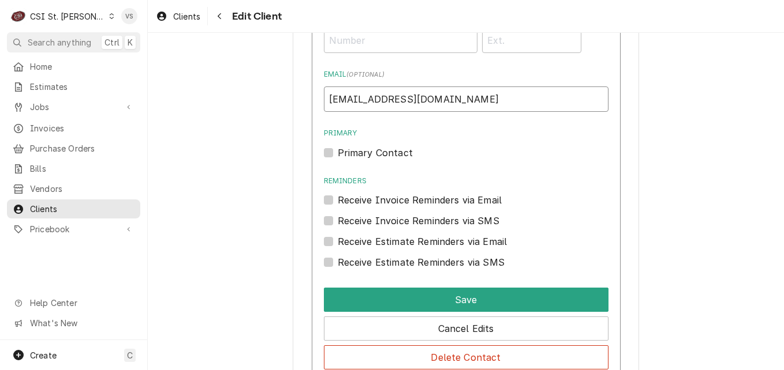
drag, startPoint x: 411, startPoint y: 100, endPoint x: 308, endPoint y: 102, distance: 103.9
click at [312, 102] on div "Name ( optional ) DENNIS WOOD Phone ( optional ) Email ( optional ) vickys@csi1…" at bounding box center [466, 161] width 309 height 432
paste input "dennis@lakesideroofing"
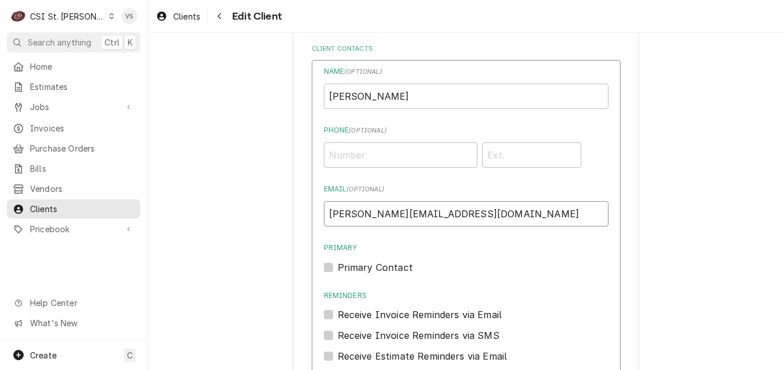
scroll to position [733, 0]
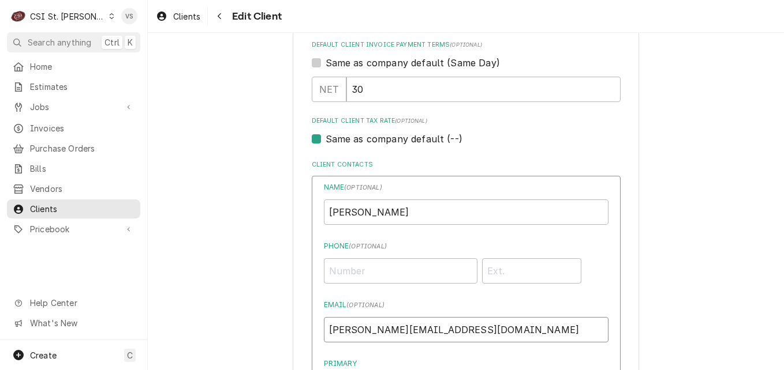
type input "[PERSON_NAME][EMAIL_ADDRESS][DOMAIN_NAME]"
drag, startPoint x: 421, startPoint y: 212, endPoint x: 573, endPoint y: 237, distance: 153.8
click at [422, 212] on input "DENNIS WOOD" at bounding box center [466, 212] width 284 height 25
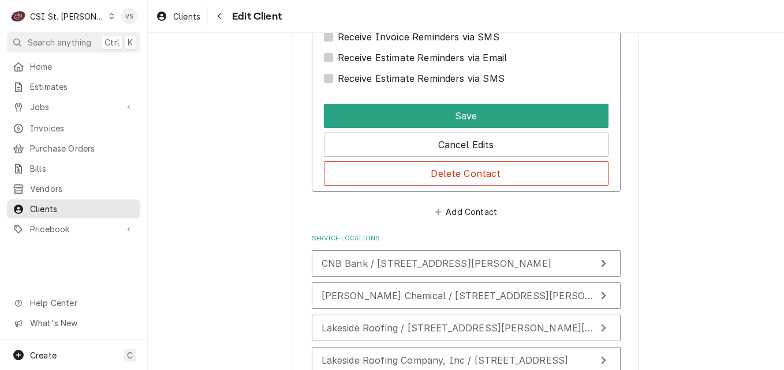
scroll to position [1194, 0]
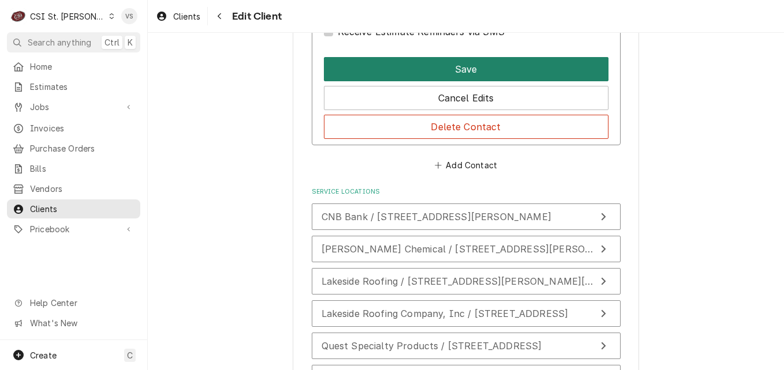
type input "DENNIS WOOD-INVOICES"
click at [441, 71] on button "Save" at bounding box center [466, 69] width 284 height 24
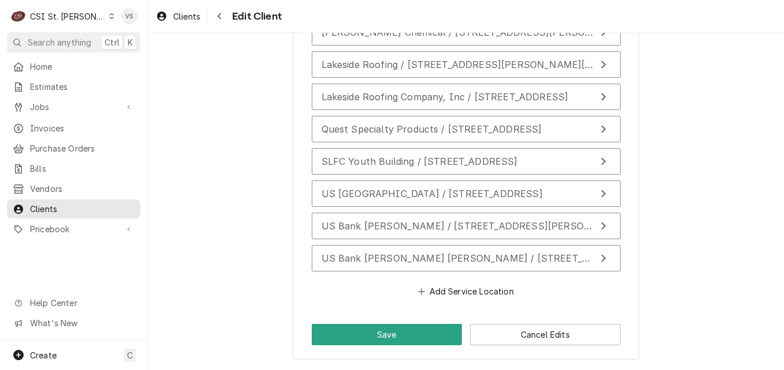
scroll to position [1155, 0]
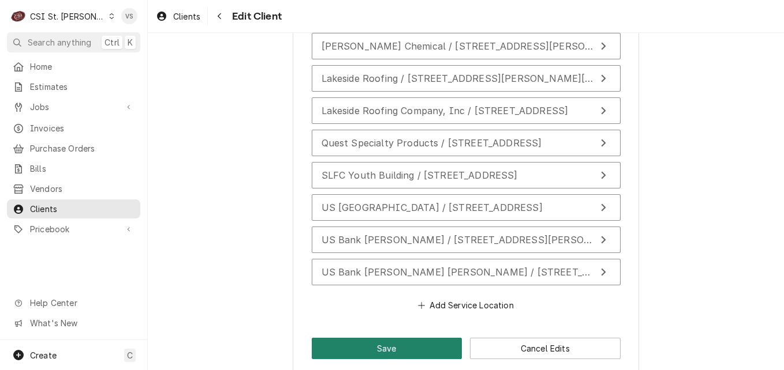
click at [434, 338] on button "Save" at bounding box center [387, 348] width 151 height 21
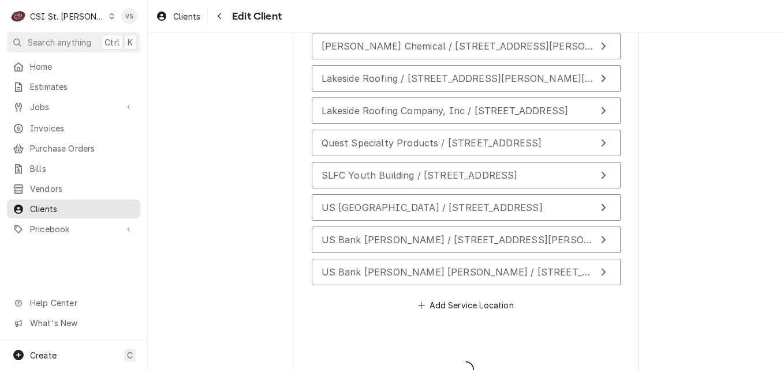
type textarea "x"
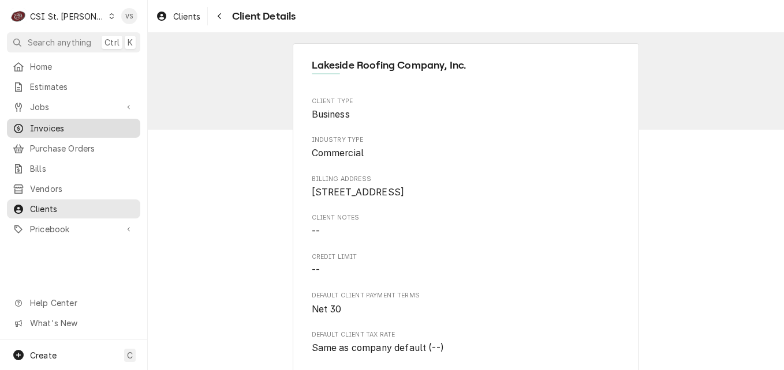
click at [51, 124] on span "Invoices" at bounding box center [82, 128] width 104 height 12
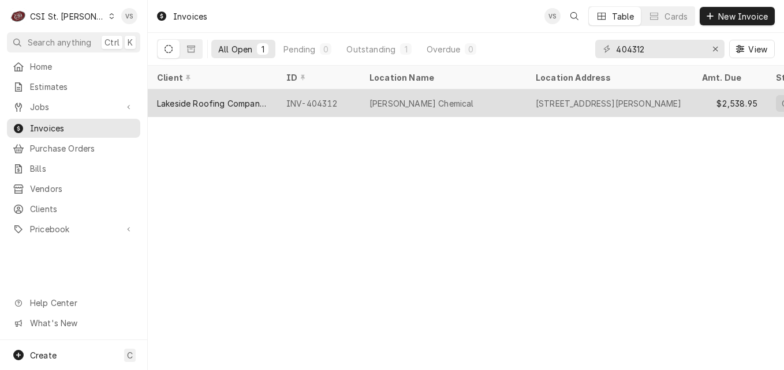
click at [350, 101] on div "INV-404312" at bounding box center [318, 103] width 83 height 28
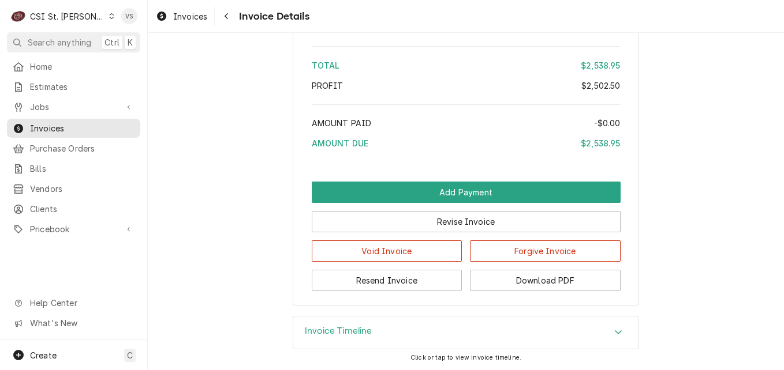
scroll to position [2141, 0]
click at [419, 282] on button "Resend Invoice" at bounding box center [387, 280] width 151 height 21
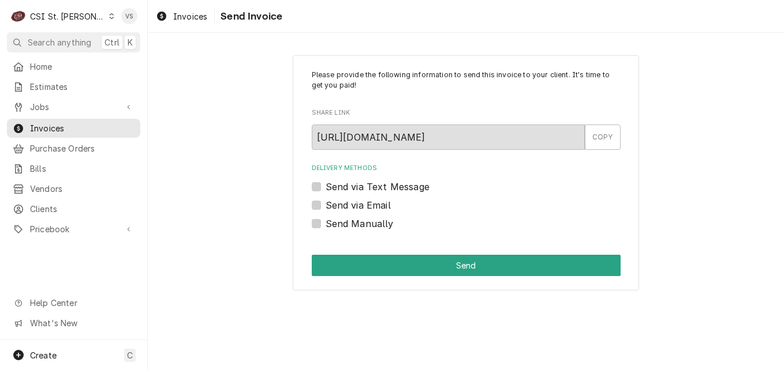
click at [325, 205] on label "Send via Email" at bounding box center [357, 205] width 65 height 14
click at [325, 205] on input "Send via Email" at bounding box center [479, 210] width 309 height 25
checkbox input "true"
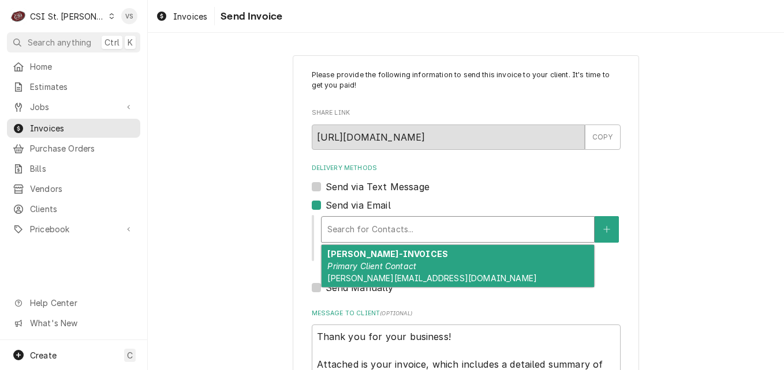
click at [364, 233] on div "Delivery Methods" at bounding box center [457, 229] width 261 height 21
click at [372, 274] on span "dennis@lakesideroofing.com" at bounding box center [431, 279] width 209 height 10
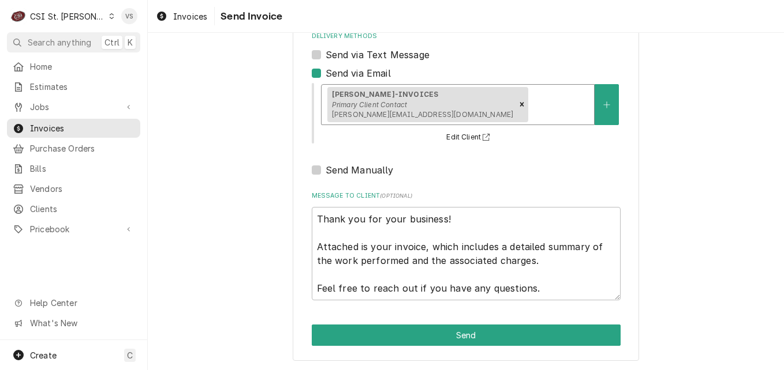
scroll to position [133, 0]
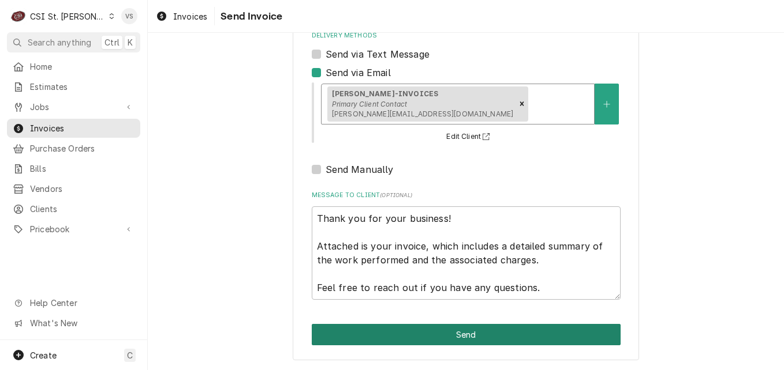
click at [421, 338] on button "Send" at bounding box center [466, 334] width 309 height 21
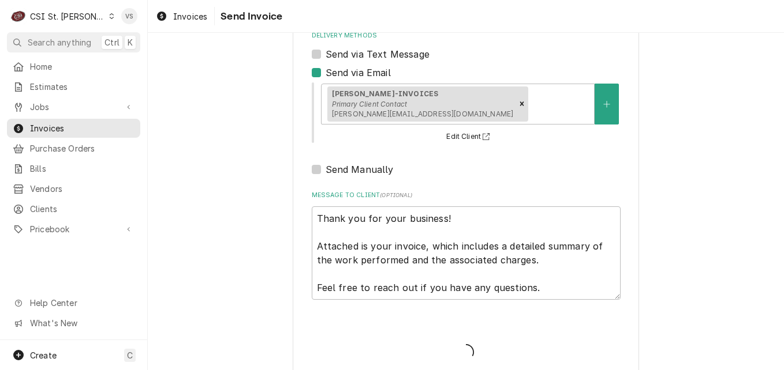
type textarea "x"
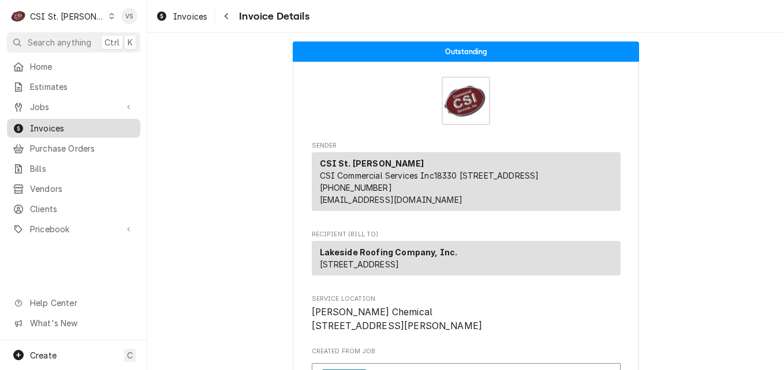
click at [46, 123] on span "Invoices" at bounding box center [82, 128] width 104 height 12
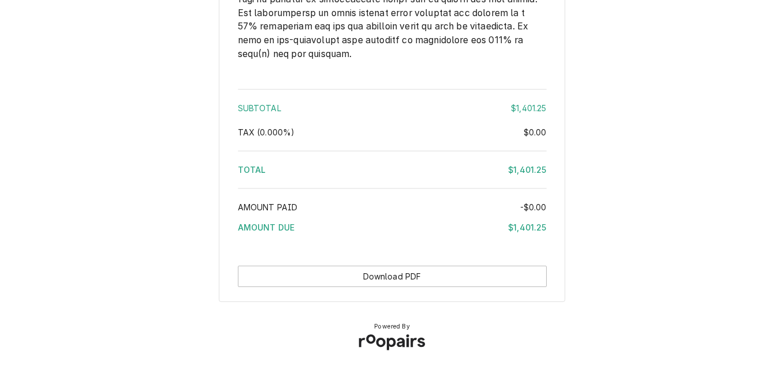
scroll to position [1913, 0]
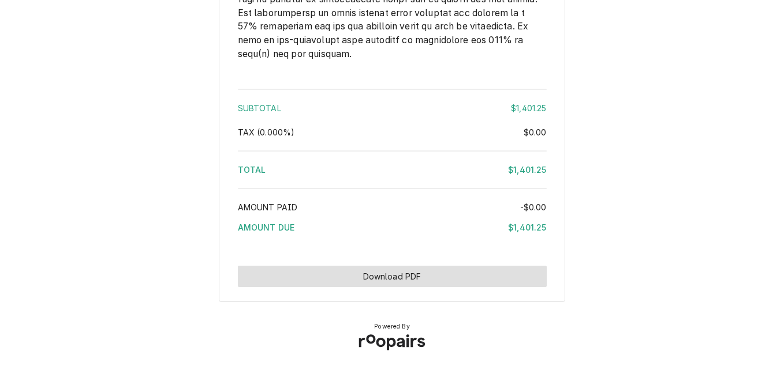
click at [368, 279] on button "Download PDF" at bounding box center [392, 276] width 309 height 21
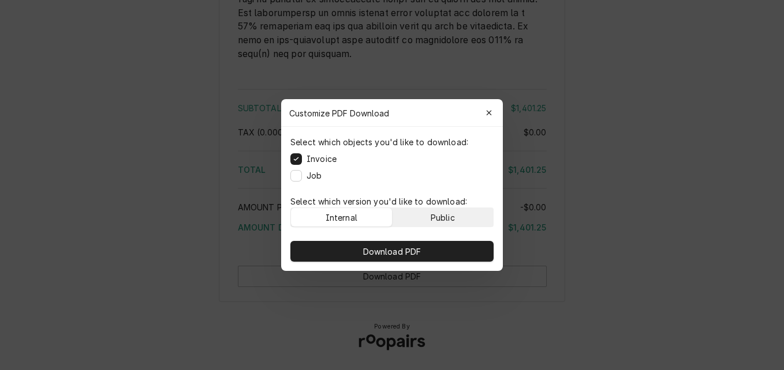
click at [431, 218] on div "Public" at bounding box center [442, 218] width 24 height 12
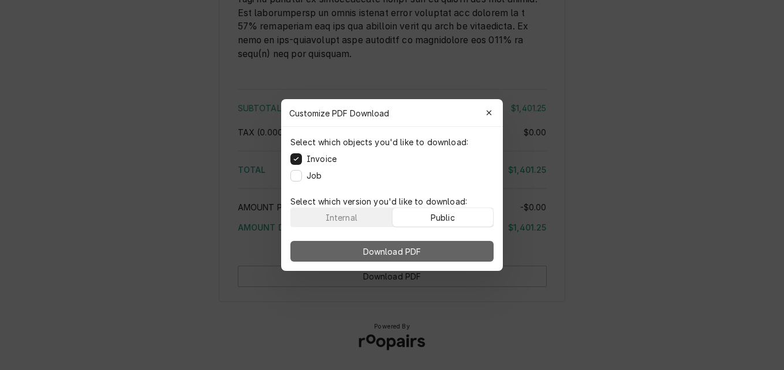
click at [436, 255] on button "Download PDF" at bounding box center [391, 251] width 203 height 21
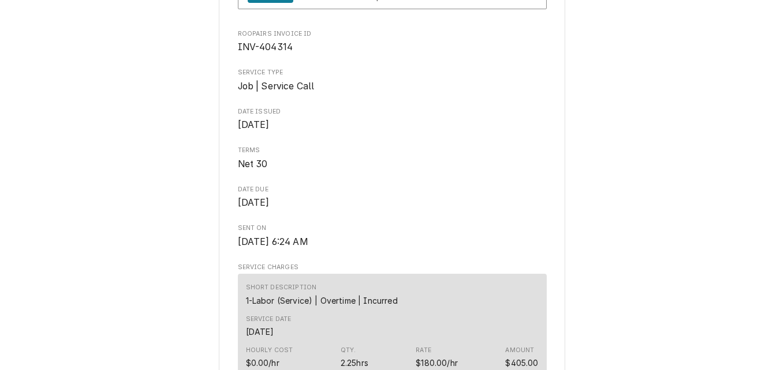
scroll to position [346, 0]
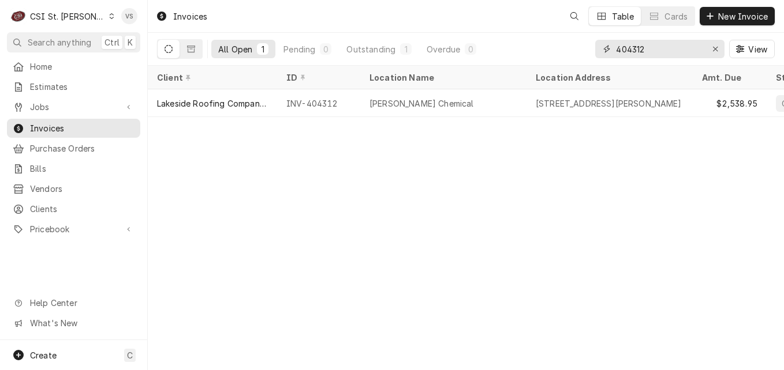
click at [641, 47] on input "404312" at bounding box center [659, 49] width 87 height 18
drag, startPoint x: 641, startPoint y: 49, endPoint x: 648, endPoint y: 46, distance: 7.5
click at [648, 46] on input "404312" at bounding box center [659, 49] width 87 height 18
click at [643, 50] on input "404312" at bounding box center [659, 49] width 87 height 18
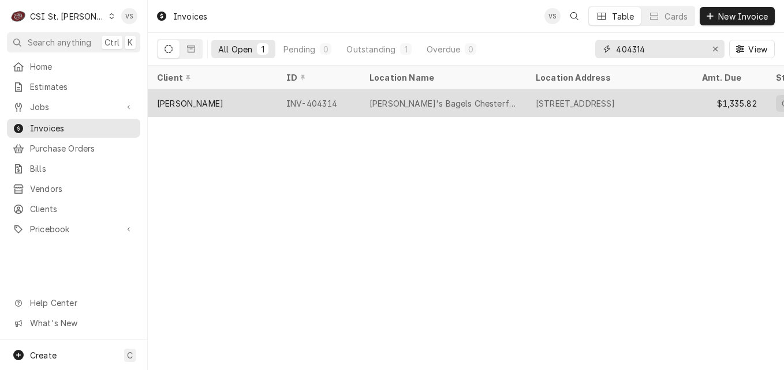
type input "404314"
click at [268, 102] on div "[PERSON_NAME]" at bounding box center [212, 103] width 129 height 28
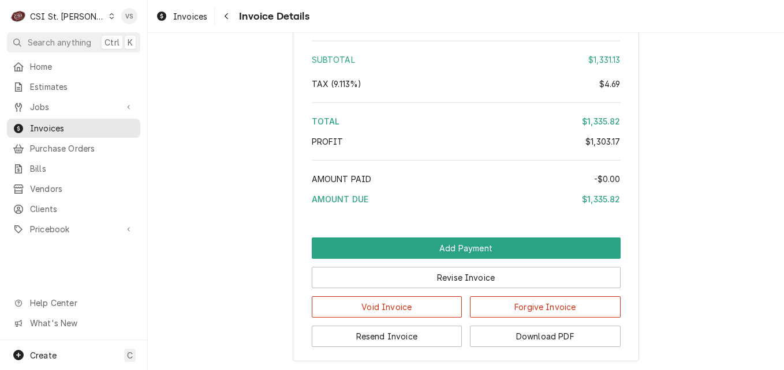
scroll to position [2545, 0]
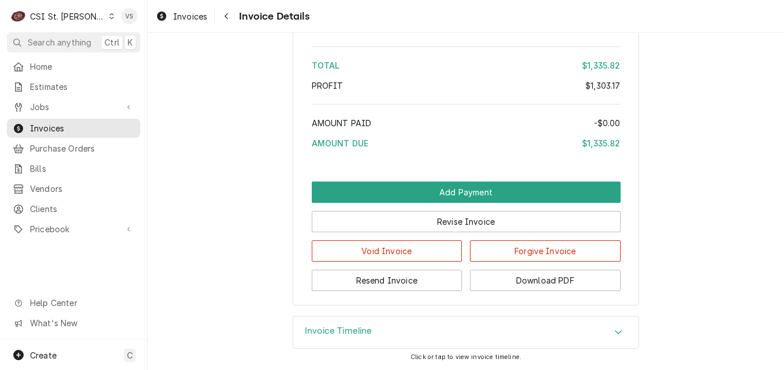
click at [611, 327] on div "Accordion Header" at bounding box center [617, 333] width 17 height 14
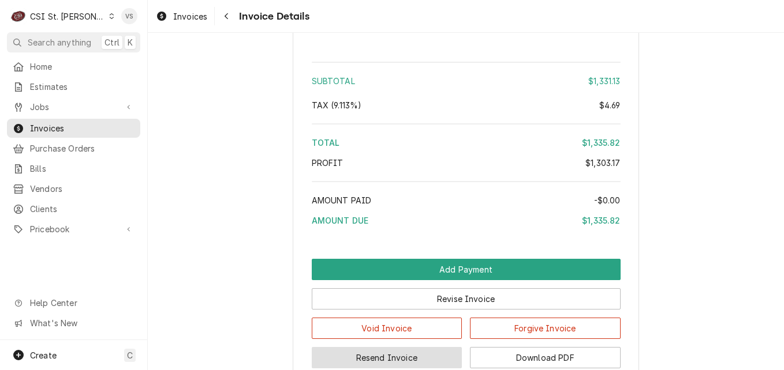
scroll to position [2543, 0]
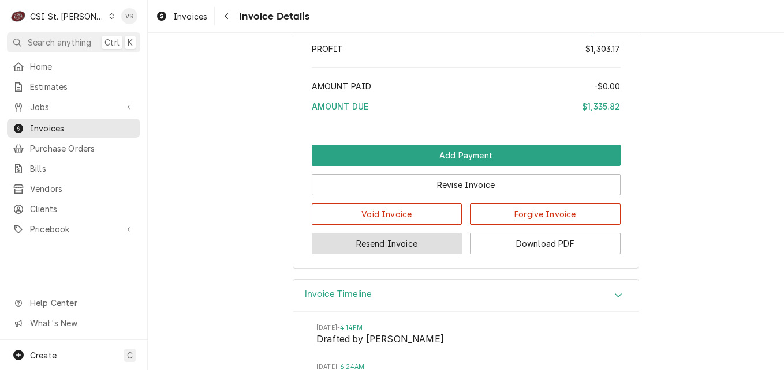
click at [385, 254] on button "Resend Invoice" at bounding box center [387, 243] width 151 height 21
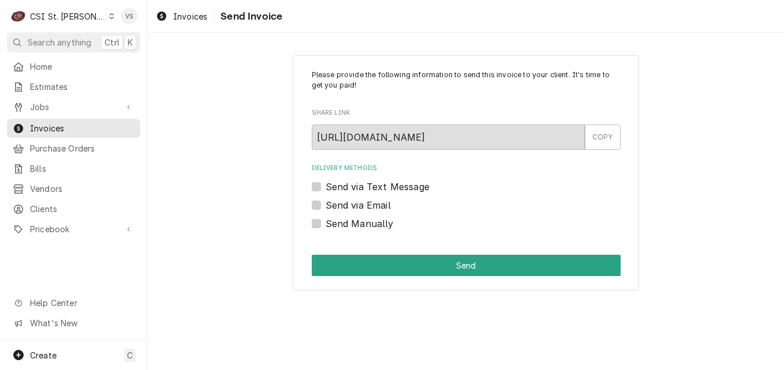
click at [325, 208] on label "Send via Email" at bounding box center [357, 205] width 65 height 14
click at [325, 208] on input "Send via Email" at bounding box center [479, 210] width 309 height 25
checkbox input "true"
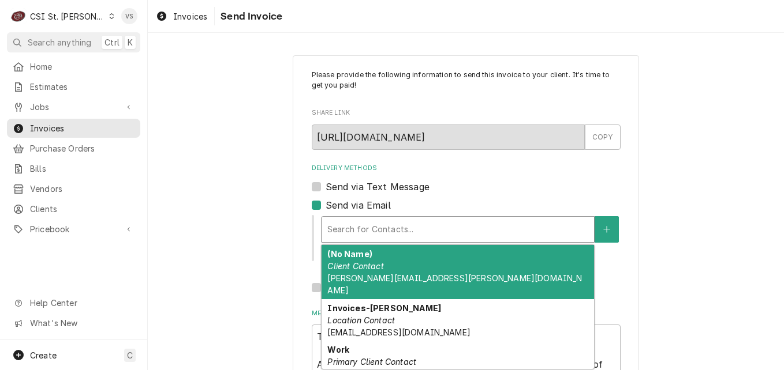
click at [368, 231] on div "Delivery Methods" at bounding box center [457, 229] width 261 height 21
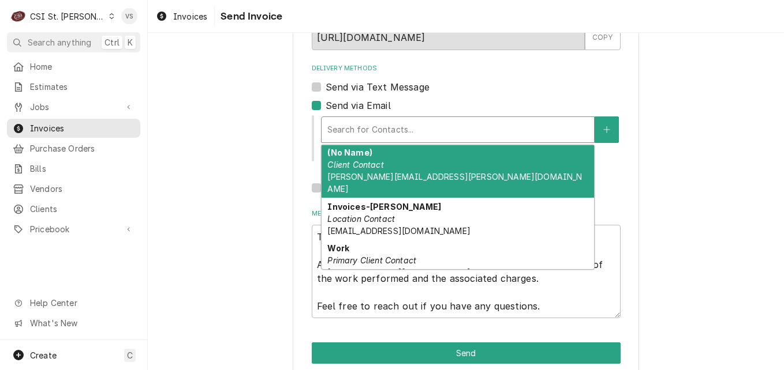
scroll to position [118, 0]
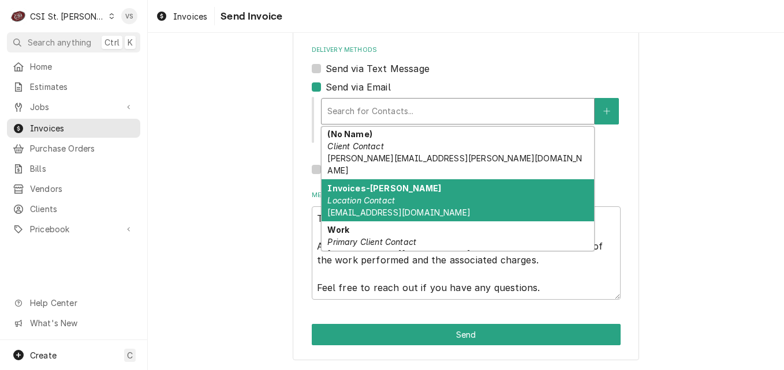
click at [379, 196] on em "Location Contact" at bounding box center [361, 201] width 68 height 10
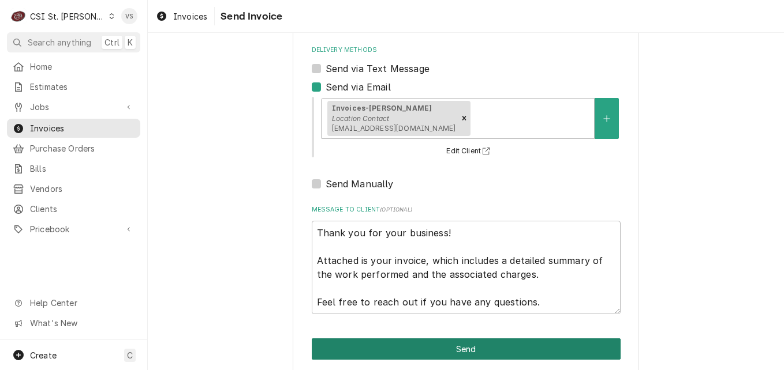
click at [432, 351] on button "Send" at bounding box center [466, 349] width 309 height 21
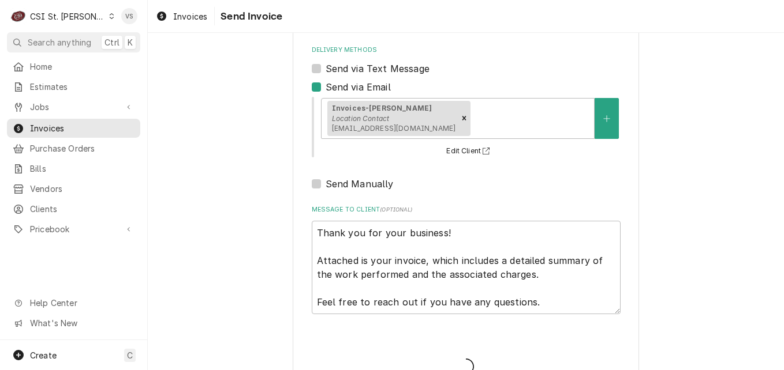
type textarea "x"
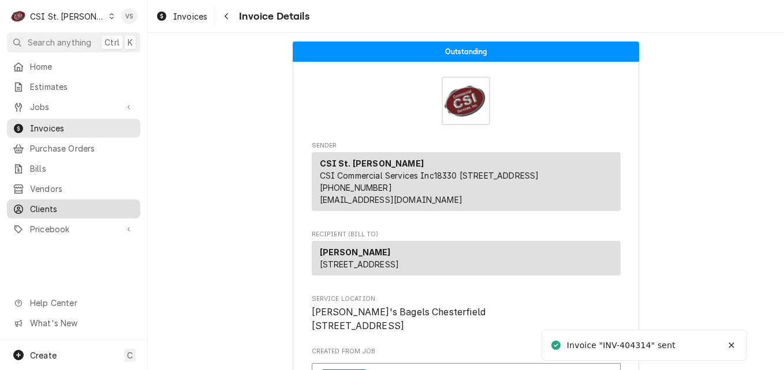
click at [49, 203] on span "Clients" at bounding box center [82, 209] width 104 height 12
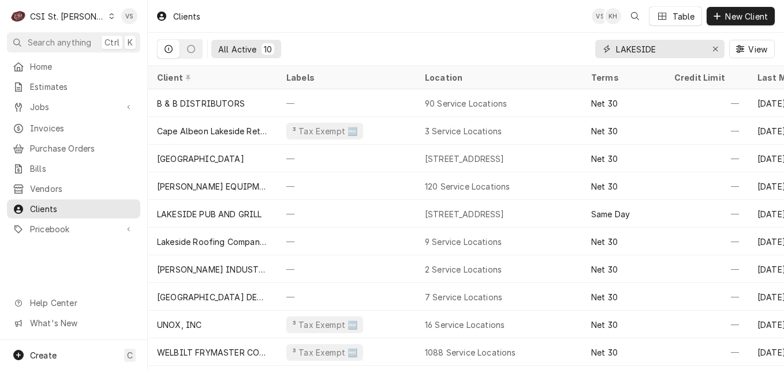
click at [661, 48] on input "LAKESIDE" at bounding box center [659, 49] width 87 height 18
drag, startPoint x: 660, startPoint y: 48, endPoint x: 624, endPoint y: 49, distance: 36.4
click at [624, 49] on input "LAKESIDE" at bounding box center [659, 49] width 87 height 18
click at [672, 49] on input "LAKESIDE" at bounding box center [659, 49] width 87 height 18
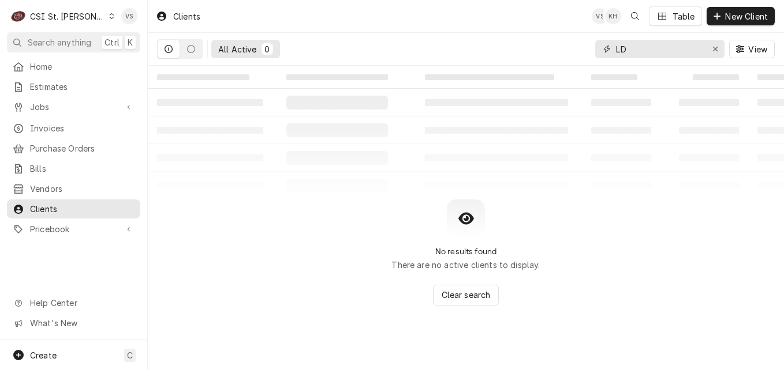
type input "L"
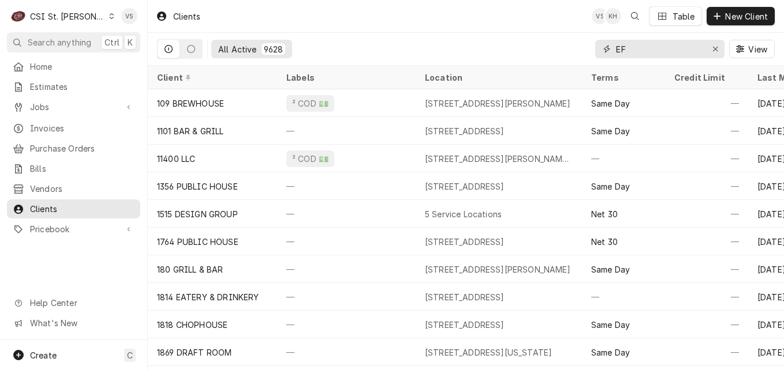
type input "E"
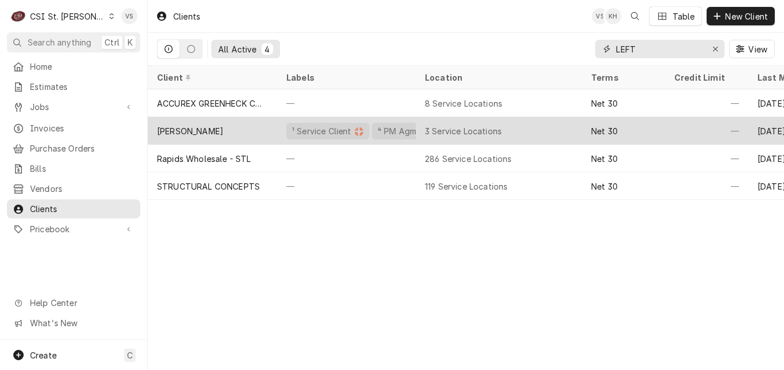
type input "LEFT"
click at [208, 129] on div "[PERSON_NAME]" at bounding box center [190, 131] width 66 height 12
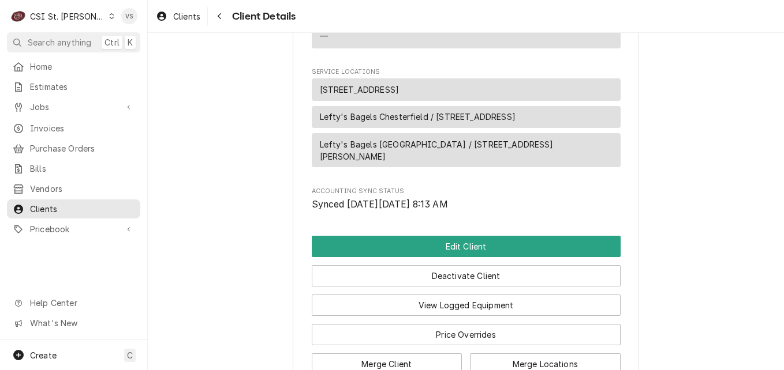
scroll to position [808, 0]
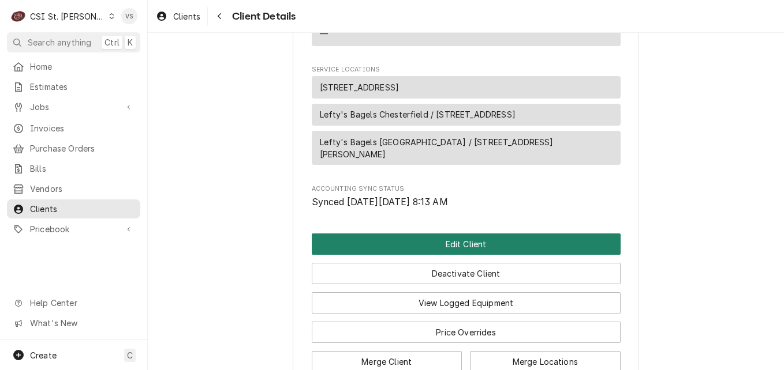
click at [415, 247] on button "Edit Client" at bounding box center [466, 244] width 309 height 21
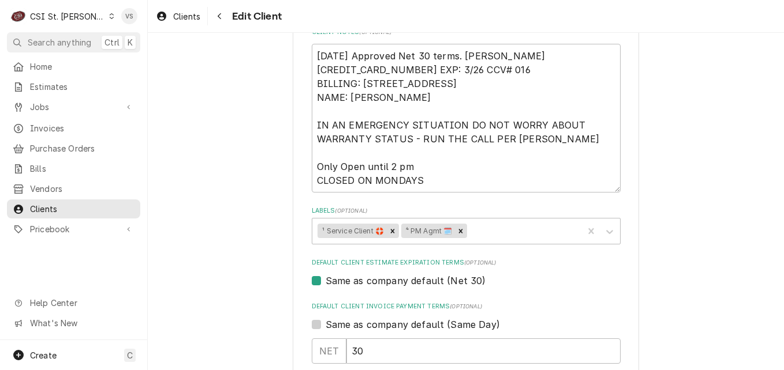
scroll to position [568, 0]
drag, startPoint x: 316, startPoint y: 71, endPoint x: 416, endPoint y: 103, distance: 105.5
click at [416, 103] on textarea "[DATE] Approved Net 30 terms. [PERSON_NAME] [CREDIT_CARD_NUMBER] EXP: 3/26 CCV#…" at bounding box center [466, 117] width 309 height 149
click at [316, 70] on textarea "[DATE] Approved Net 30 terms. [PERSON_NAME] [CREDIT_CARD_NUMBER] EXP: 3/26 CCV#…" at bounding box center [466, 117] width 309 height 149
click at [312, 70] on textarea "6/18/25 Approved Net 30 terms. Vicky 4246-3153-0874-9587 EXP: 3/26 CCV# 016 BIL…" at bounding box center [466, 117] width 309 height 149
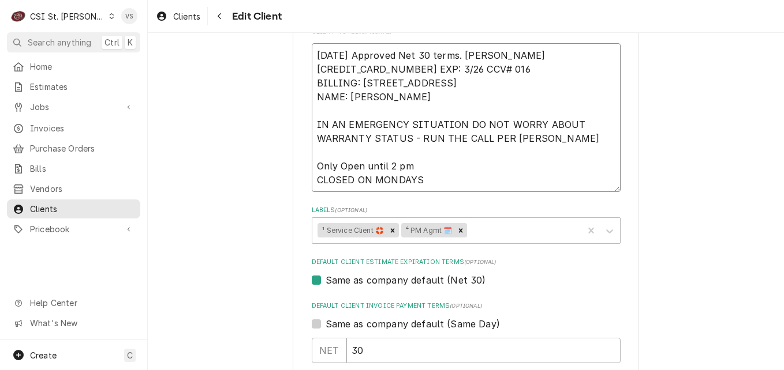
drag, startPoint x: 311, startPoint y: 70, endPoint x: 430, endPoint y: 99, distance: 123.0
click at [430, 99] on textarea "6/18/25 Approved Net 30 terms. Vicky 4246-3153-0874-9587 EXP: 3/26 CCV# 016 BIL…" at bounding box center [466, 117] width 309 height 149
click at [488, 51] on textarea "6/18/25 Approved Net 30 terms. Vicky 4246-3153-0874-9587 EXP: 3/26 CCV# 016 BIL…" at bounding box center [466, 117] width 309 height 149
type textarea "x"
type textarea "6/18/25 Approved Net 30 terms. Vicky 4246-3153-0874-9587 EXP: 3/26 CCV# 016 BIL…"
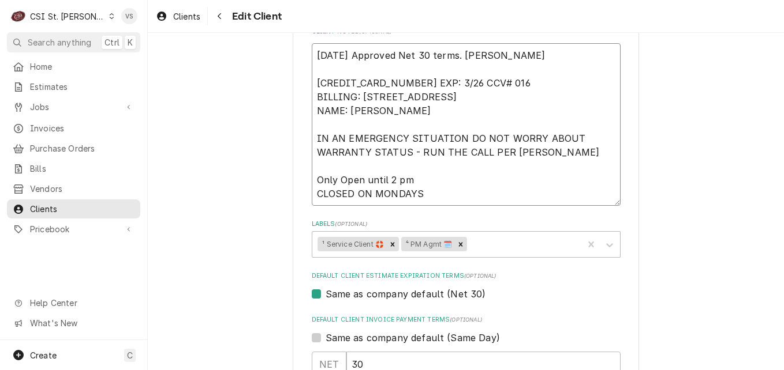
type textarea "x"
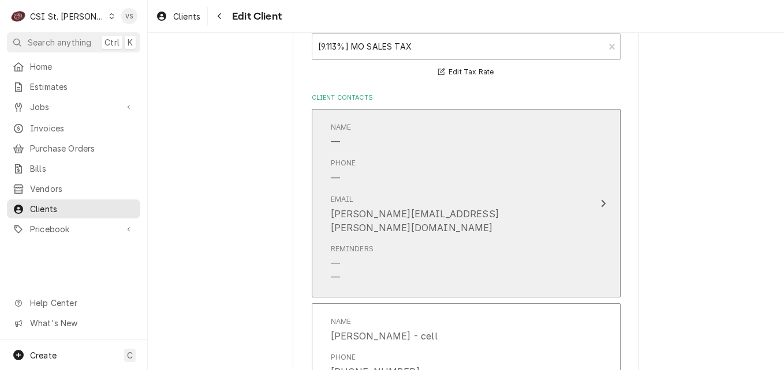
scroll to position [1030, 0]
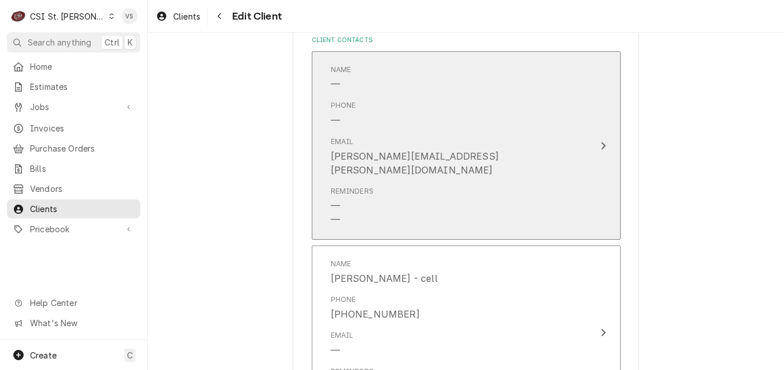
type textarea "6/18/25 Approved Net 30 terms. Vicky 4246-3153-0874-9587 EXP: 3/26 CCV# 016 BIL…"
click at [505, 147] on div "Email vicky.stuesse@csi1.com" at bounding box center [454, 157] width 246 height 50
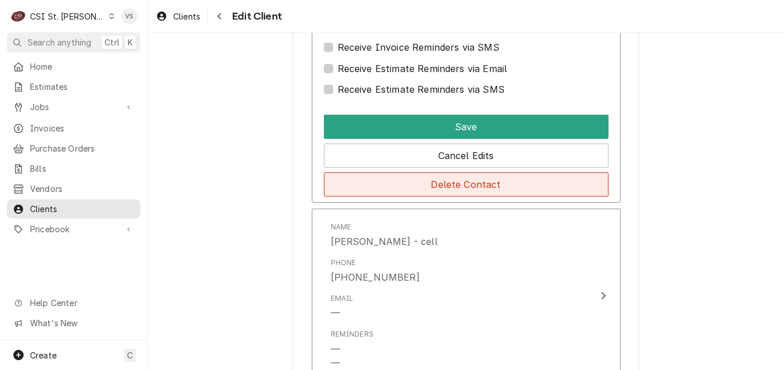
click at [418, 188] on button "Delete Contact" at bounding box center [466, 185] width 284 height 24
type textarea "x"
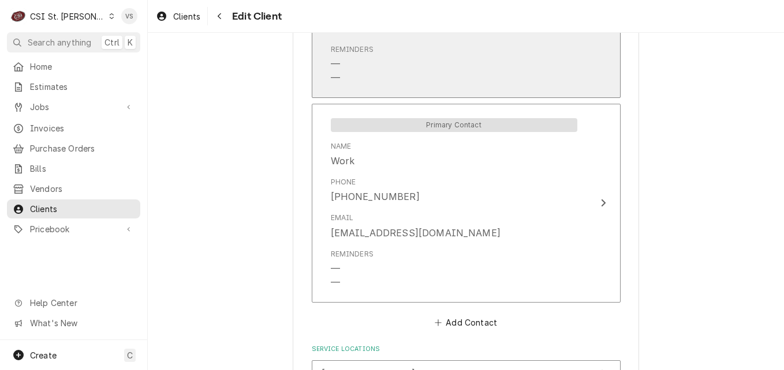
scroll to position [1161, 0]
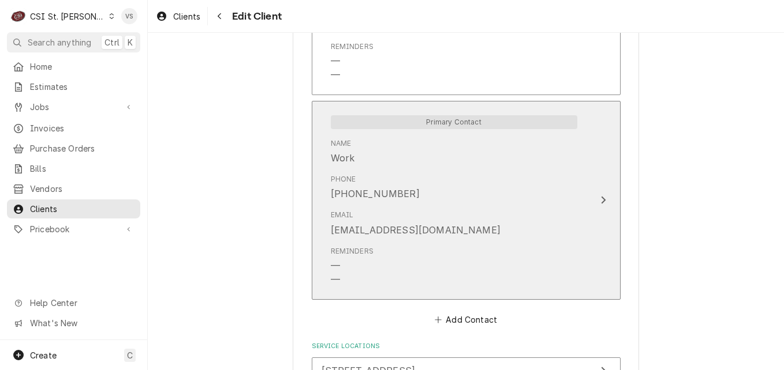
click at [429, 183] on div "Phone (314) 275-0959" at bounding box center [454, 188] width 246 height 36
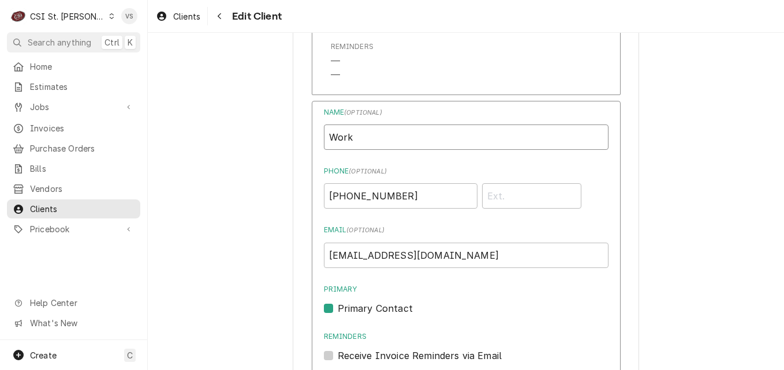
click at [362, 133] on input "Work" at bounding box center [466, 137] width 284 height 25
click at [358, 137] on input "Work" at bounding box center [466, 137] width 284 height 25
click at [436, 254] on input "lefty@leftysbagels.com" at bounding box center [466, 255] width 284 height 25
drag, startPoint x: 436, startPoint y: 254, endPoint x: 313, endPoint y: 256, distance: 123.5
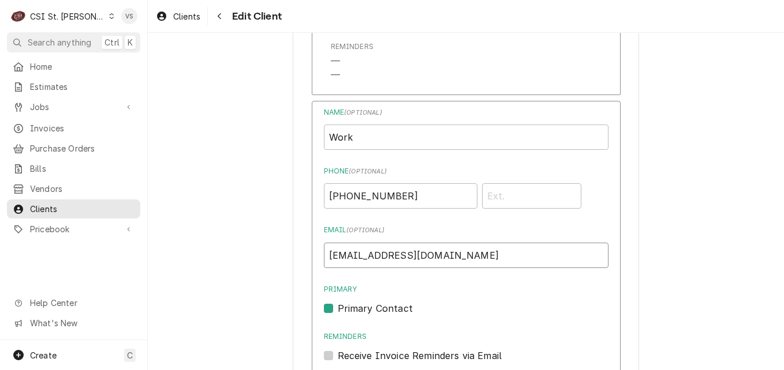
click at [313, 256] on div "Name ( optional ) Work Phone ( optional ) (314) 275-0959 Email ( optional ) lef…" at bounding box center [466, 317] width 309 height 432
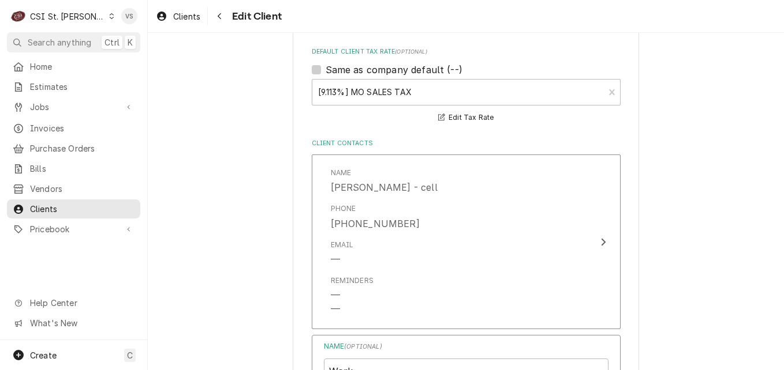
scroll to position [872, 0]
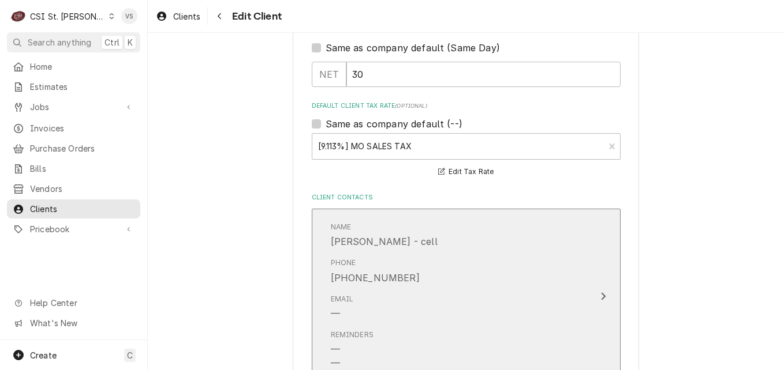
click at [447, 280] on div "Phone (314) 324-2202" at bounding box center [454, 271] width 246 height 36
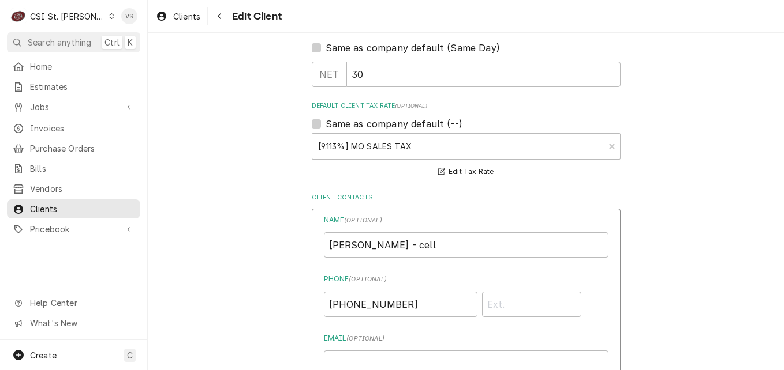
scroll to position [1161, 0]
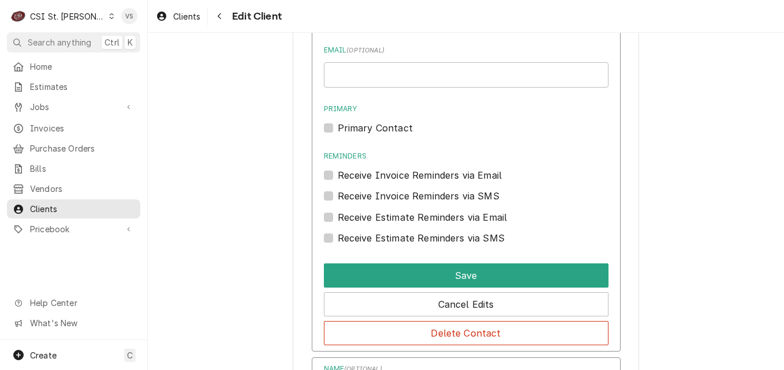
click at [338, 175] on label "Receive Invoice Reminders via Email" at bounding box center [420, 175] width 164 height 14
click at [338, 175] on input "Reminders" at bounding box center [480, 180] width 284 height 25
checkbox input "true"
click at [336, 78] on input "Email ( optional )" at bounding box center [466, 74] width 284 height 25
paste input "lefty@leftysbagels.com"
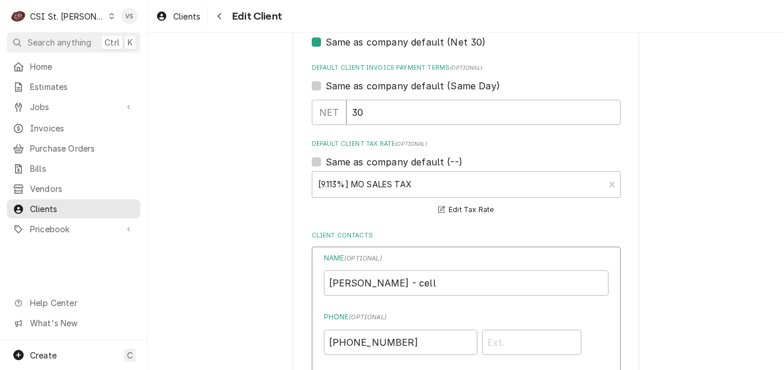
scroll to position [815, 0]
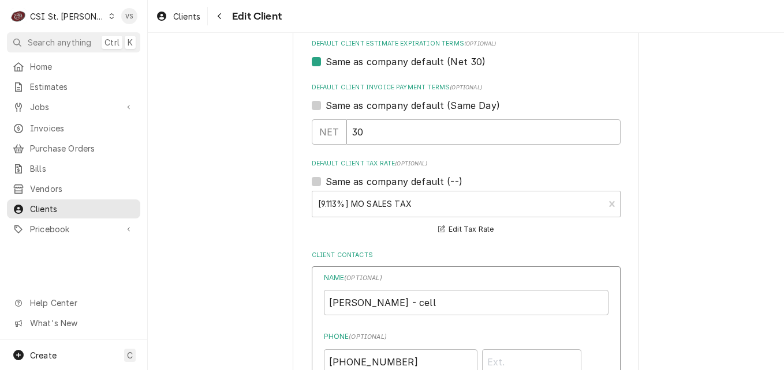
type input "lefty@leftysbagels.com"
click at [422, 302] on input "Doug - cell" at bounding box center [466, 302] width 284 height 25
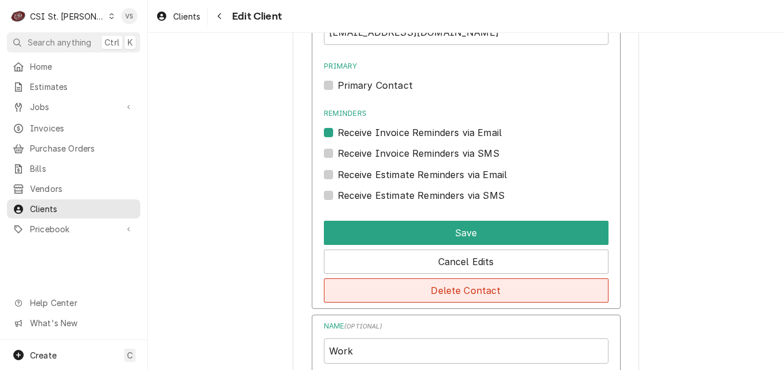
scroll to position [1276, 0]
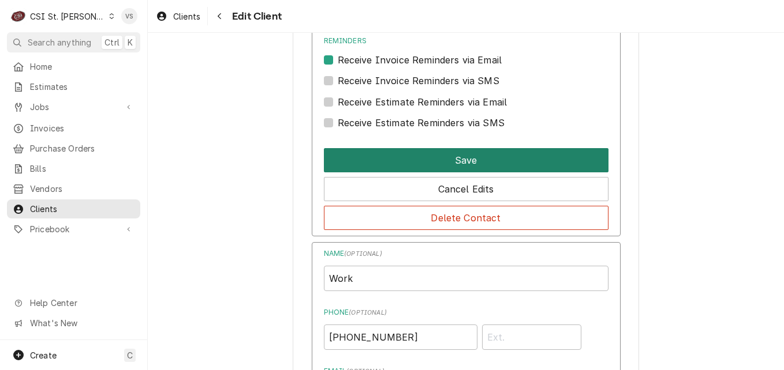
type input "Doug - cell- INVOICES"
click at [404, 156] on button "Save" at bounding box center [466, 160] width 284 height 24
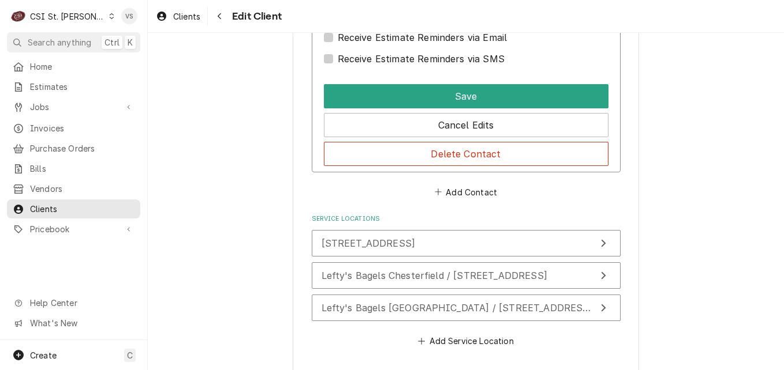
scroll to position [1570, 0]
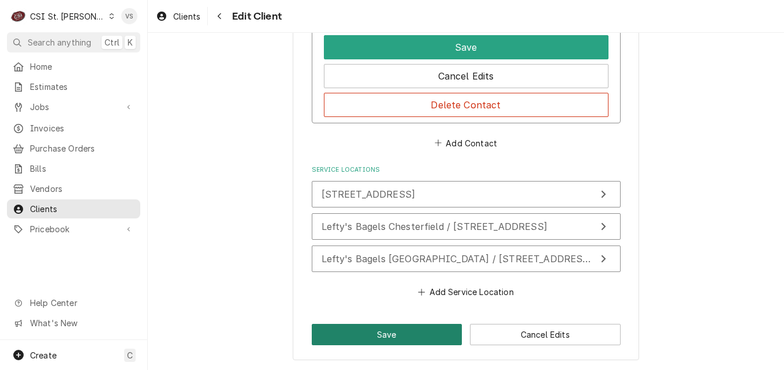
click at [421, 335] on button "Save" at bounding box center [387, 334] width 151 height 21
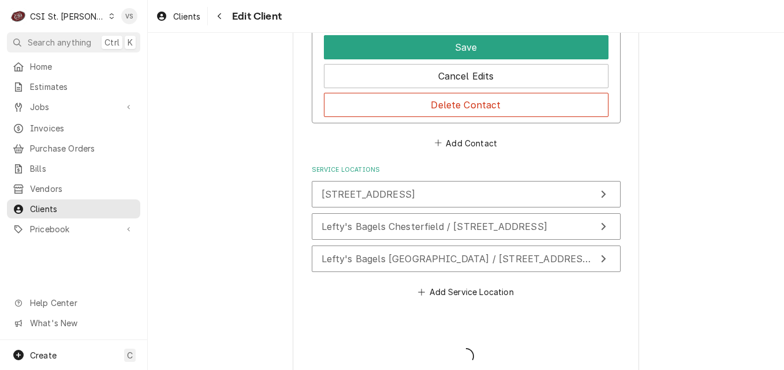
type textarea "x"
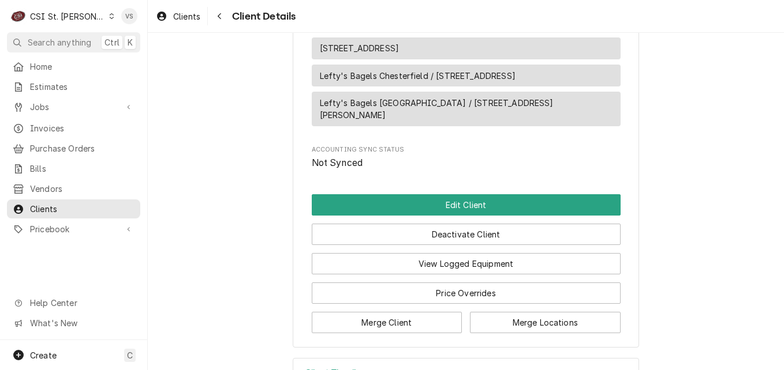
scroll to position [834, 0]
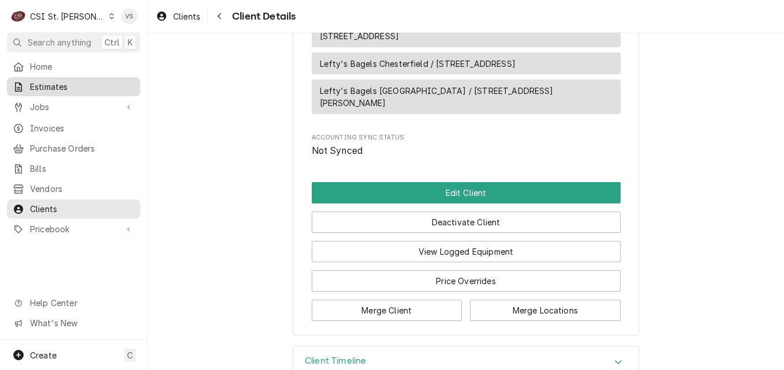
click at [54, 84] on span "Estimates" at bounding box center [82, 87] width 104 height 12
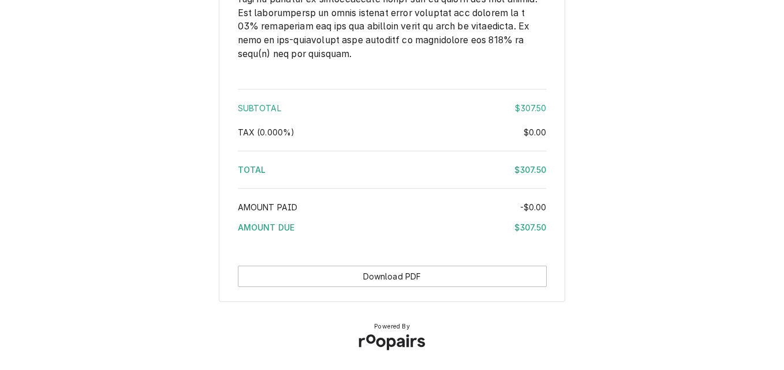
scroll to position [1707, 0]
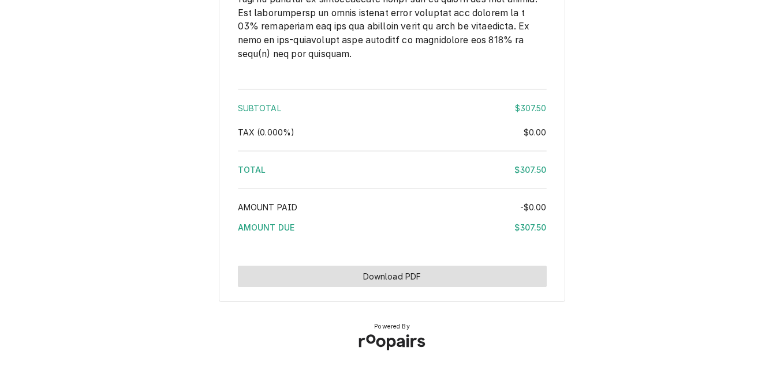
click at [401, 275] on button "Download PDF" at bounding box center [392, 276] width 309 height 21
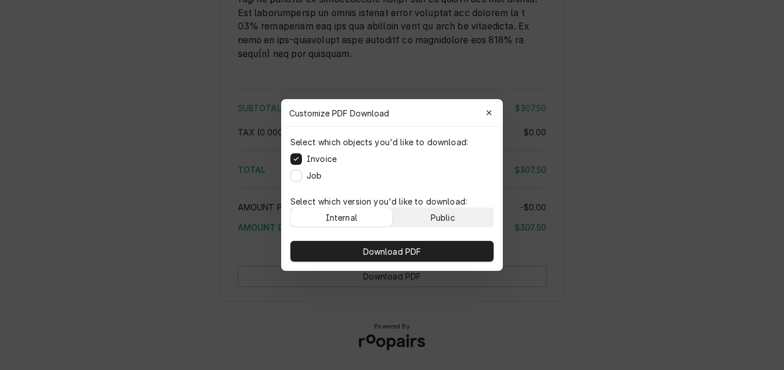
click at [437, 222] on div "Public" at bounding box center [442, 218] width 24 height 12
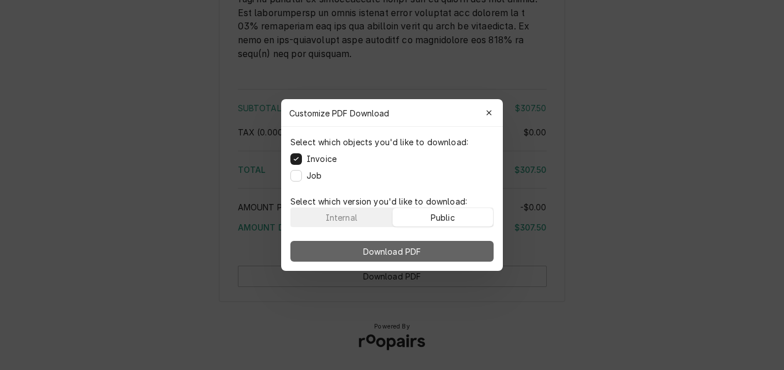
click at [439, 247] on button "Download PDF" at bounding box center [391, 251] width 203 height 21
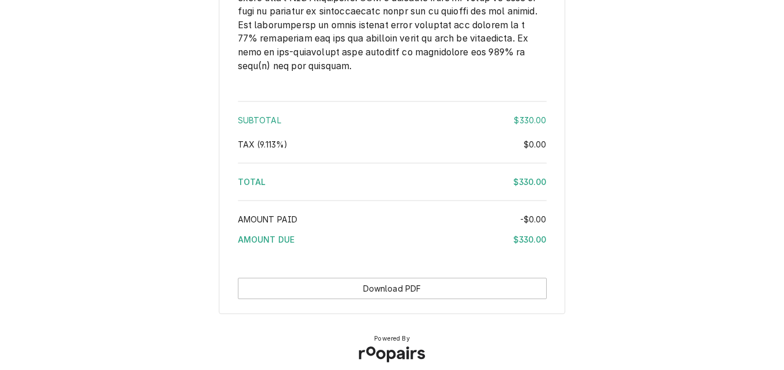
scroll to position [1722, 0]
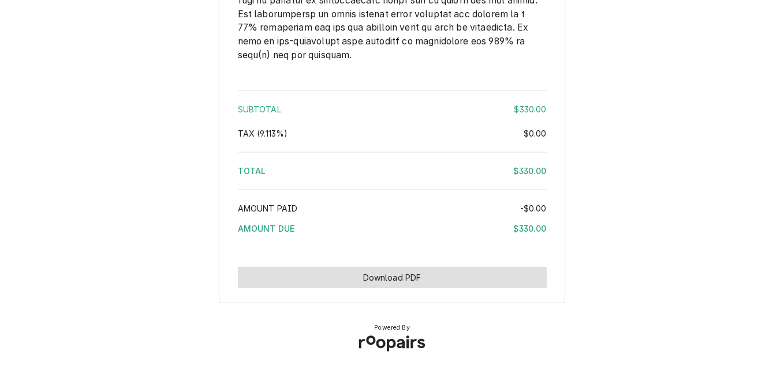
click at [421, 289] on button "Download PDF" at bounding box center [392, 277] width 309 height 21
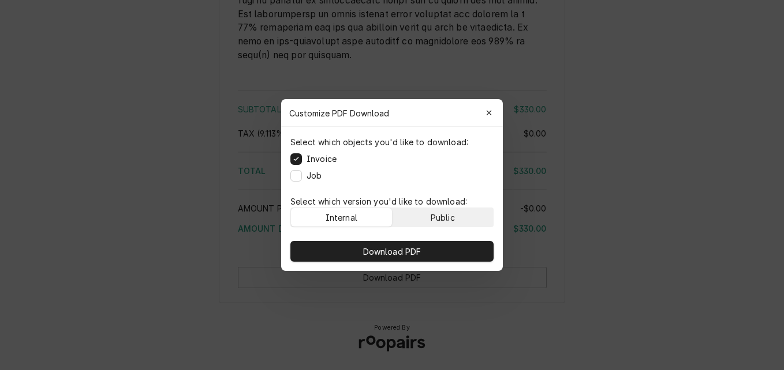
click at [458, 216] on button "Public" at bounding box center [442, 217] width 101 height 18
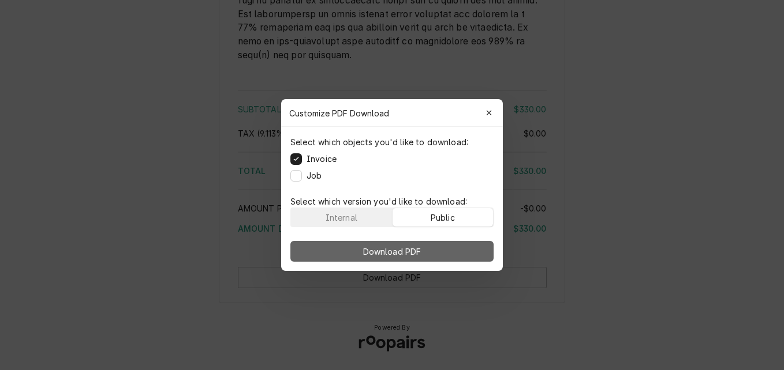
click at [438, 249] on button "Download PDF" at bounding box center [391, 251] width 203 height 21
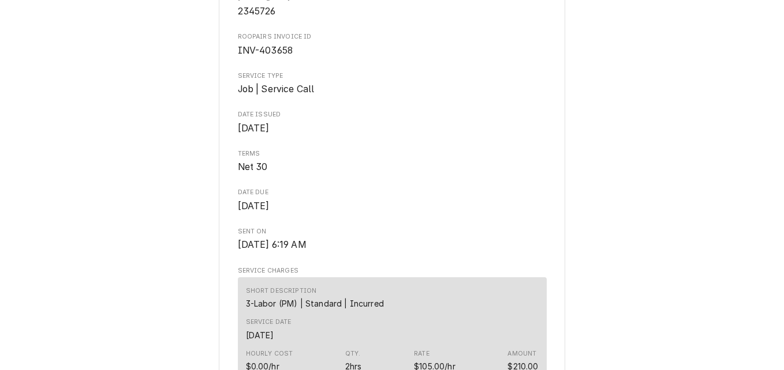
scroll to position [395, 0]
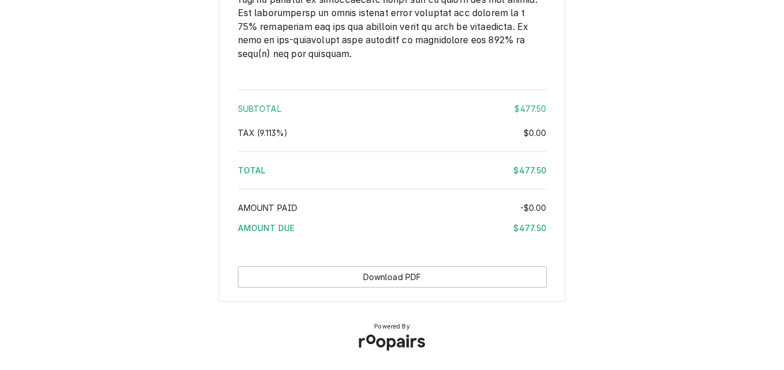
scroll to position [1784, 0]
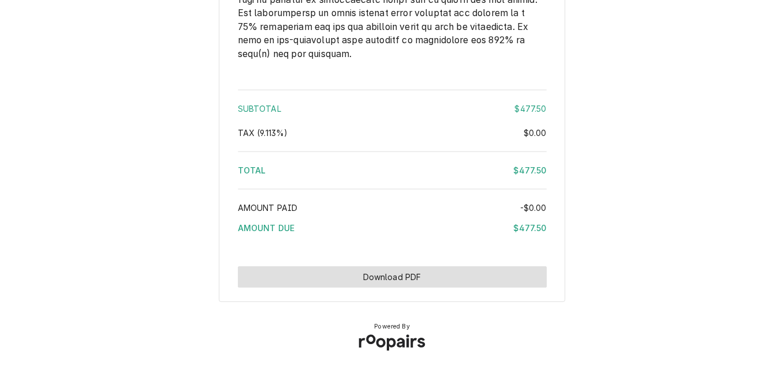
click at [422, 280] on button "Download PDF" at bounding box center [392, 277] width 309 height 21
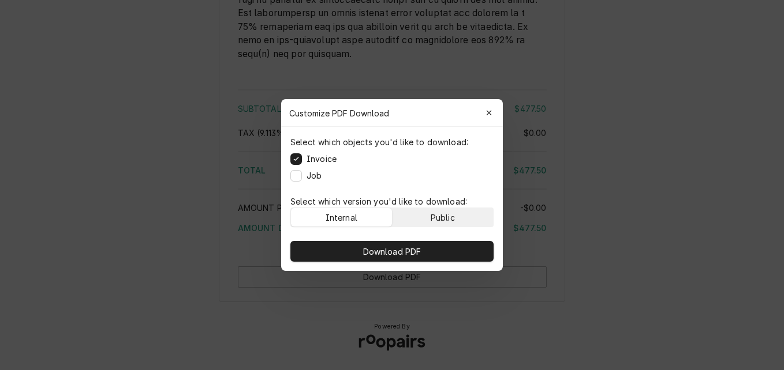
click at [428, 220] on button "Public" at bounding box center [442, 217] width 101 height 18
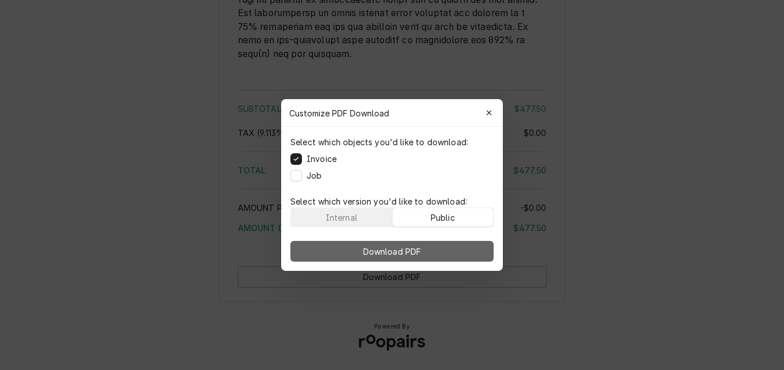
drag, startPoint x: 418, startPoint y: 255, endPoint x: 398, endPoint y: 256, distance: 19.6
click at [417, 255] on span "Download PDF" at bounding box center [392, 252] width 63 height 12
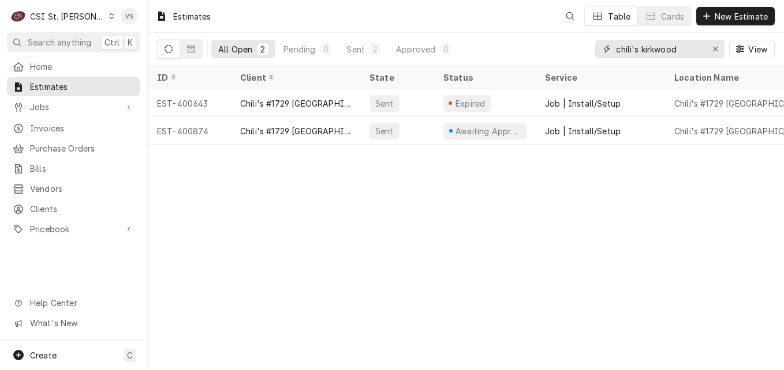
click at [676, 53] on input "chili's kirkwood" at bounding box center [659, 49] width 87 height 18
drag, startPoint x: 679, startPoint y: 50, endPoint x: 604, endPoint y: 50, distance: 75.6
click at [604, 50] on div "chili's kirkwood" at bounding box center [659, 49] width 129 height 18
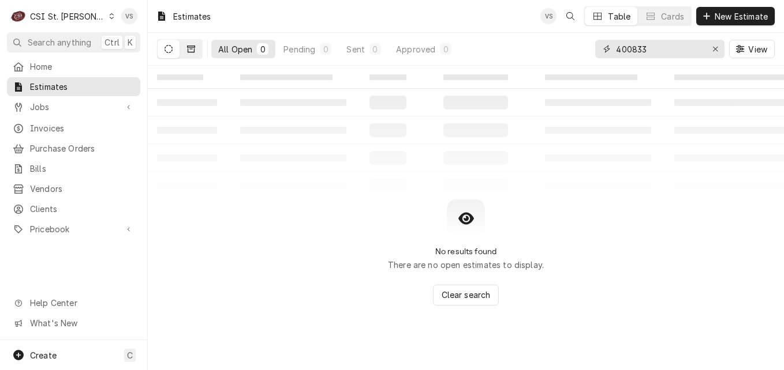
type input "400833"
click at [185, 48] on button "Dynamic Content Wrapper" at bounding box center [191, 49] width 22 height 18
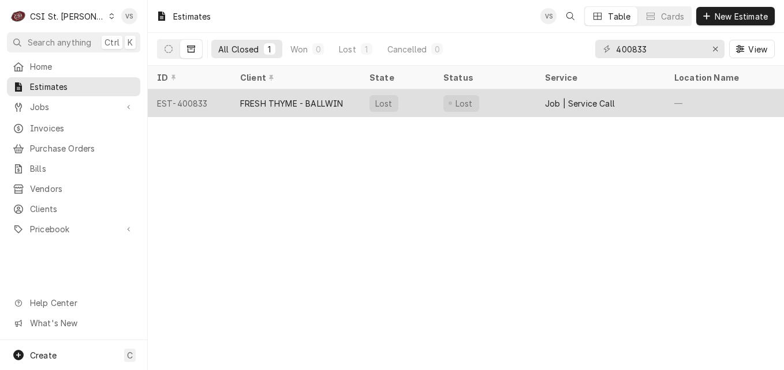
click at [309, 102] on div "FRESH THYME - BALLWIN" at bounding box center [291, 104] width 103 height 12
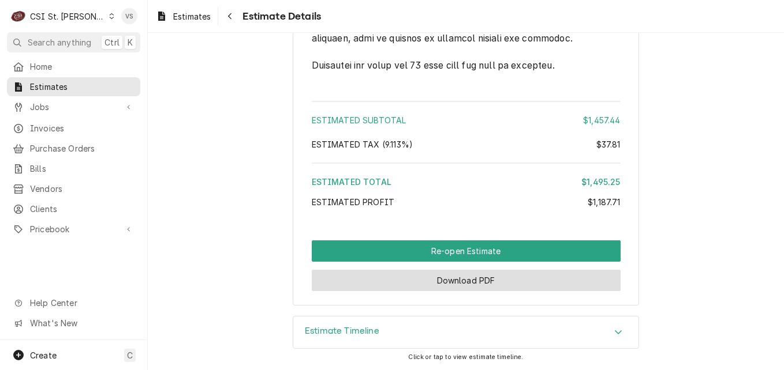
scroll to position [2841, 0]
click at [510, 280] on button "Download PDF" at bounding box center [466, 280] width 309 height 21
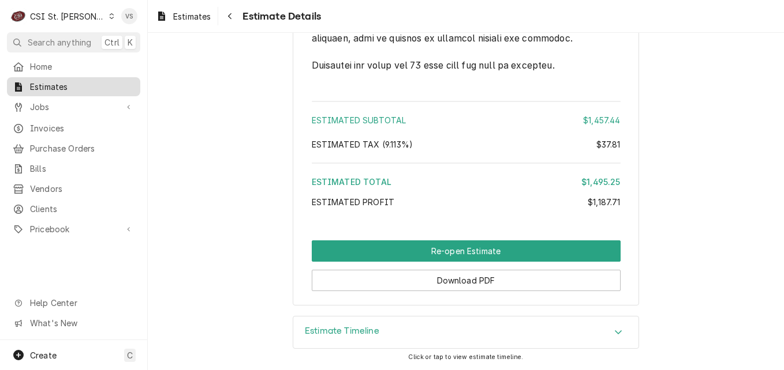
click at [96, 81] on span "Estimates" at bounding box center [82, 87] width 104 height 12
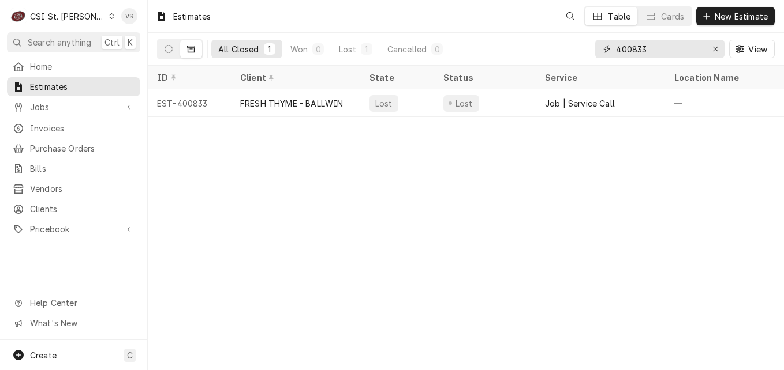
click at [636, 49] on input "400833" at bounding box center [659, 49] width 87 height 18
click at [656, 46] on input "400833" at bounding box center [659, 49] width 87 height 18
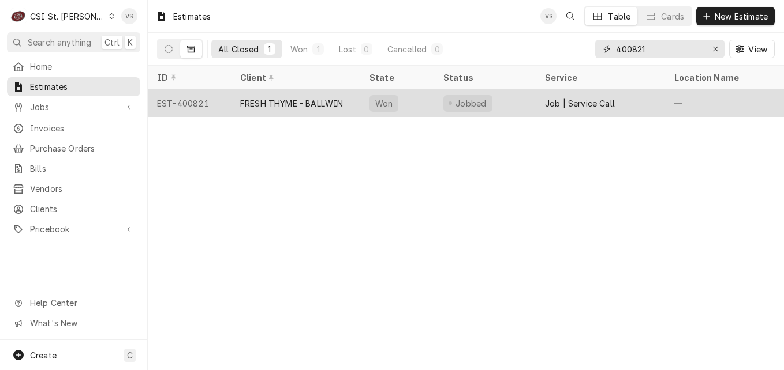
type input "400821"
click at [250, 98] on div "FRESH THYME - BALLWIN" at bounding box center [291, 104] width 103 height 12
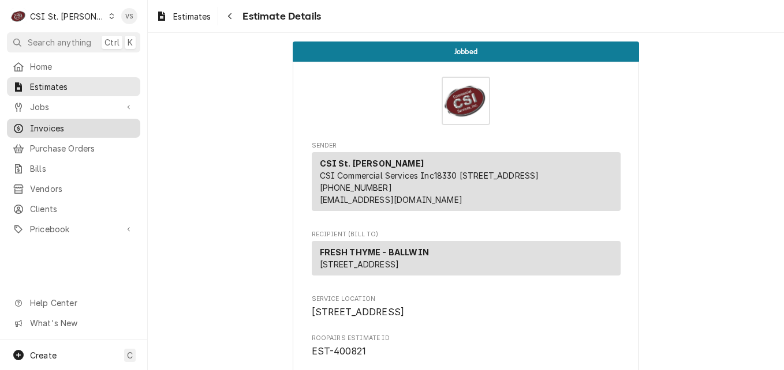
click at [50, 125] on span "Invoices" at bounding box center [82, 128] width 104 height 12
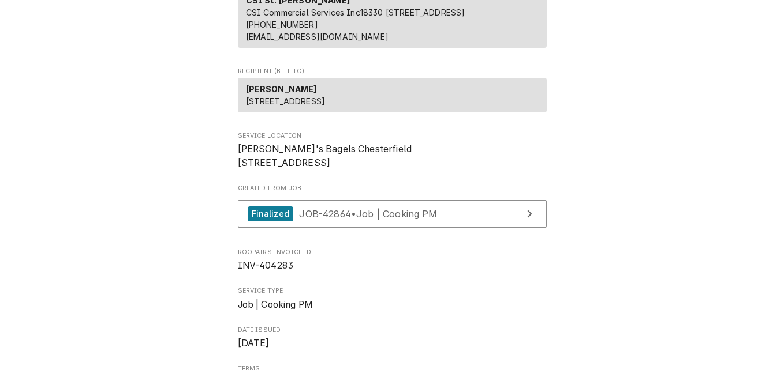
scroll to position [173, 0]
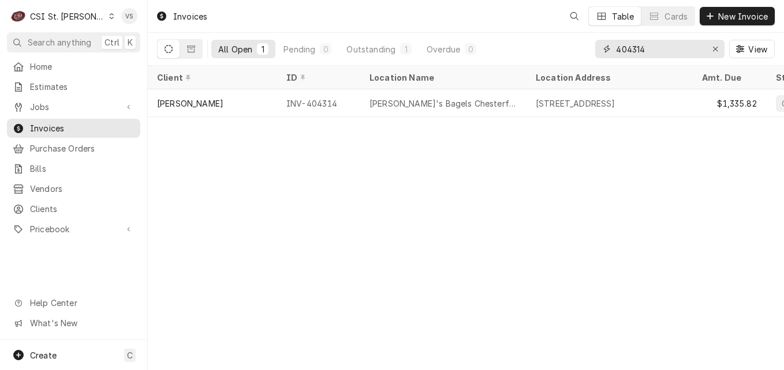
click at [632, 50] on input "404314" at bounding box center [659, 49] width 87 height 18
drag, startPoint x: 634, startPoint y: 47, endPoint x: 653, endPoint y: 46, distance: 18.5
click at [653, 46] on input "404314" at bounding box center [659, 49] width 87 height 18
click at [649, 46] on input "404314" at bounding box center [659, 49] width 87 height 18
type input "404283"
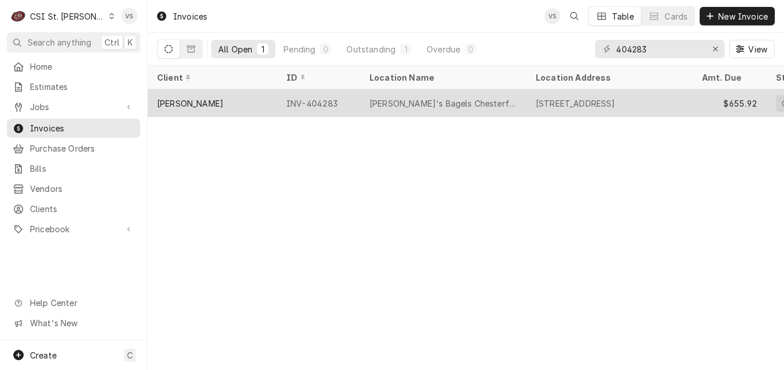
click at [385, 104] on div "Lefty's Bagels Chesterfield" at bounding box center [443, 104] width 148 height 12
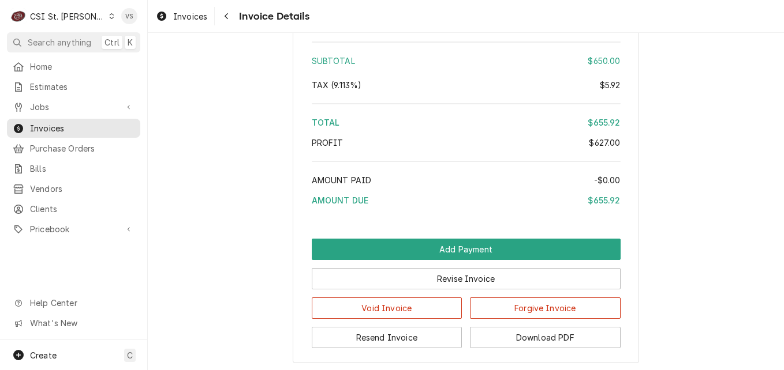
scroll to position [2501, 0]
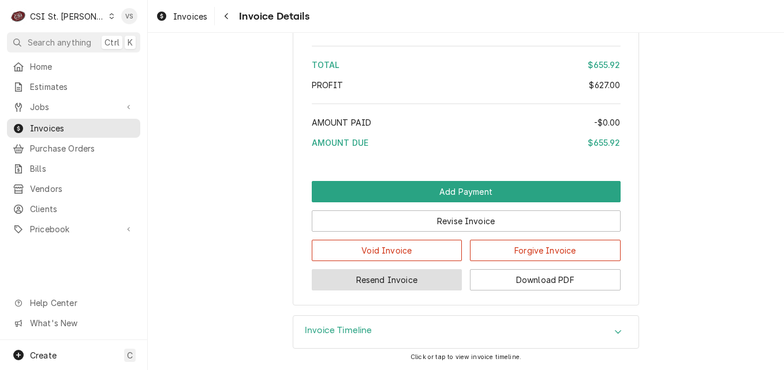
click at [418, 279] on button "Resend Invoice" at bounding box center [387, 279] width 151 height 21
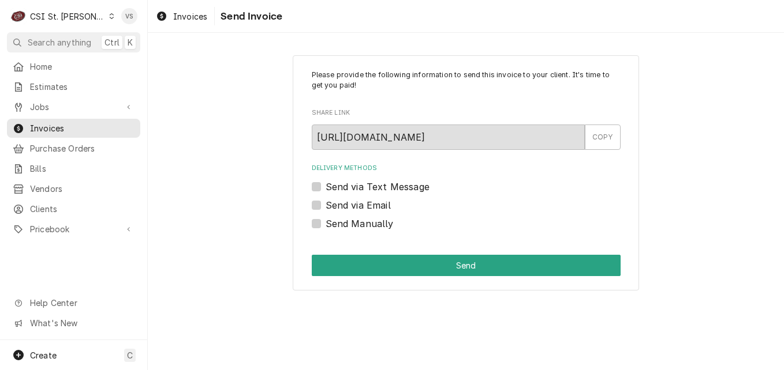
click at [325, 206] on label "Send via Email" at bounding box center [357, 205] width 65 height 14
click at [325, 206] on input "Send via Email" at bounding box center [479, 210] width 309 height 25
checkbox input "true"
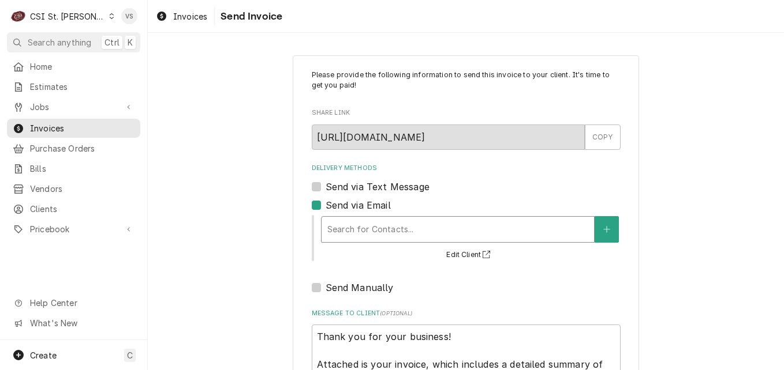
click at [366, 230] on div "Delivery Methods" at bounding box center [457, 229] width 261 height 21
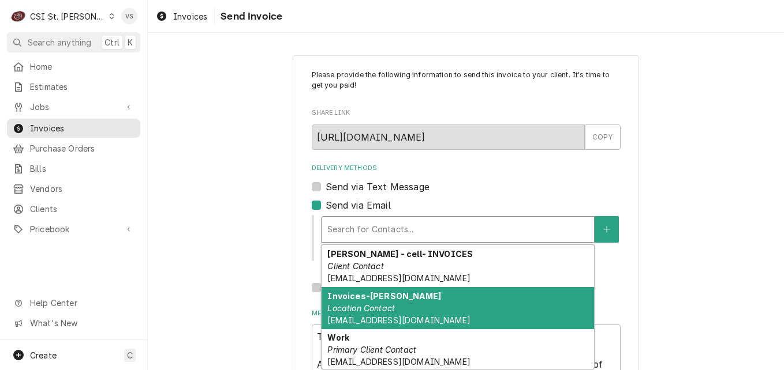
click at [381, 308] on em "Location Contact" at bounding box center [361, 309] width 68 height 10
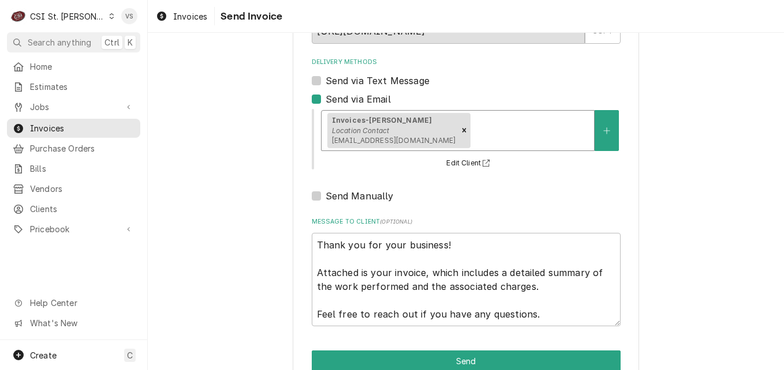
scroll to position [133, 0]
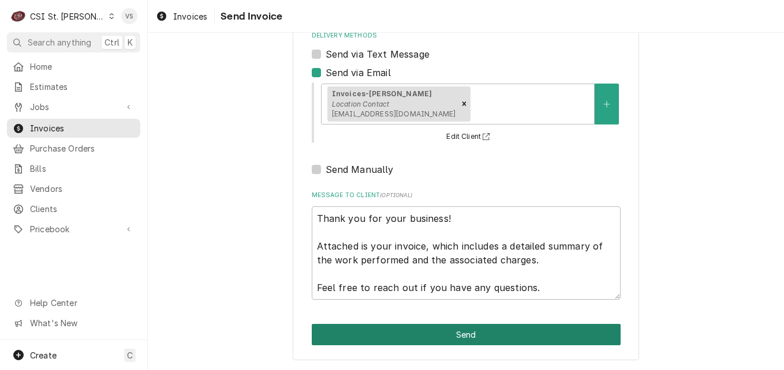
click at [400, 329] on button "Send" at bounding box center [466, 334] width 309 height 21
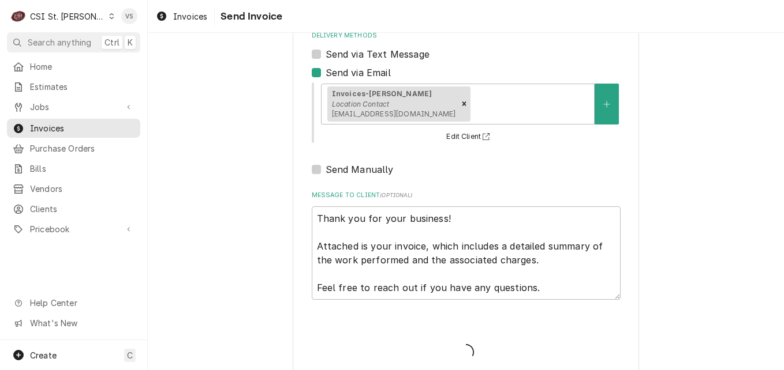
type textarea "x"
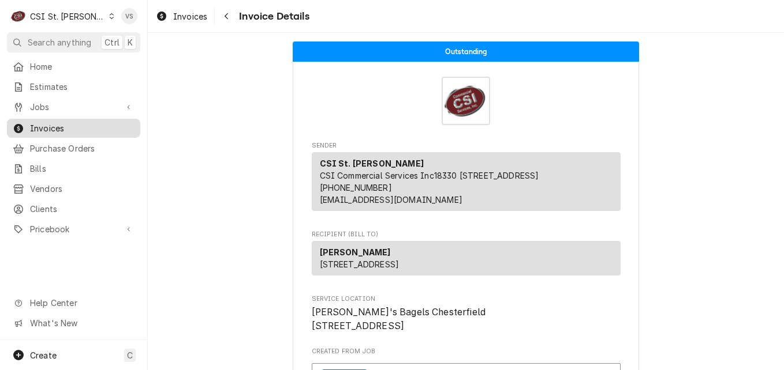
click at [70, 132] on link "Invoices" at bounding box center [73, 128] width 133 height 19
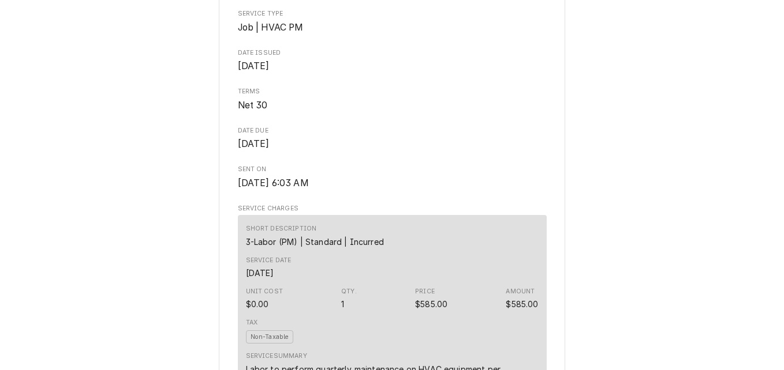
scroll to position [428, 0]
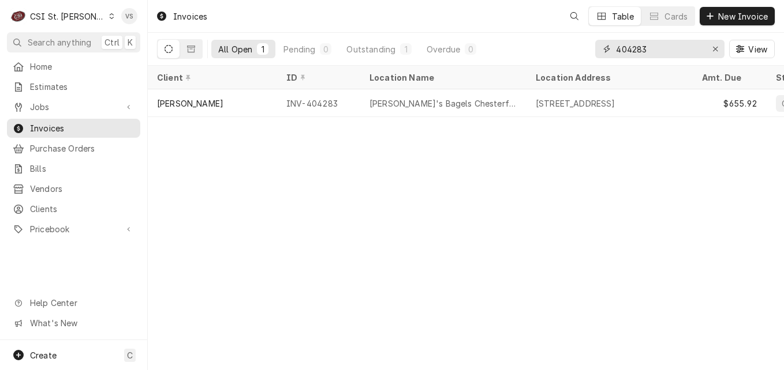
click at [642, 46] on input "404283" at bounding box center [659, 49] width 87 height 18
drag, startPoint x: 642, startPoint y: 46, endPoint x: 653, endPoint y: 46, distance: 11.5
click at [653, 46] on input "404283" at bounding box center [659, 49] width 87 height 18
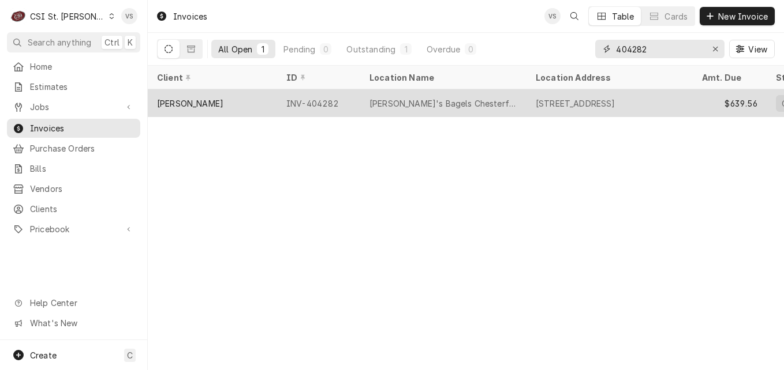
type input "404282"
click at [276, 105] on div "[PERSON_NAME]" at bounding box center [212, 103] width 129 height 28
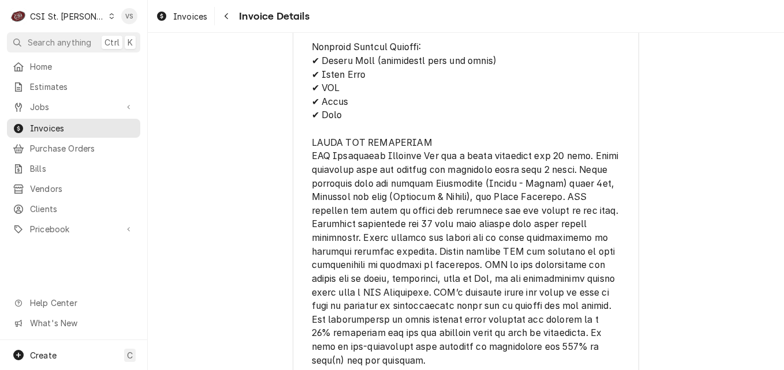
scroll to position [2184, 0]
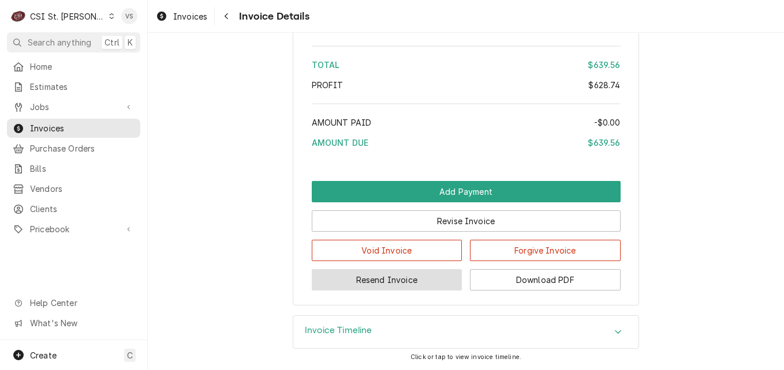
click at [404, 283] on button "Resend Invoice" at bounding box center [387, 279] width 151 height 21
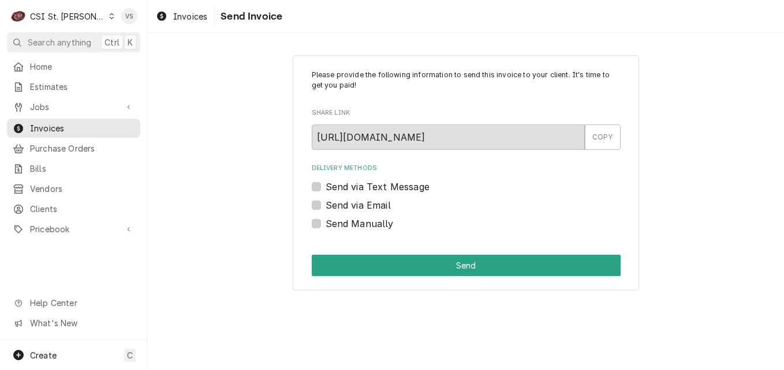
click at [325, 207] on label "Send via Email" at bounding box center [357, 205] width 65 height 14
click at [325, 207] on input "Send via Email" at bounding box center [479, 210] width 309 height 25
checkbox input "true"
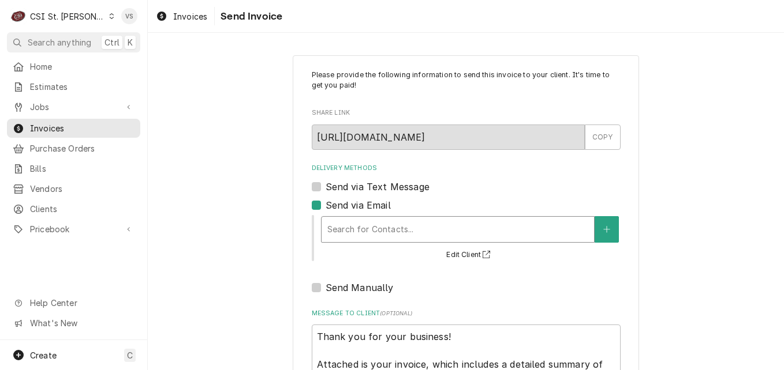
click at [347, 237] on div "Delivery Methods" at bounding box center [457, 229] width 261 height 21
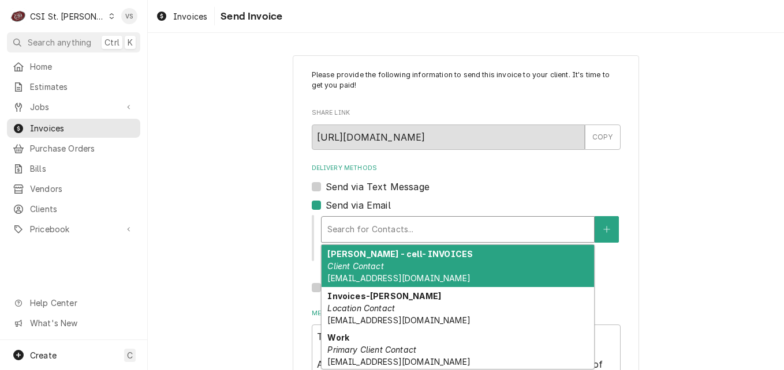
click at [368, 275] on span "[EMAIL_ADDRESS][DOMAIN_NAME]" at bounding box center [398, 279] width 143 height 10
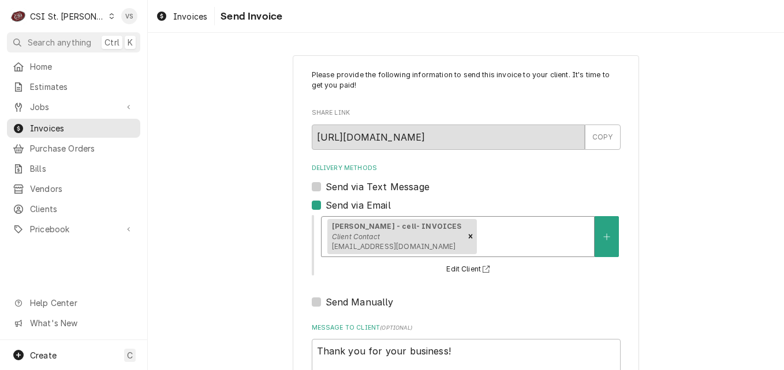
scroll to position [133, 0]
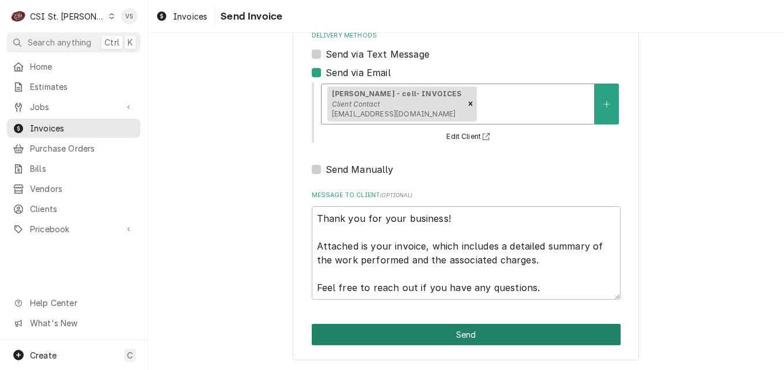
click at [398, 328] on button "Send" at bounding box center [466, 334] width 309 height 21
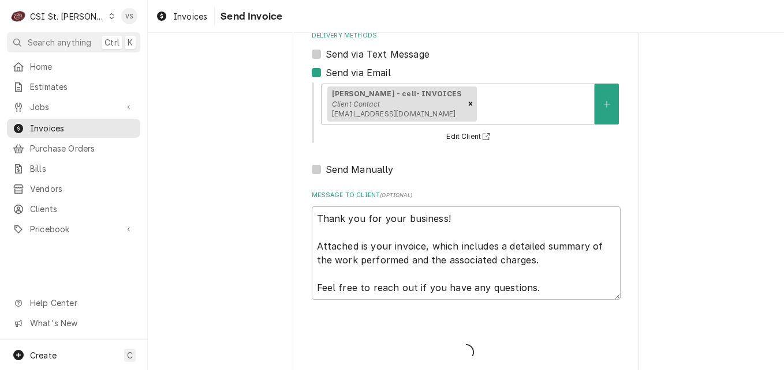
type textarea "x"
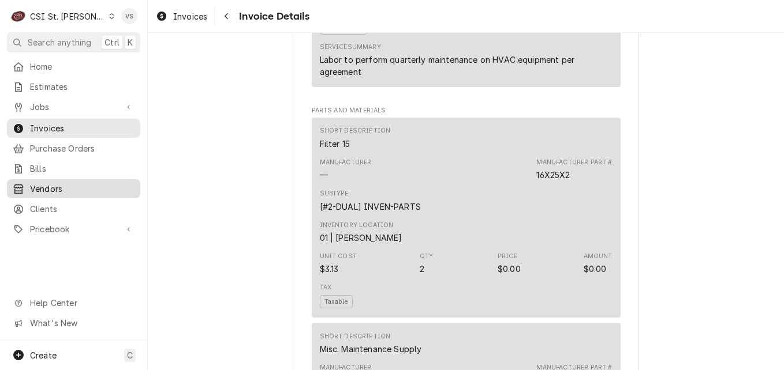
scroll to position [857, 0]
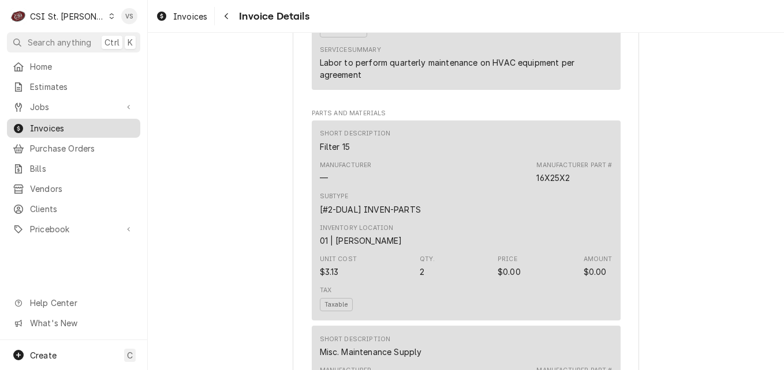
click at [56, 126] on span "Invoices" at bounding box center [82, 128] width 104 height 12
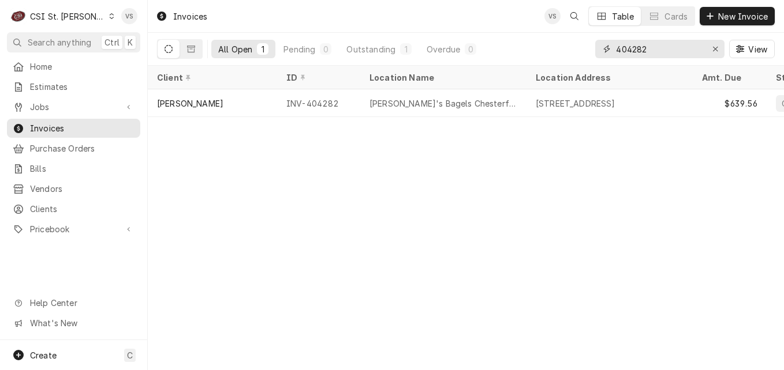
drag, startPoint x: 638, startPoint y: 48, endPoint x: 650, endPoint y: 47, distance: 12.8
click at [650, 47] on input "404282" at bounding box center [659, 49] width 87 height 18
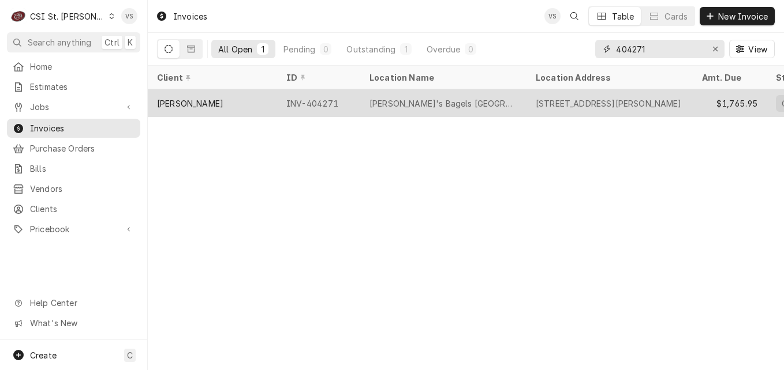
type input "404271"
click at [348, 95] on div "INV-404271" at bounding box center [318, 103] width 83 height 28
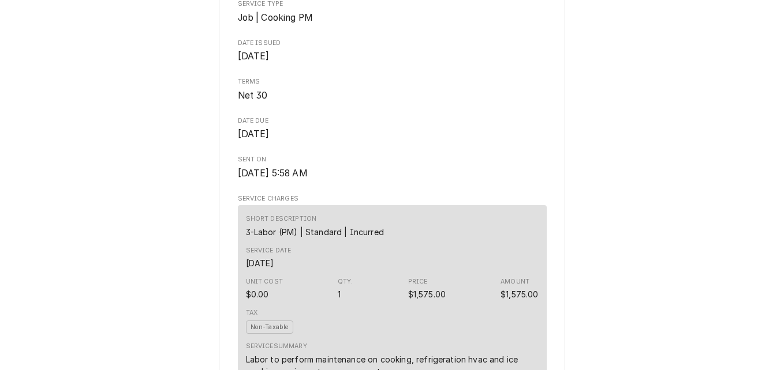
scroll to position [428, 0]
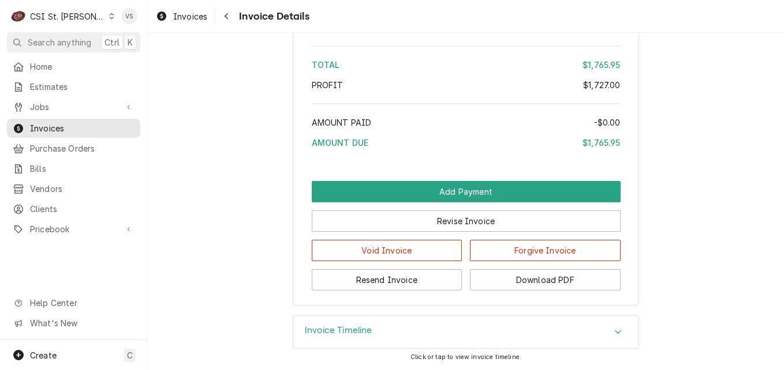
scroll to position [2501, 0]
click at [433, 278] on button "Resend Invoice" at bounding box center [387, 279] width 151 height 21
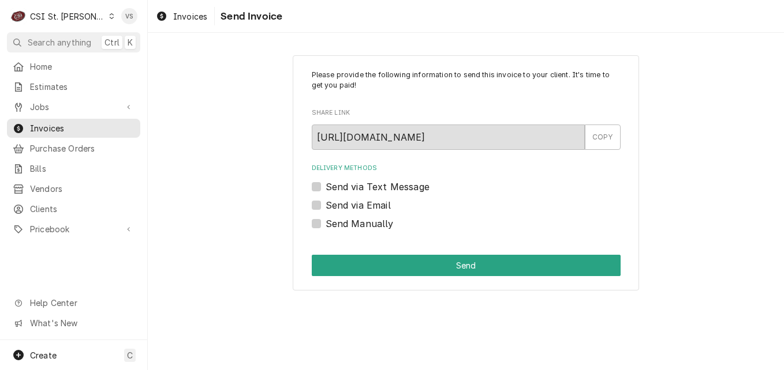
click at [325, 204] on label "Send via Email" at bounding box center [357, 205] width 65 height 14
click at [325, 204] on input "Send via Email" at bounding box center [479, 210] width 309 height 25
checkbox input "true"
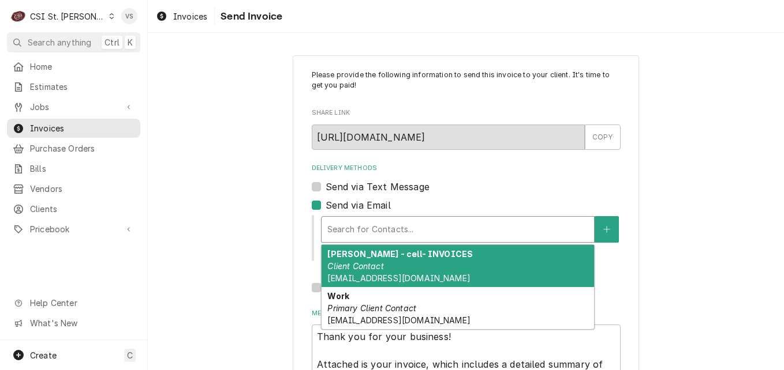
click at [380, 230] on div "Delivery Methods" at bounding box center [457, 229] width 261 height 21
click at [378, 253] on strong "Doug - cell- INVOICES" at bounding box center [399, 254] width 145 height 10
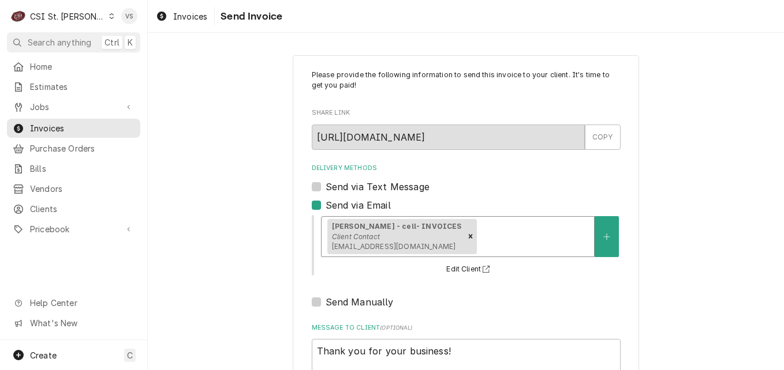
scroll to position [133, 0]
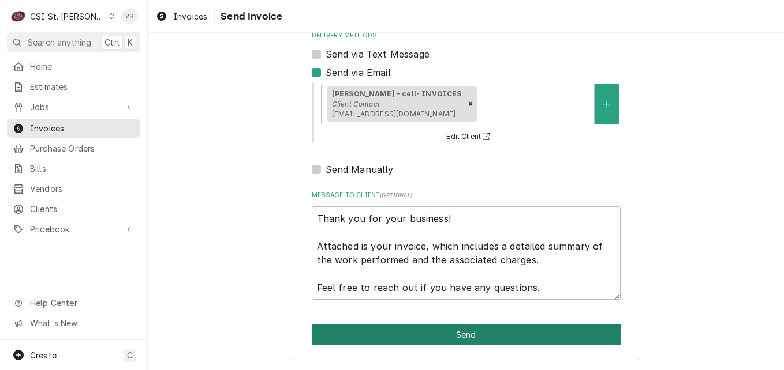
click at [386, 333] on button "Send" at bounding box center [466, 334] width 309 height 21
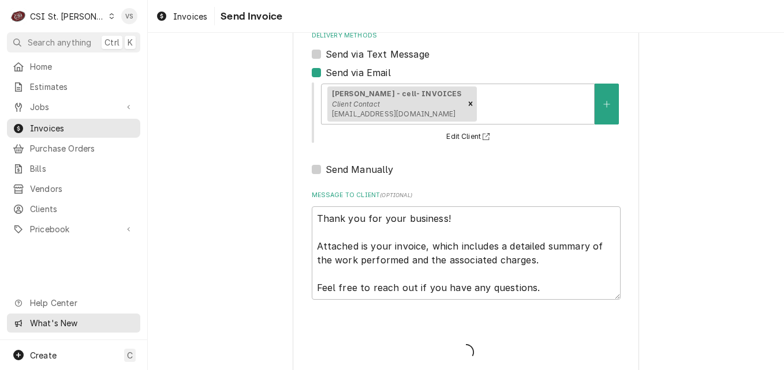
type textarea "x"
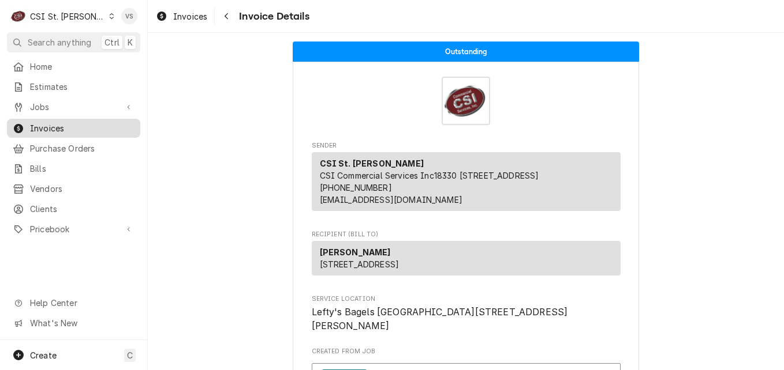
click at [83, 129] on span "Invoices" at bounding box center [82, 128] width 104 height 12
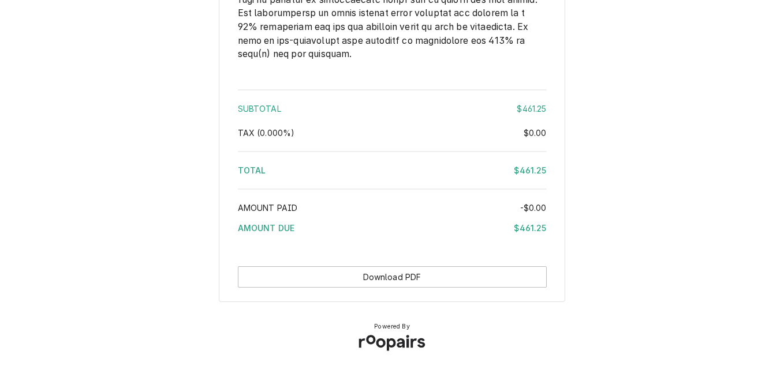
scroll to position [1992, 0]
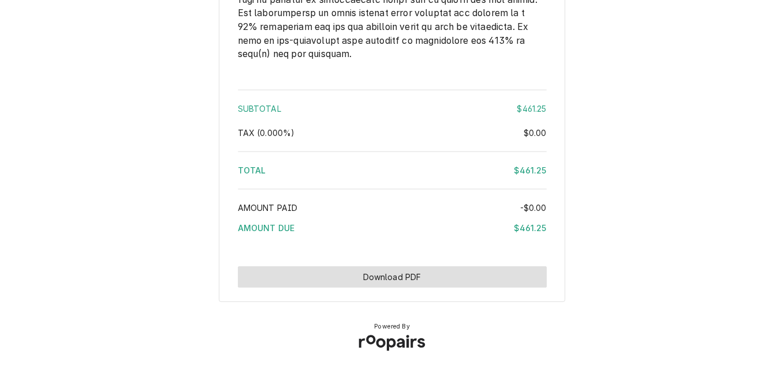
click at [430, 272] on button "Download PDF" at bounding box center [392, 277] width 309 height 21
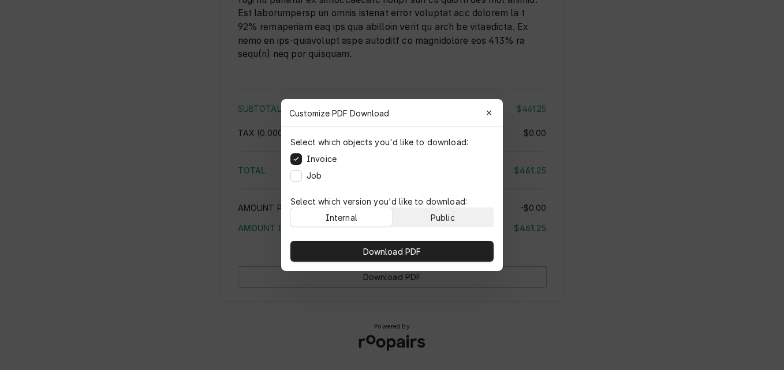
click at [433, 217] on div "Public" at bounding box center [442, 218] width 24 height 12
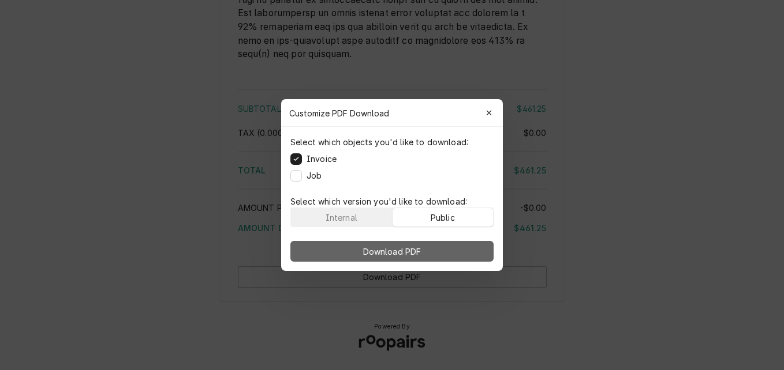
click at [433, 245] on button "Download PDF" at bounding box center [391, 251] width 203 height 21
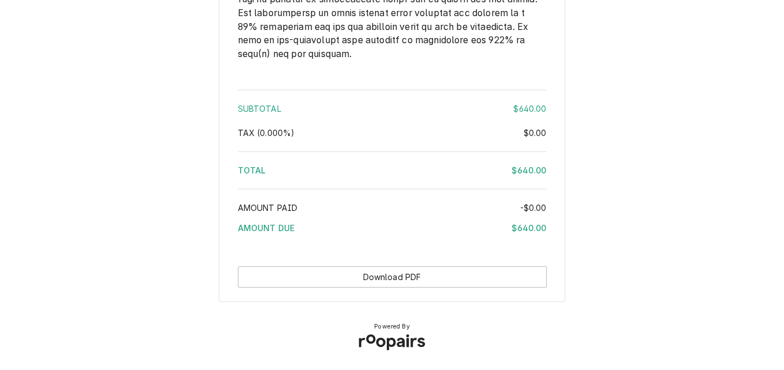
scroll to position [1646, 0]
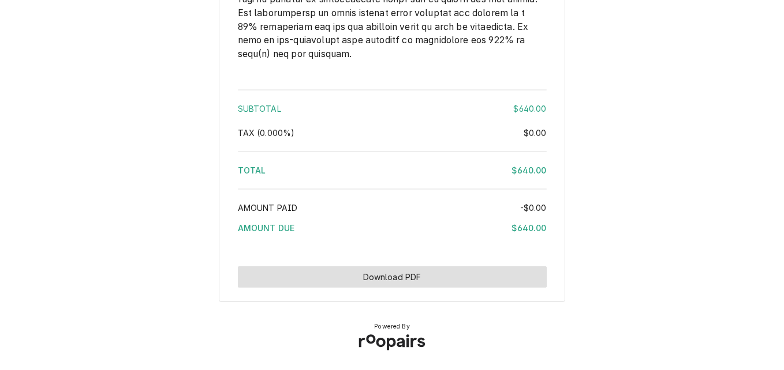
click at [420, 283] on button "Download PDF" at bounding box center [392, 277] width 309 height 21
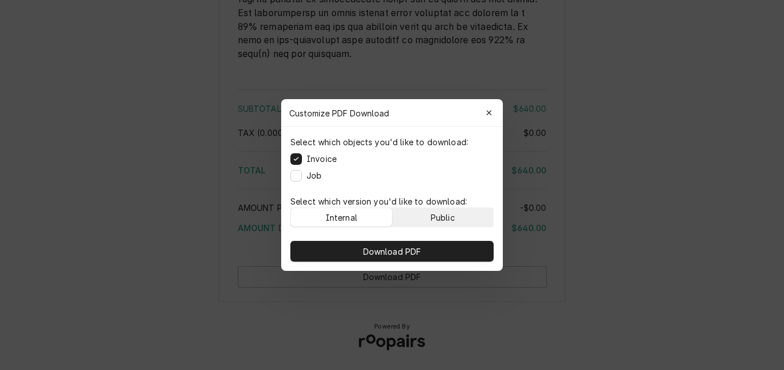
click at [412, 219] on button "Public" at bounding box center [442, 217] width 101 height 18
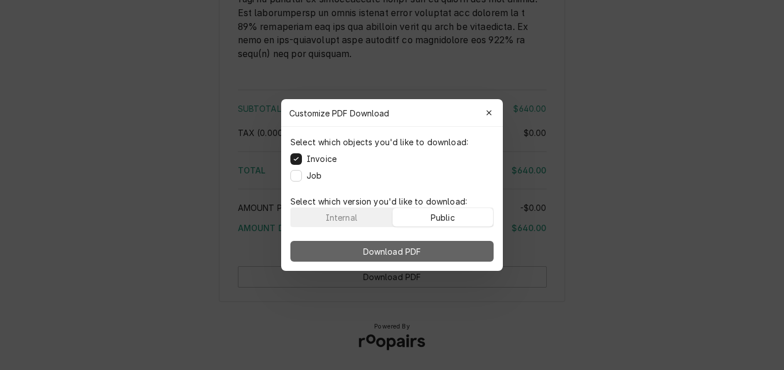
click at [409, 246] on span "Download PDF" at bounding box center [392, 252] width 63 height 12
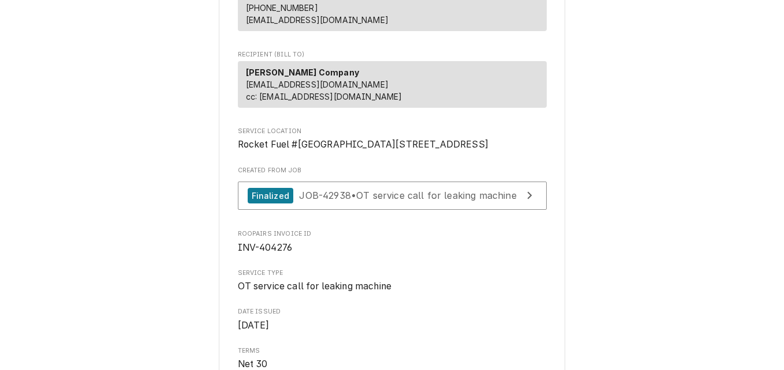
scroll to position [146, 0]
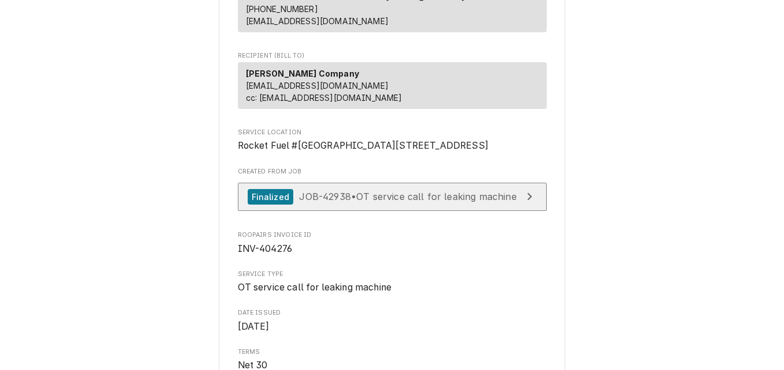
click at [388, 203] on span "JOB-42938 • OT service call for leaking machine" at bounding box center [407, 197] width 217 height 12
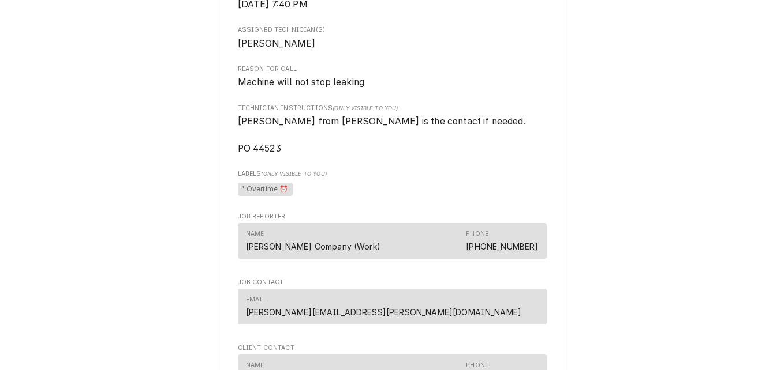
scroll to position [601, 0]
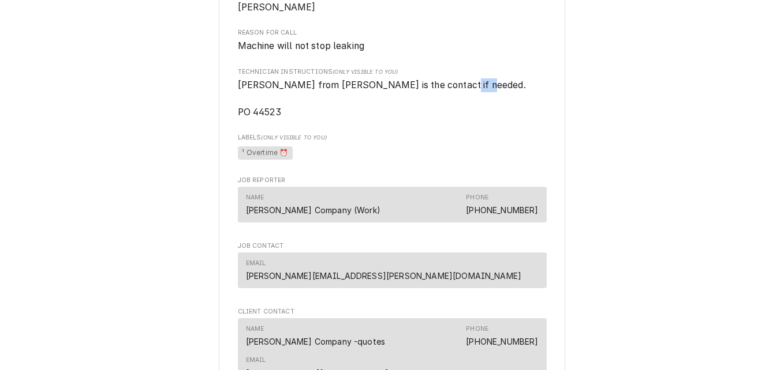
drag, startPoint x: 250, startPoint y: 140, endPoint x: 287, endPoint y: 138, distance: 36.4
click at [287, 119] on span "Kurt from Vivian is the contact if needed. PO 44523" at bounding box center [392, 98] width 309 height 41
drag, startPoint x: 287, startPoint y: 138, endPoint x: 267, endPoint y: 139, distance: 19.7
copy span "44523"
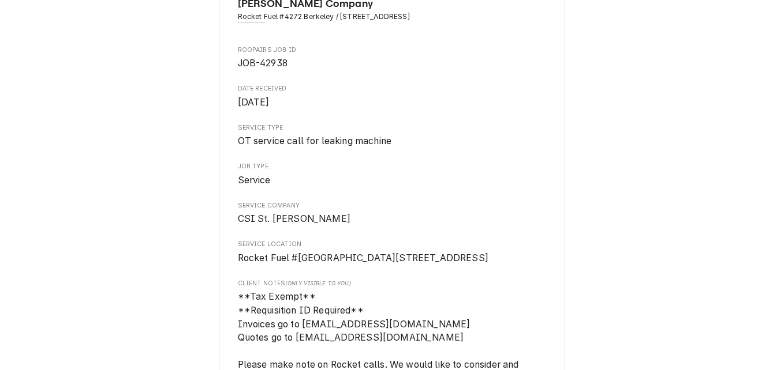
scroll to position [0, 0]
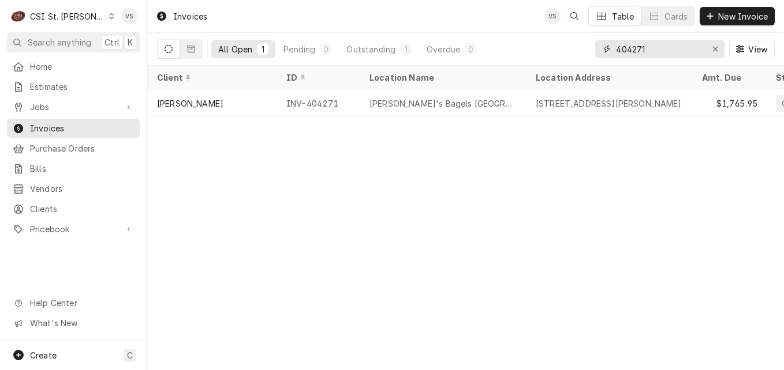
click at [634, 49] on input "404271" at bounding box center [659, 49] width 87 height 18
click at [651, 47] on input "404271" at bounding box center [659, 49] width 87 height 18
click at [644, 48] on input "404271" at bounding box center [659, 49] width 87 height 18
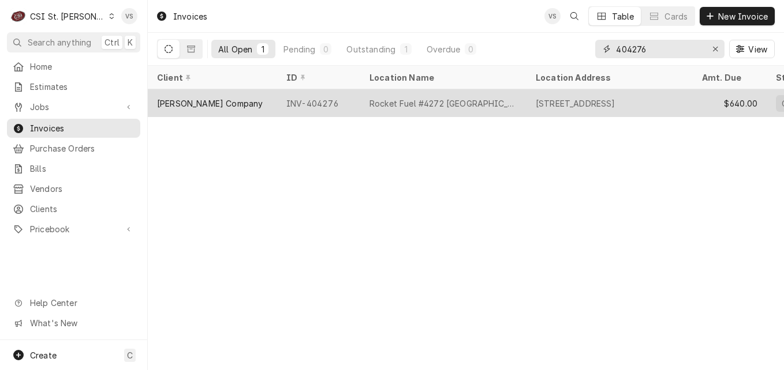
type input "404276"
click at [312, 110] on div "INV-404276" at bounding box center [318, 103] width 83 height 28
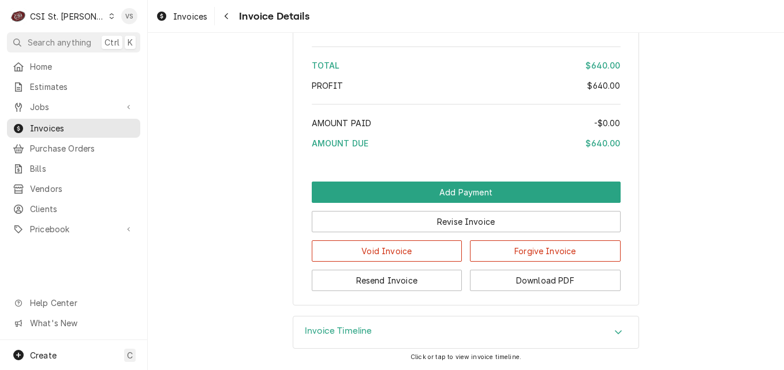
scroll to position [2003, 0]
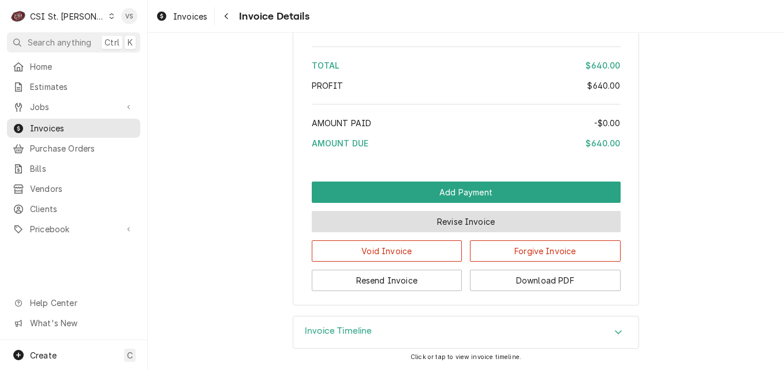
click at [377, 219] on button "Revise Invoice" at bounding box center [466, 221] width 309 height 21
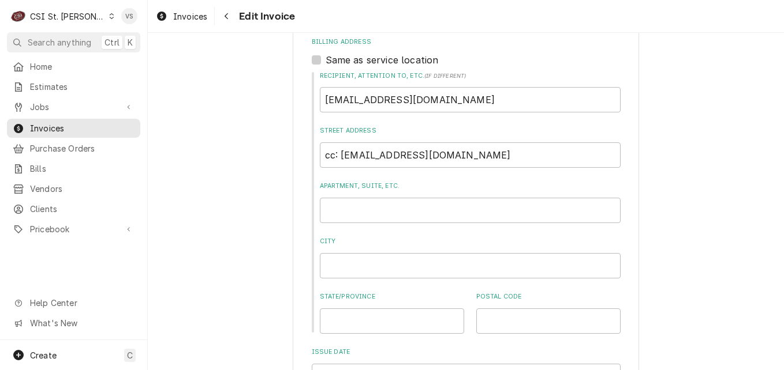
scroll to position [972, 0]
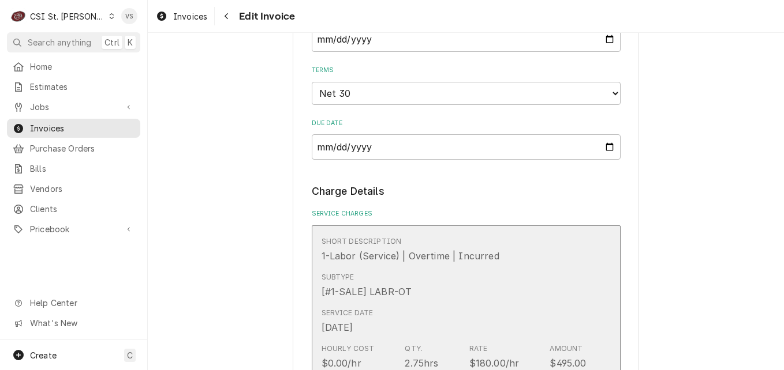
click at [436, 304] on div "Service Date Sep 27, 2025" at bounding box center [453, 322] width 265 height 36
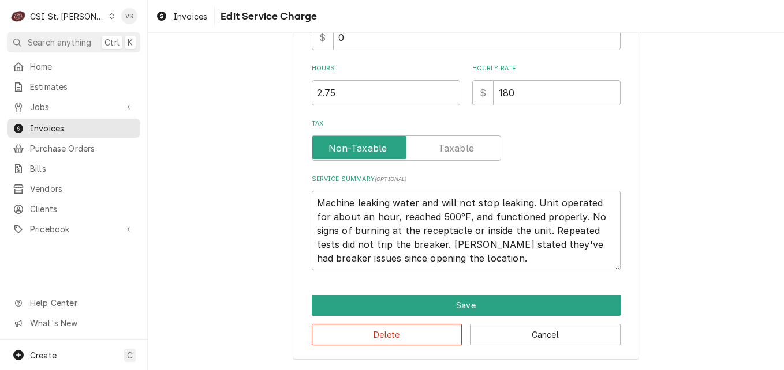
scroll to position [341, 0]
type textarea "x"
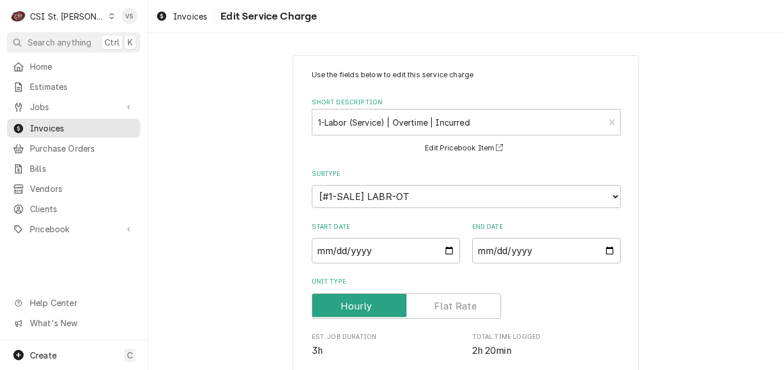
scroll to position [338, 0]
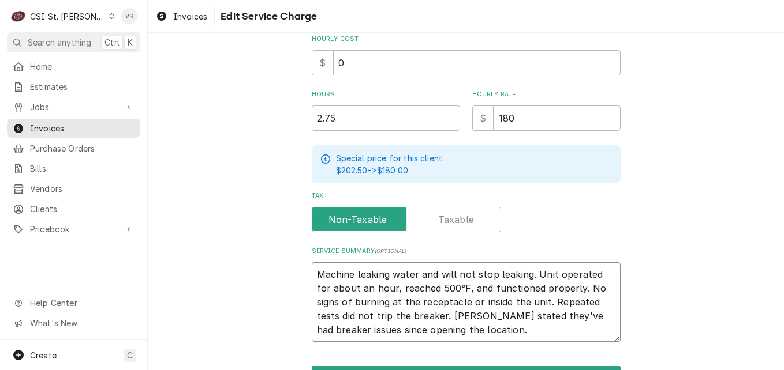
click at [314, 274] on textarea "Machine leaking water and will not stop leaking. Unit operated for about an hou…" at bounding box center [466, 303] width 309 height 80
click at [312, 274] on textarea "Machine leaking water and will not stop leaking. Unit operated for about an hou…" at bounding box center [466, 303] width 309 height 80
type textarea "Machine leaking water and will not stop leaking. Unit operated for about an hou…"
type textarea "x"
type textarea "P Machine leaking water and will not stop leaking. Unit operated for about an h…"
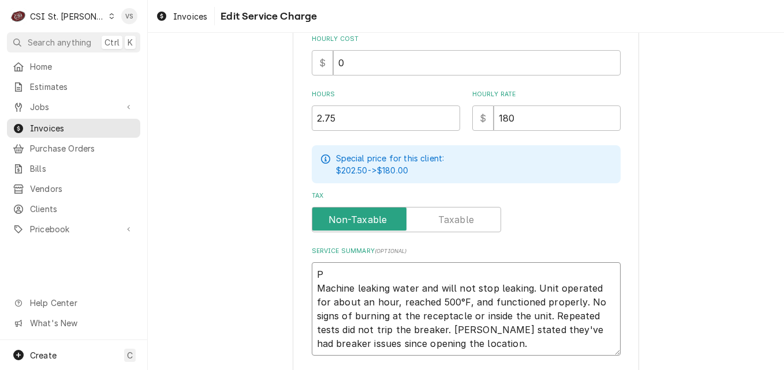
type textarea "x"
type textarea "PO Machine leaking water and will not stop leaking. Unit operated for about an …"
type textarea "x"
type textarea "PO Machine leaking water and will not stop leaking. Unit operated for about an …"
type textarea "x"
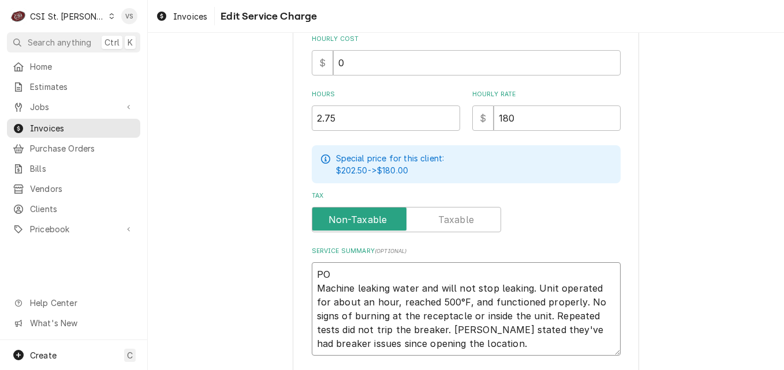
type textarea "PO # Machine leaking water and will not stop leaking. Unit operated for about a…"
paste textarea "44523"
type textarea "x"
drag, startPoint x: 311, startPoint y: 273, endPoint x: 368, endPoint y: 274, distance: 57.1
click at [368, 274] on textarea "PO #44523 Machine leaking water and will not stop leaking. Unit operated for ab…" at bounding box center [466, 309] width 309 height 93
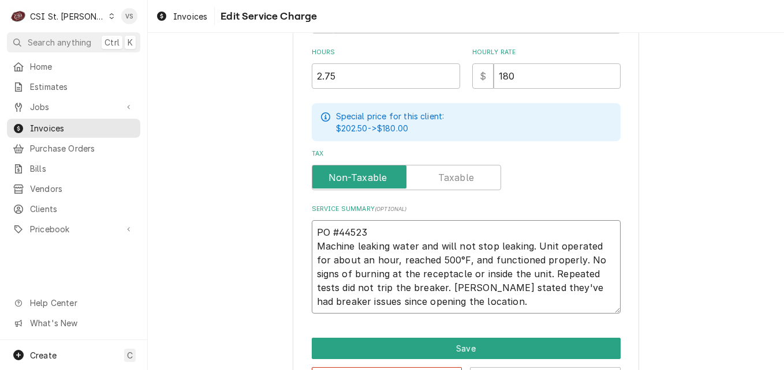
scroll to position [422, 0]
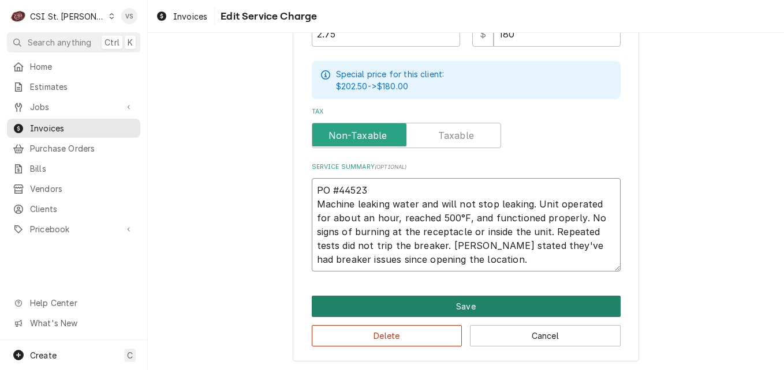
type textarea "PO #44523 Machine leaking water and will not stop leaking. Unit operated for ab…"
click at [422, 305] on button "Save" at bounding box center [466, 306] width 309 height 21
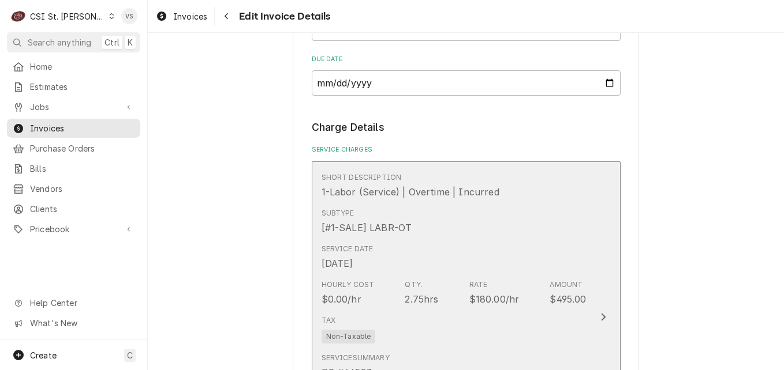
scroll to position [1374, 0]
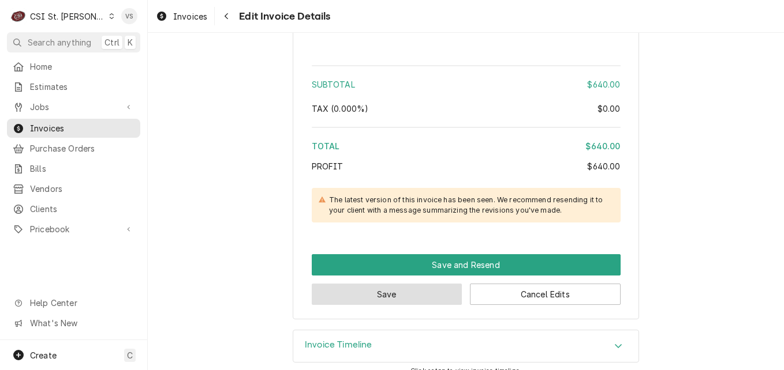
click at [411, 284] on button "Save" at bounding box center [387, 294] width 151 height 21
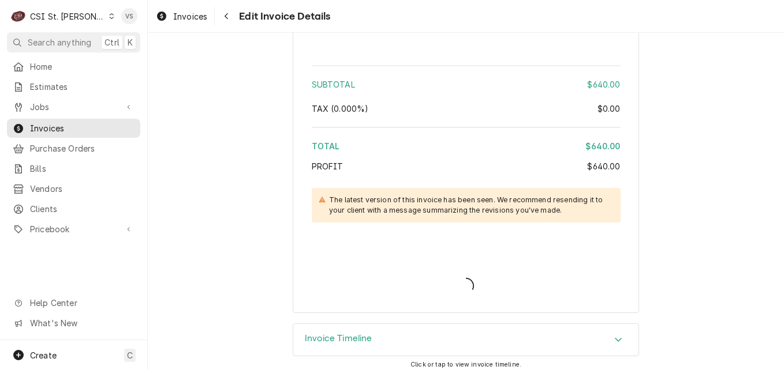
scroll to position [2055, 0]
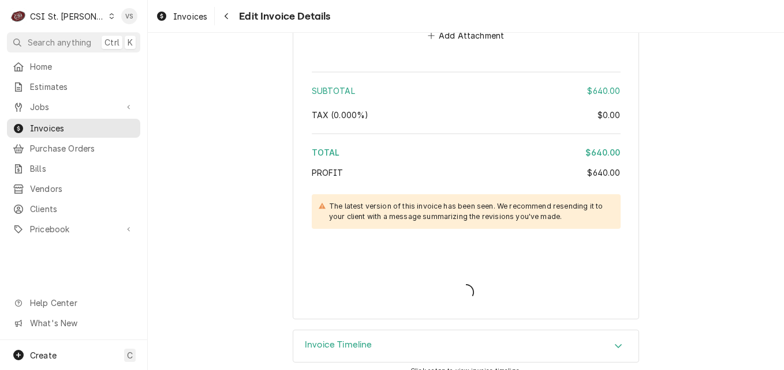
type textarea "x"
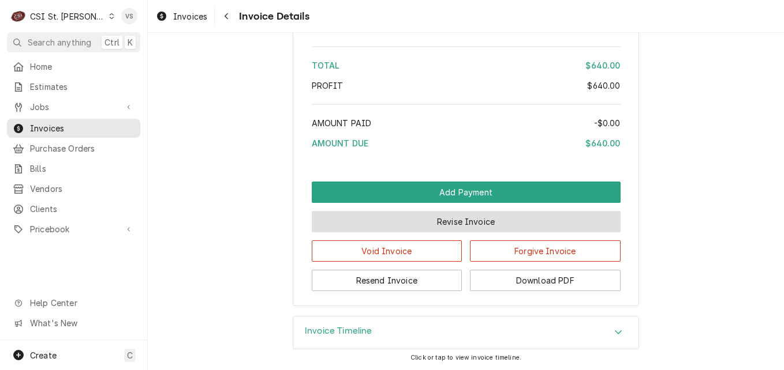
scroll to position [1976, 0]
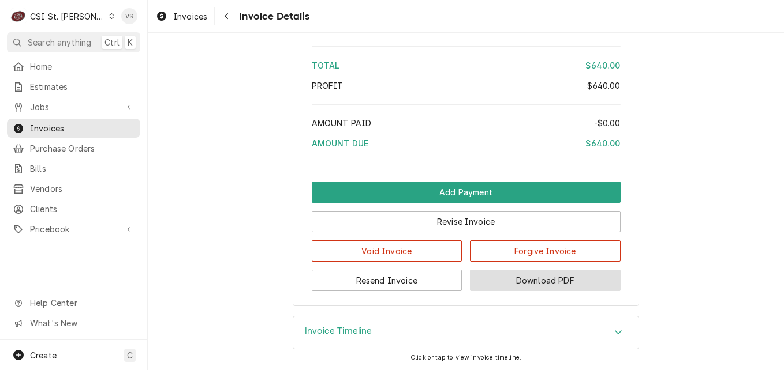
click at [520, 281] on button "Download PDF" at bounding box center [545, 280] width 151 height 21
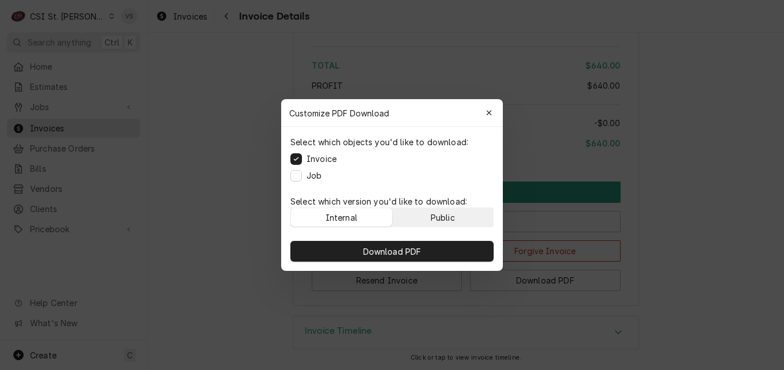
click at [444, 211] on button "Public" at bounding box center [442, 217] width 101 height 18
click at [445, 240] on div "Download PDF" at bounding box center [392, 251] width 222 height 39
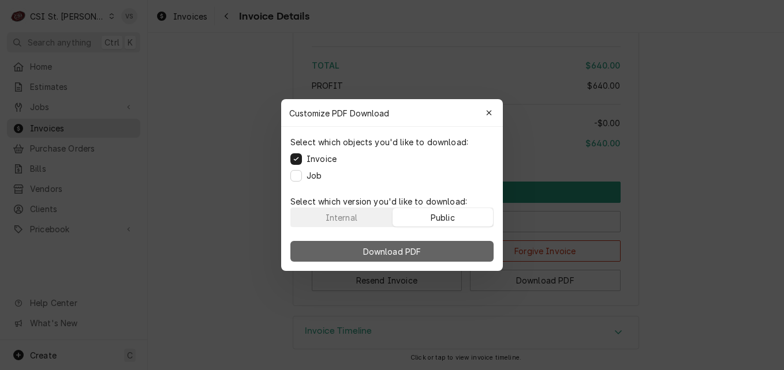
click at [445, 254] on button "Download PDF" at bounding box center [391, 251] width 203 height 21
